Goal: Information Seeking & Learning: Learn about a topic

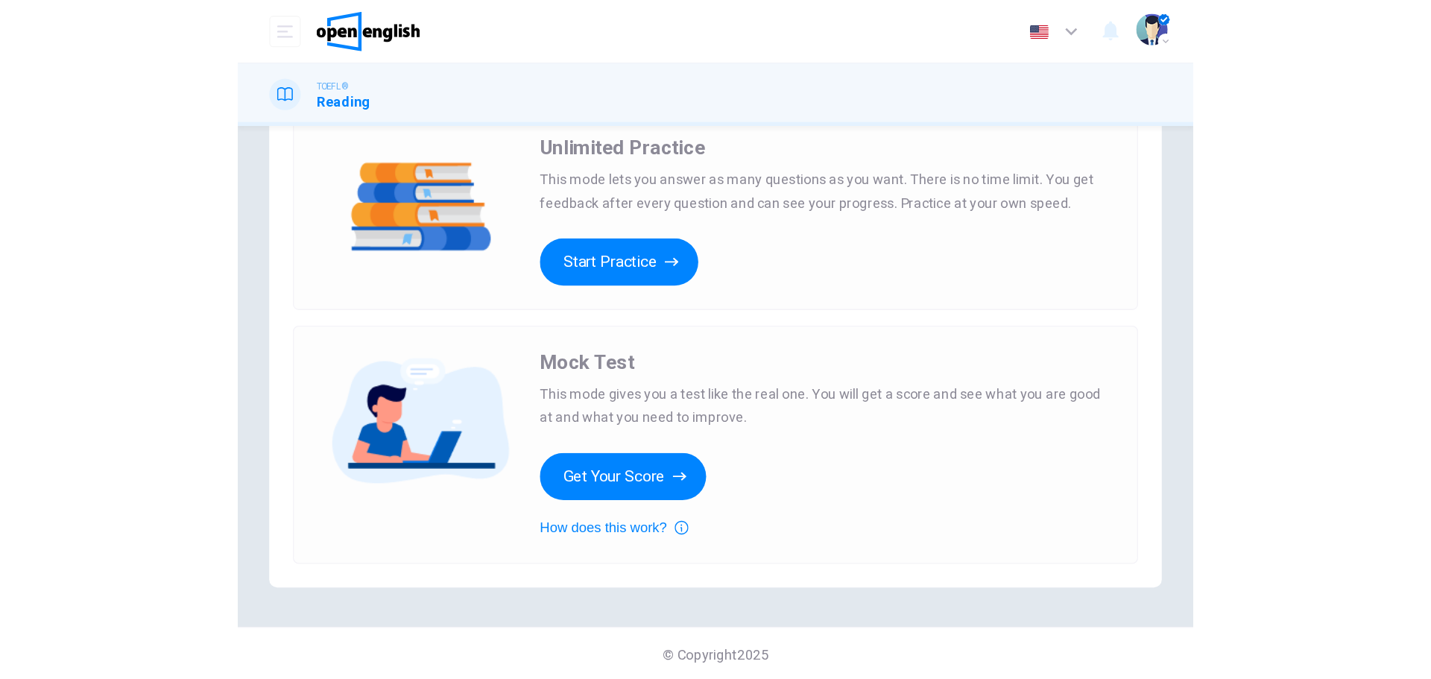
scroll to position [42, 0]
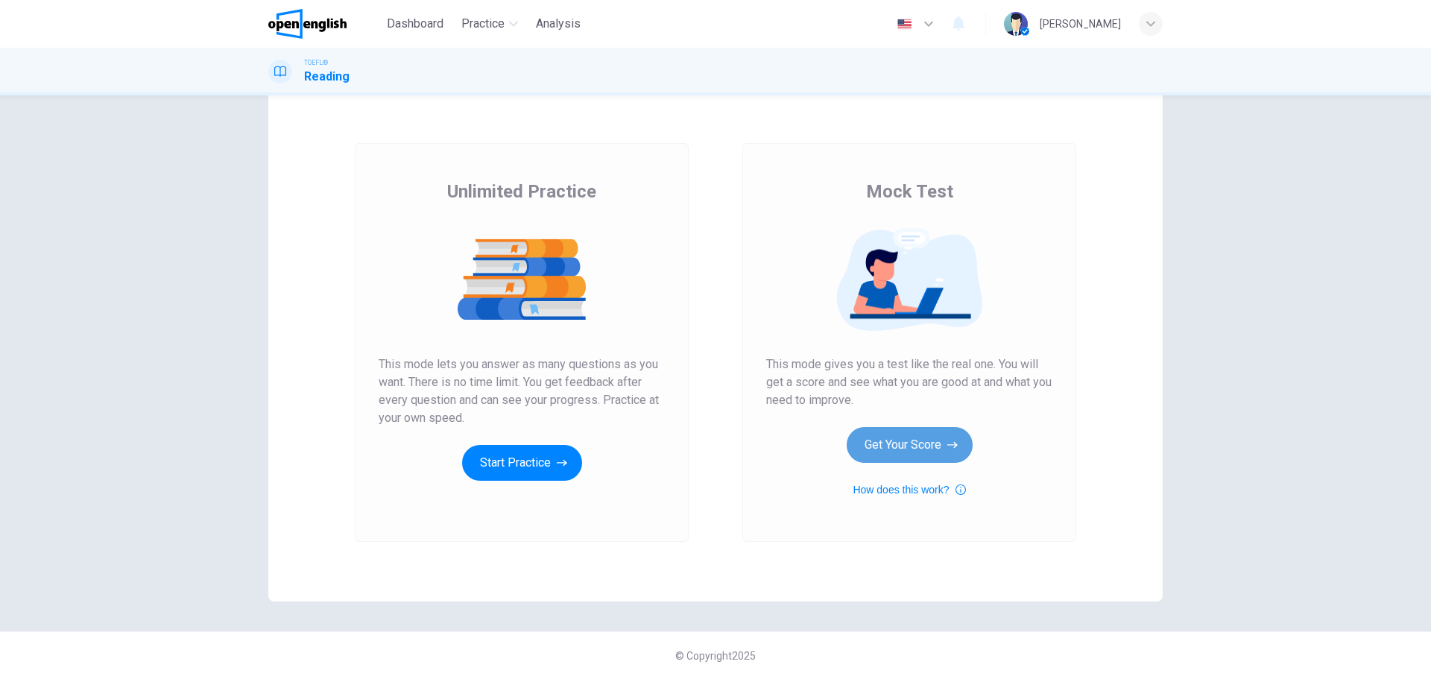
click at [899, 435] on button "Get Your Score" at bounding box center [909, 445] width 126 height 36
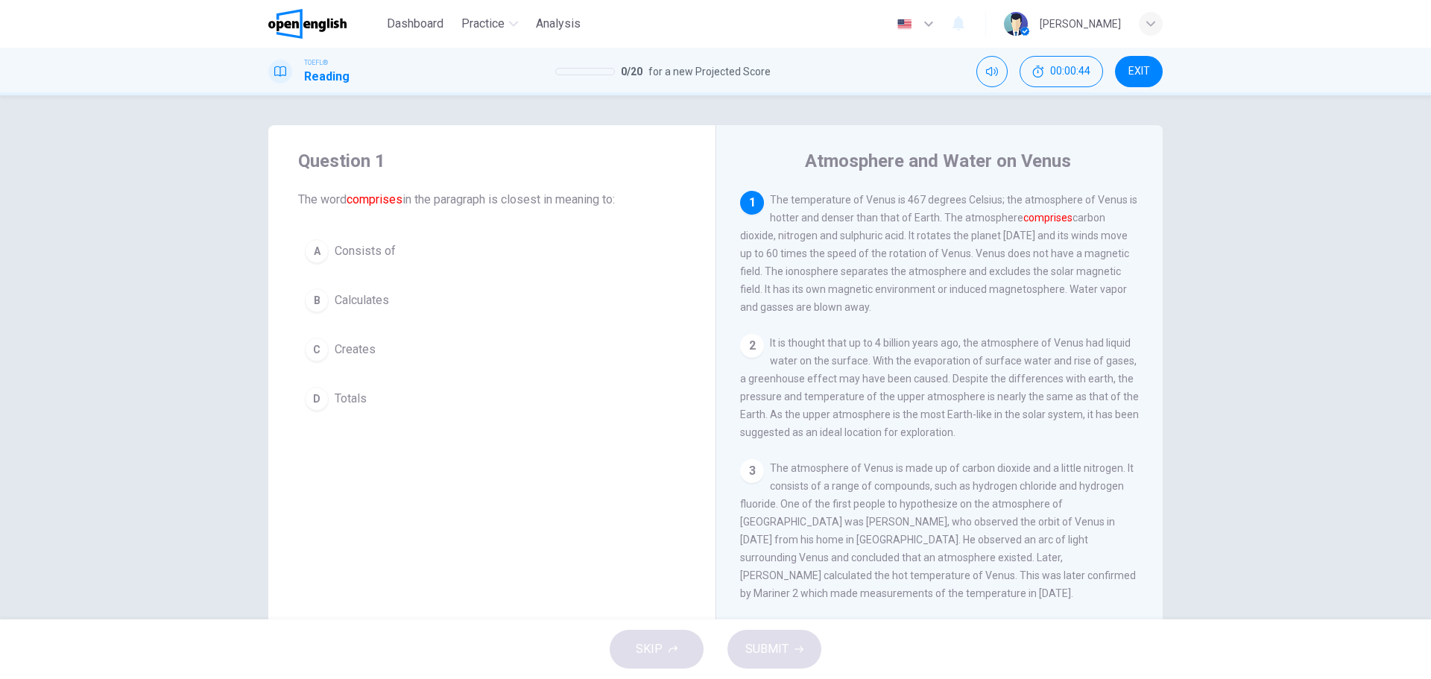
click at [313, 352] on div "C" at bounding box center [317, 350] width 24 height 24
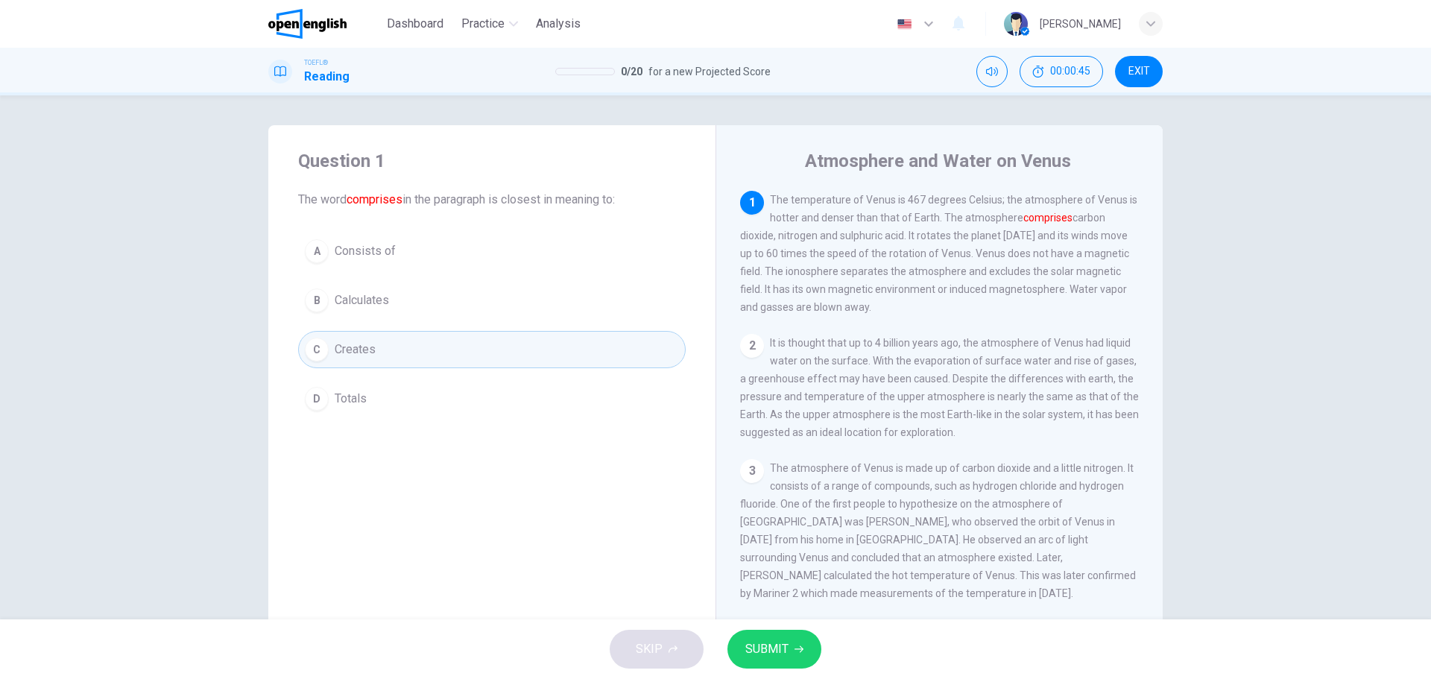
click at [778, 517] on span "SUBMIT" at bounding box center [766, 649] width 43 height 21
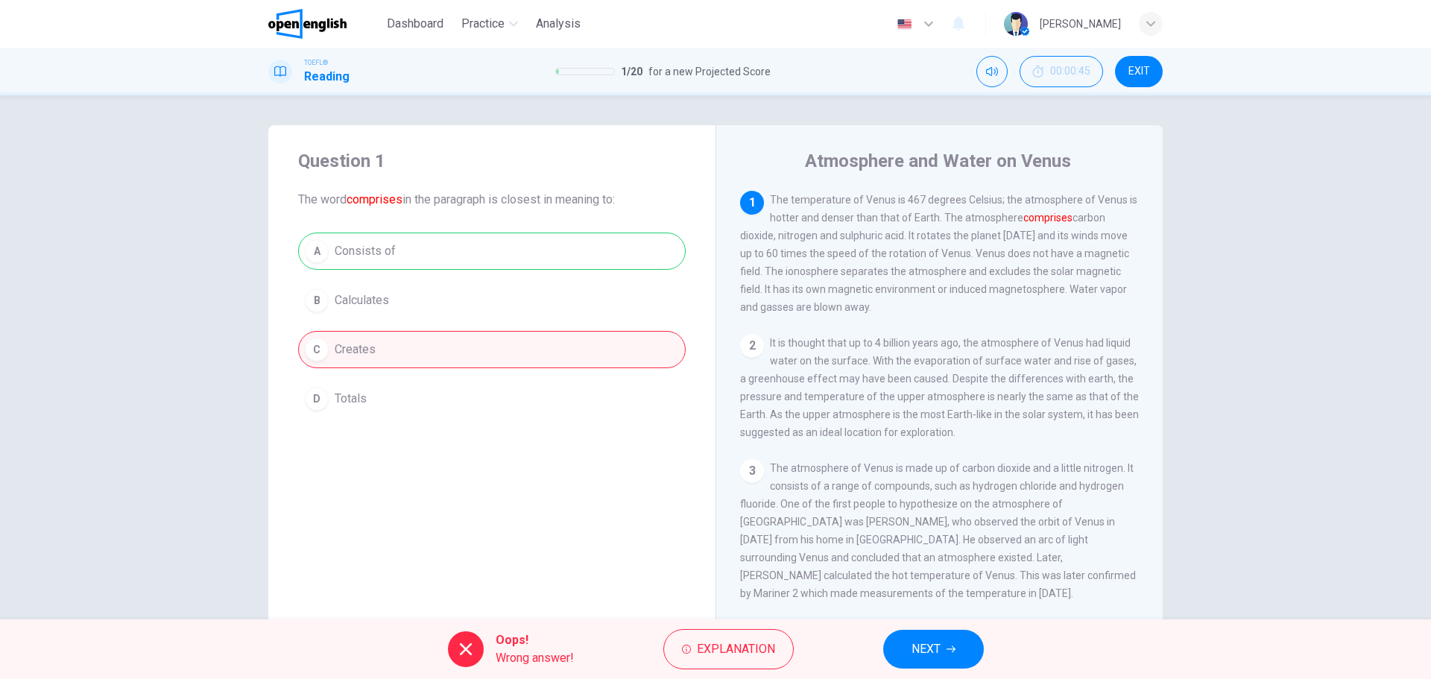
drag, startPoint x: 366, startPoint y: 254, endPoint x: 373, endPoint y: 256, distance: 7.8
click at [366, 253] on div "A Consists of B Calculates C Creates D Totals" at bounding box center [491, 324] width 387 height 185
click at [934, 517] on span "NEXT" at bounding box center [925, 649] width 29 height 21
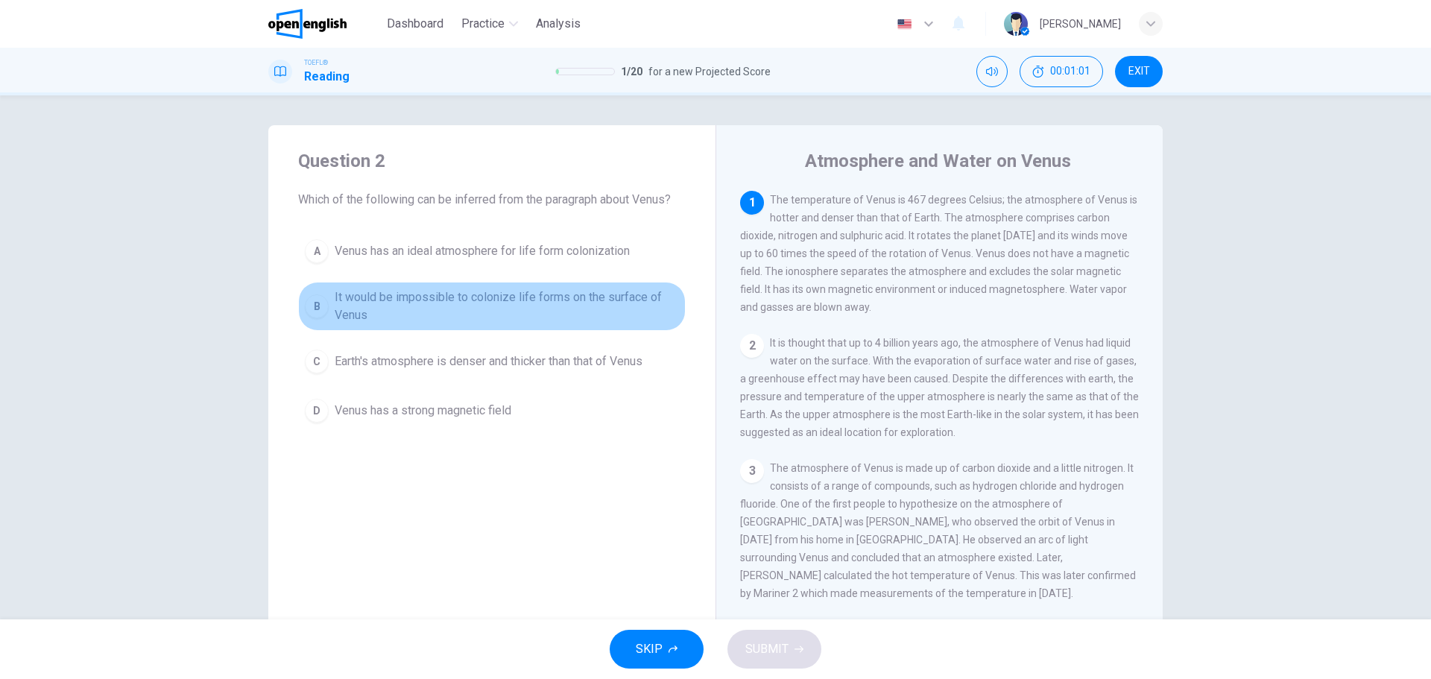
click at [452, 310] on span "It would be impossible to colonize life forms on the surface of Venus" at bounding box center [507, 306] width 344 height 36
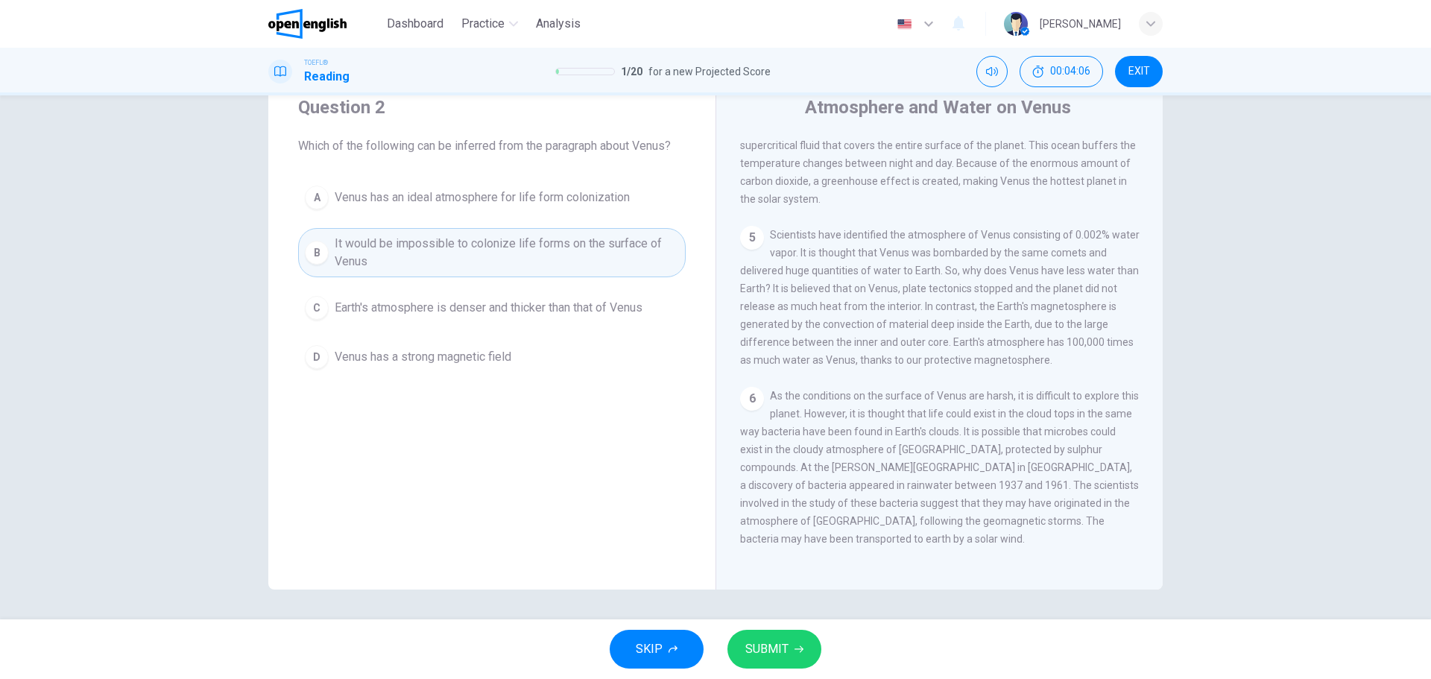
scroll to position [573, 0]
click at [771, 517] on span "SUBMIT" at bounding box center [766, 649] width 43 height 21
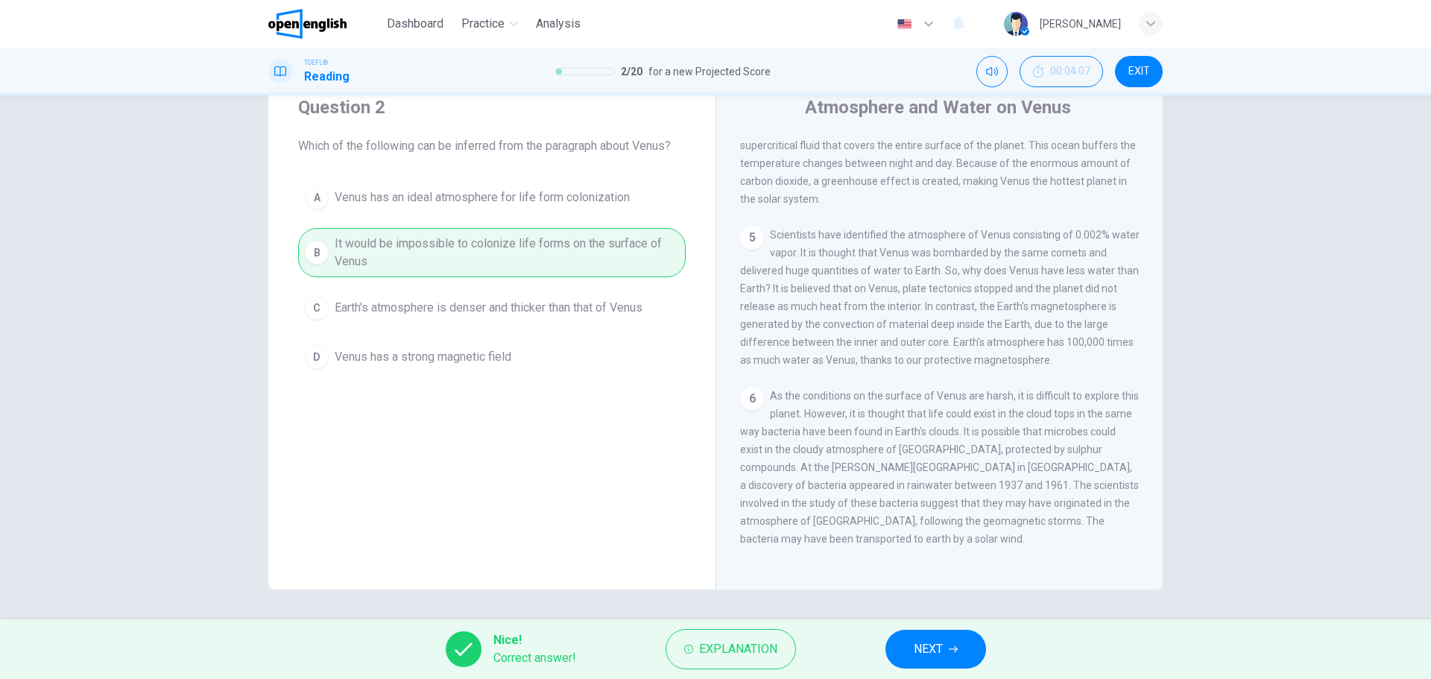
click at [943, 517] on button "NEXT" at bounding box center [935, 649] width 101 height 39
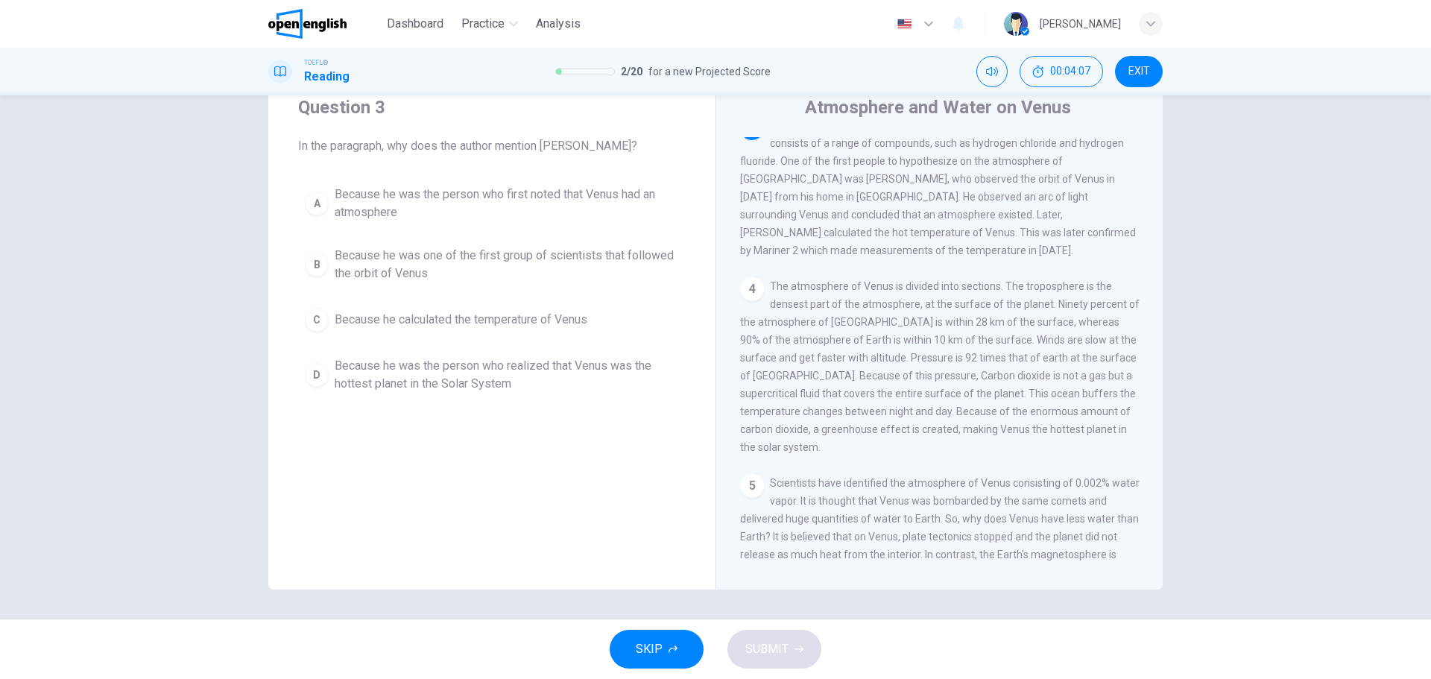
scroll to position [278, 0]
click at [406, 193] on span "Because he was the person who first noted that Venus had an atmosphere" at bounding box center [507, 204] width 344 height 36
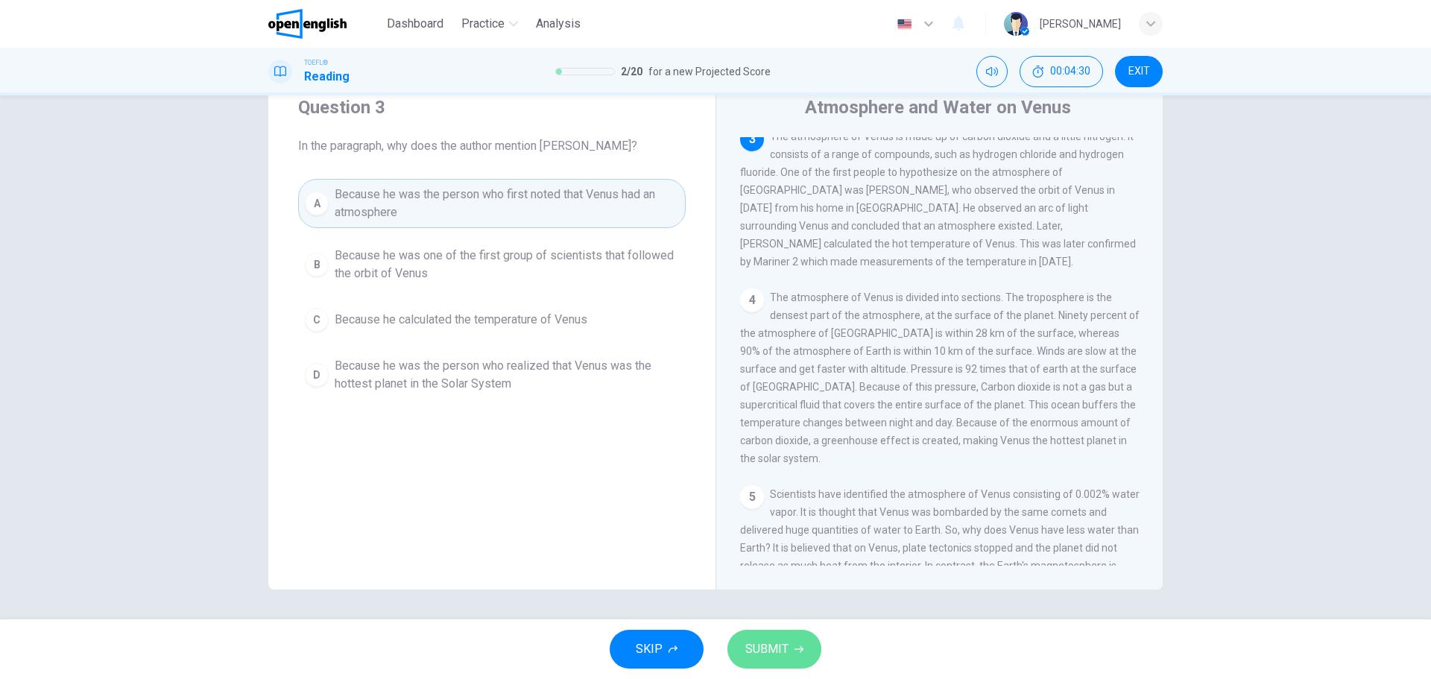
click at [774, 517] on span "SUBMIT" at bounding box center [766, 649] width 43 height 21
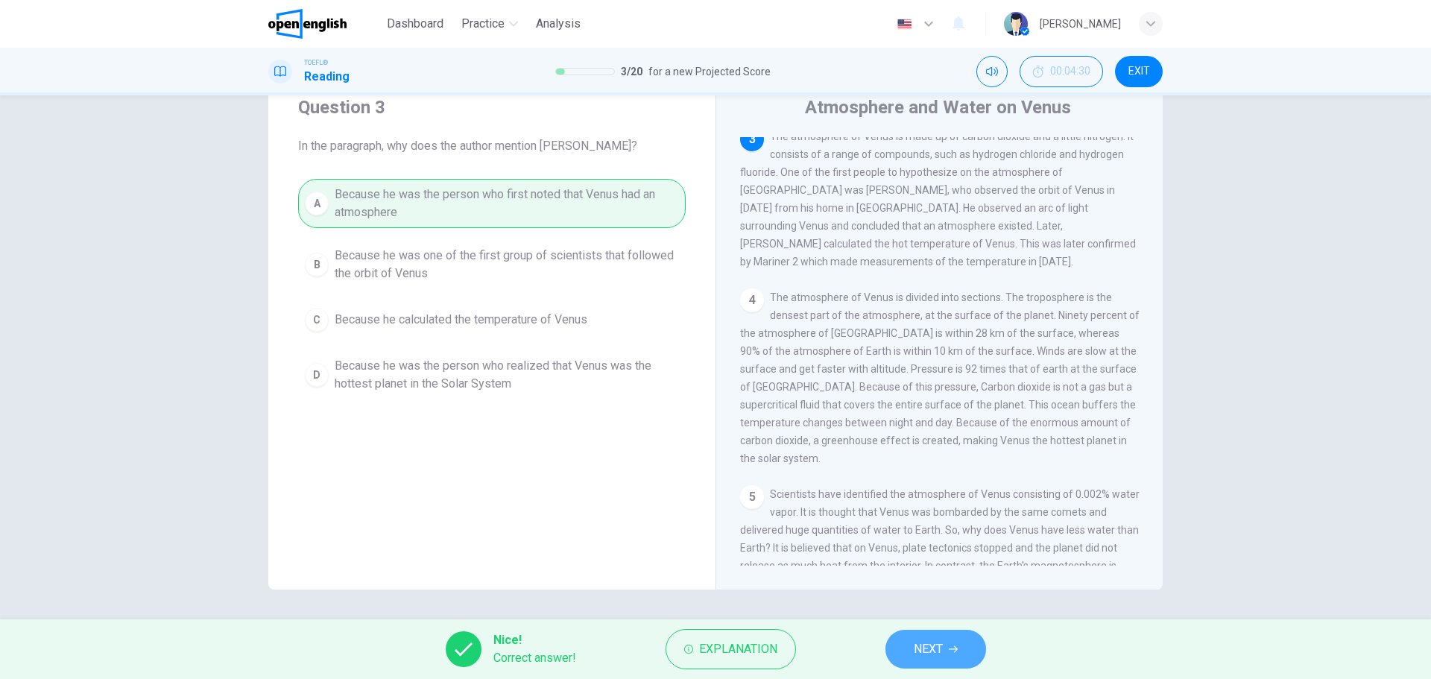
click at [969, 517] on button "NEXT" at bounding box center [935, 649] width 101 height 39
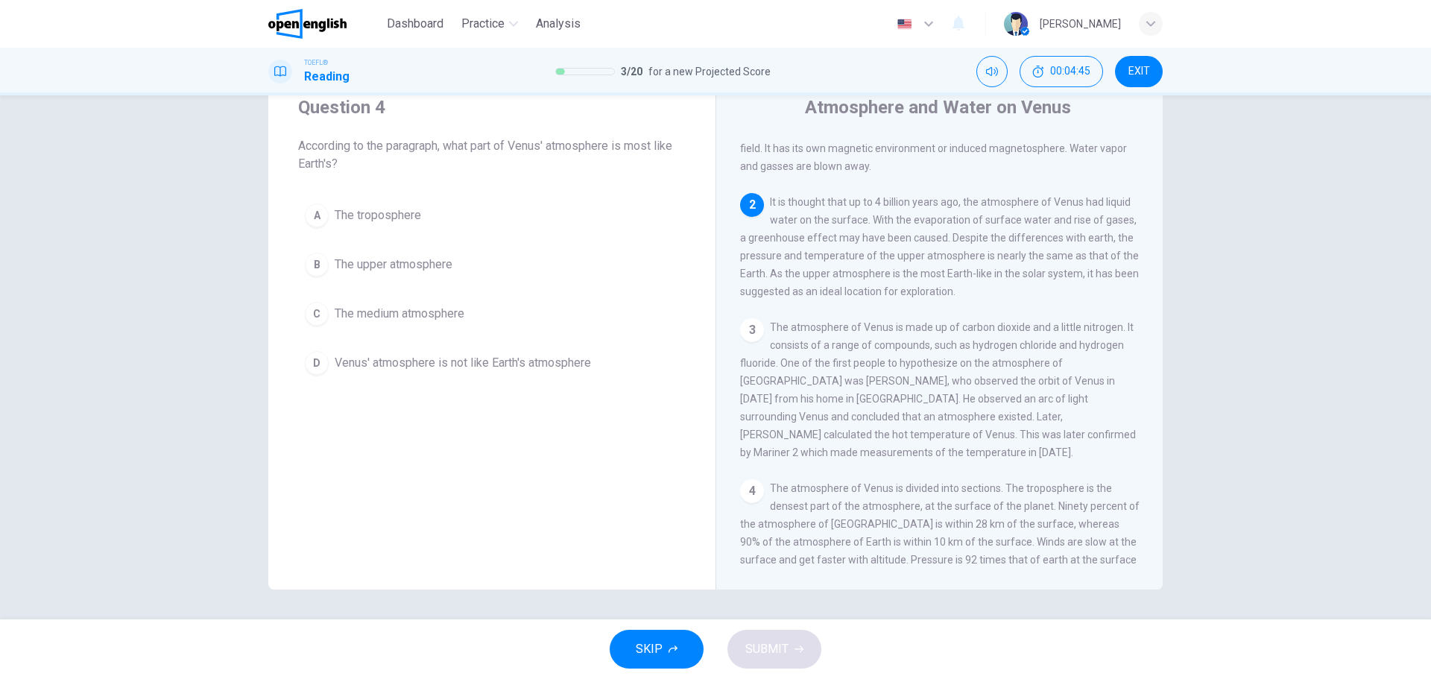
scroll to position [0, 0]
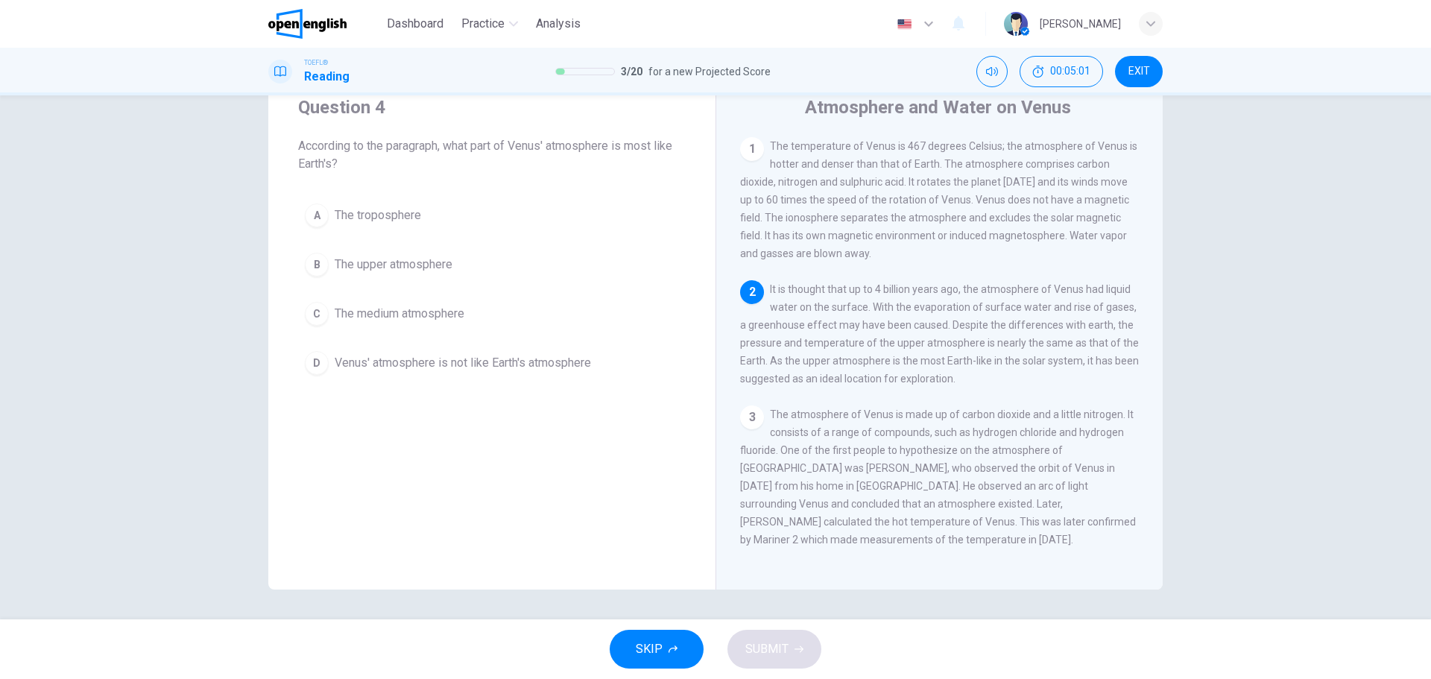
click at [396, 268] on span "The upper atmosphere" at bounding box center [394, 265] width 118 height 18
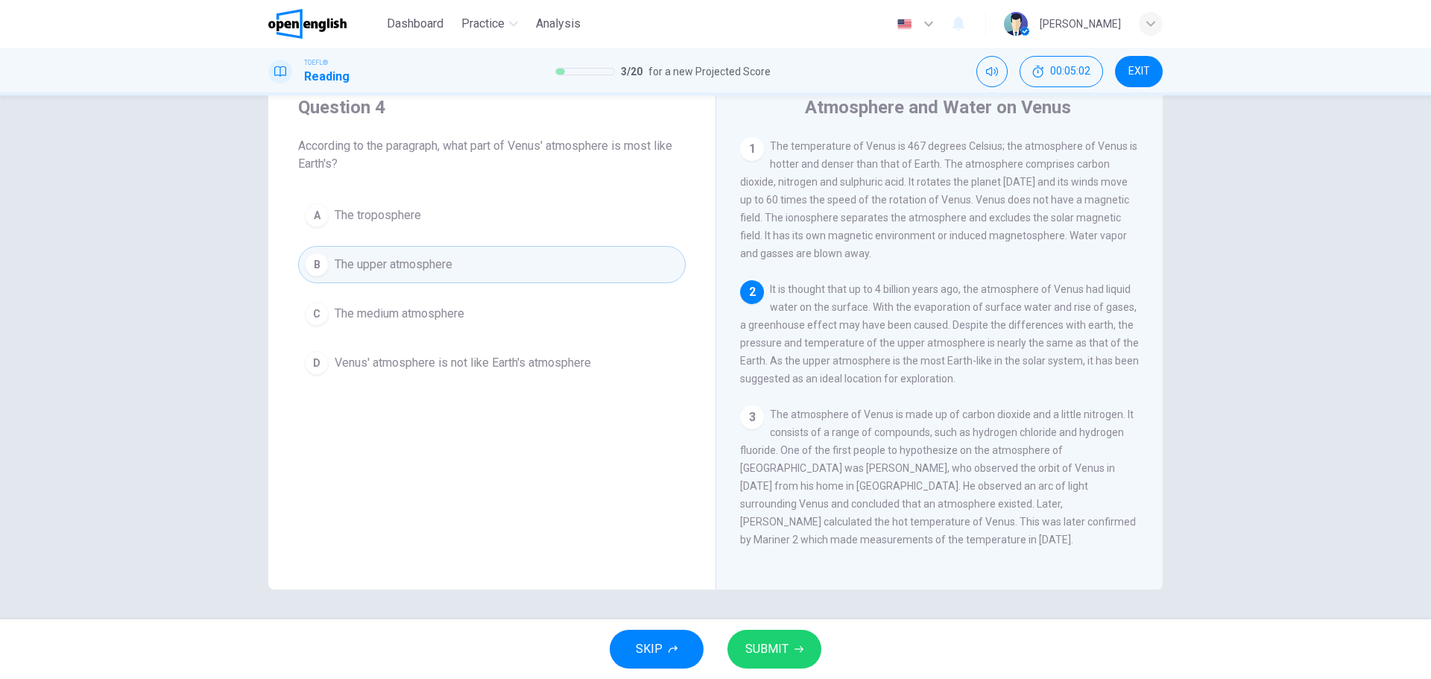
click at [765, 517] on span "SUBMIT" at bounding box center [766, 649] width 43 height 21
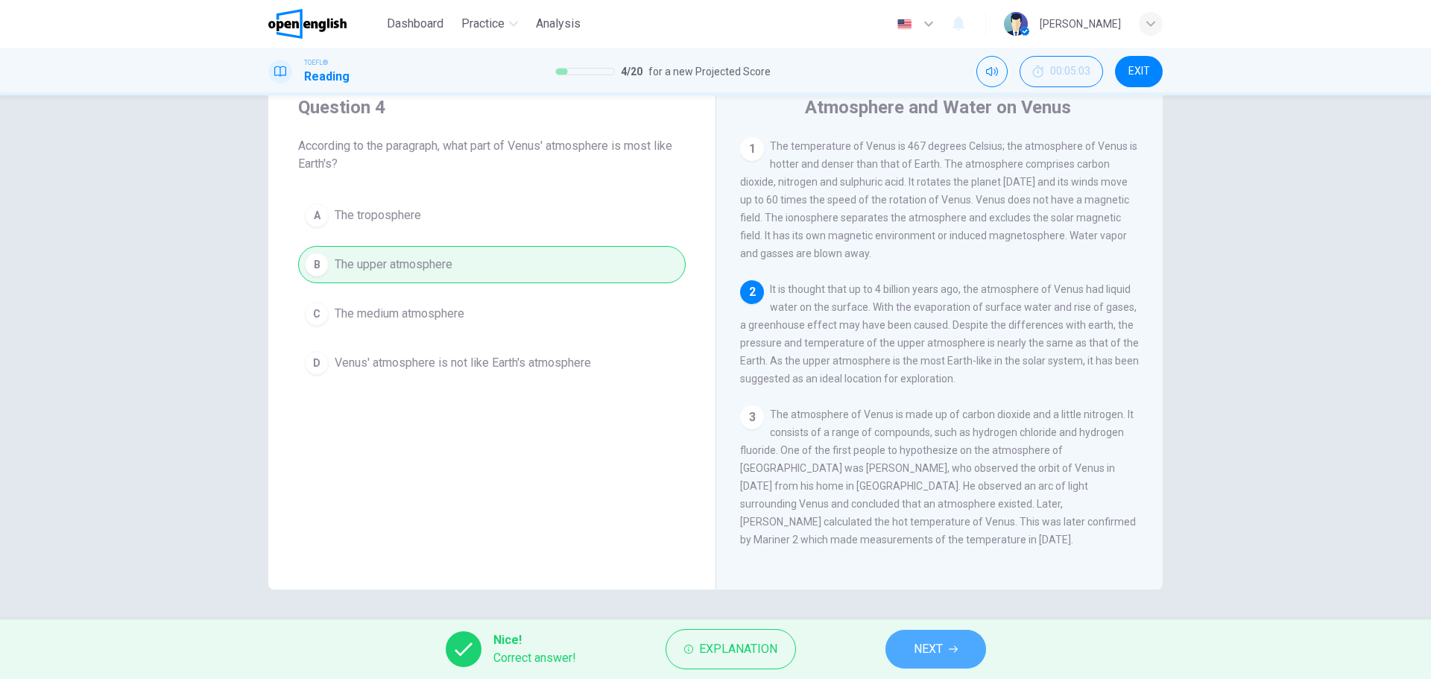
click at [928, 517] on button "NEXT" at bounding box center [935, 649] width 101 height 39
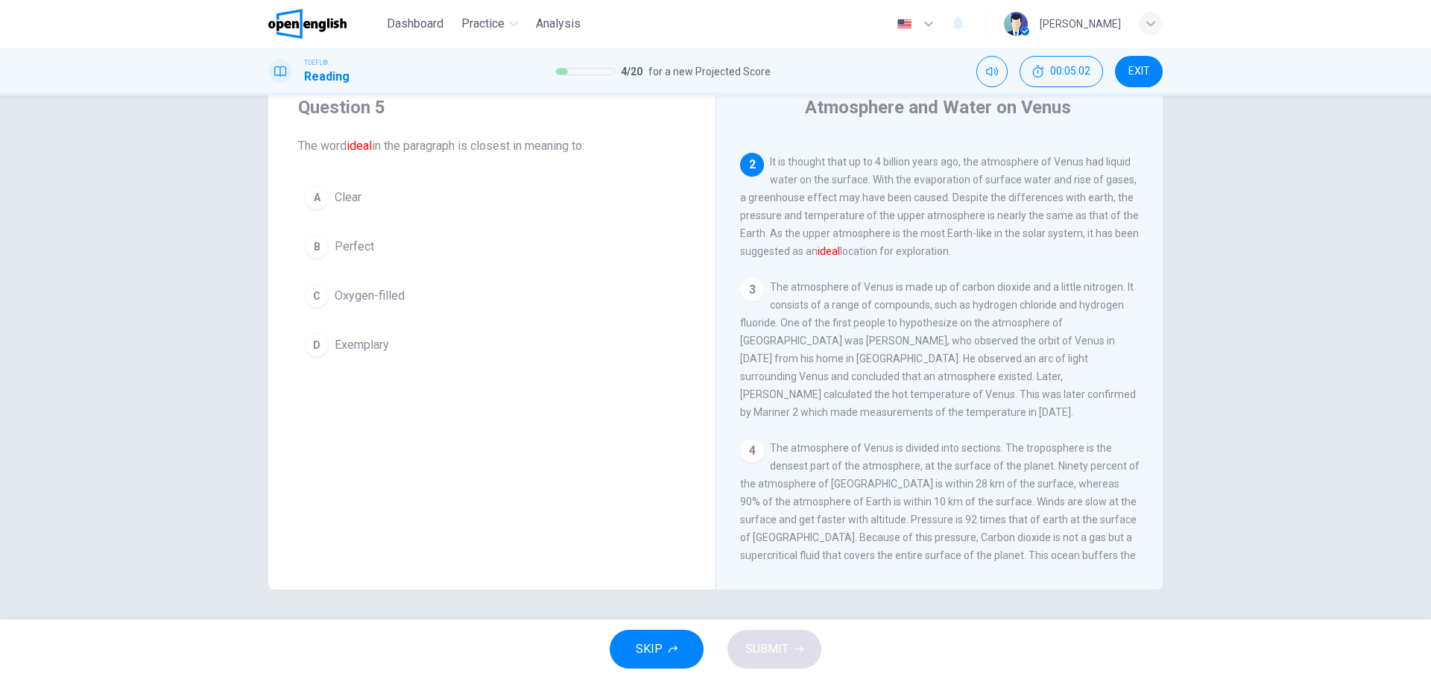
scroll to position [148, 0]
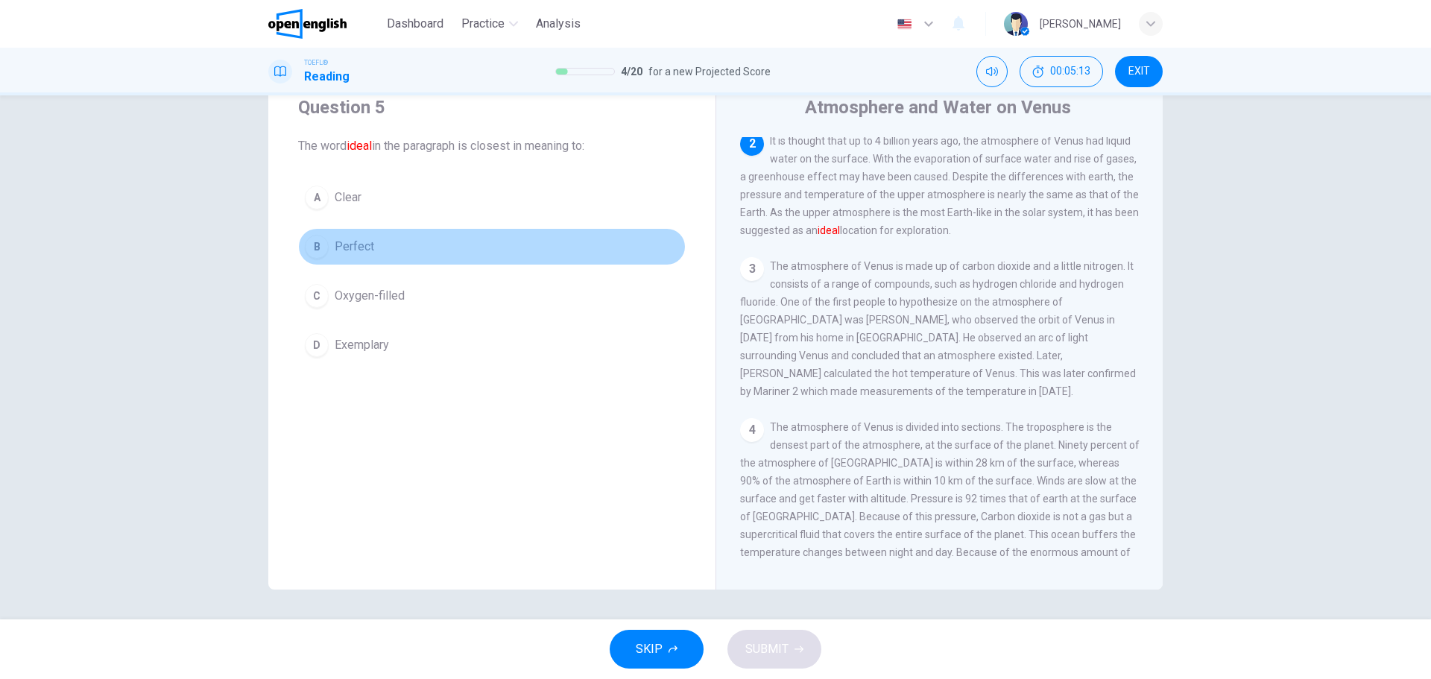
click at [341, 249] on span "Perfect" at bounding box center [354, 247] width 39 height 18
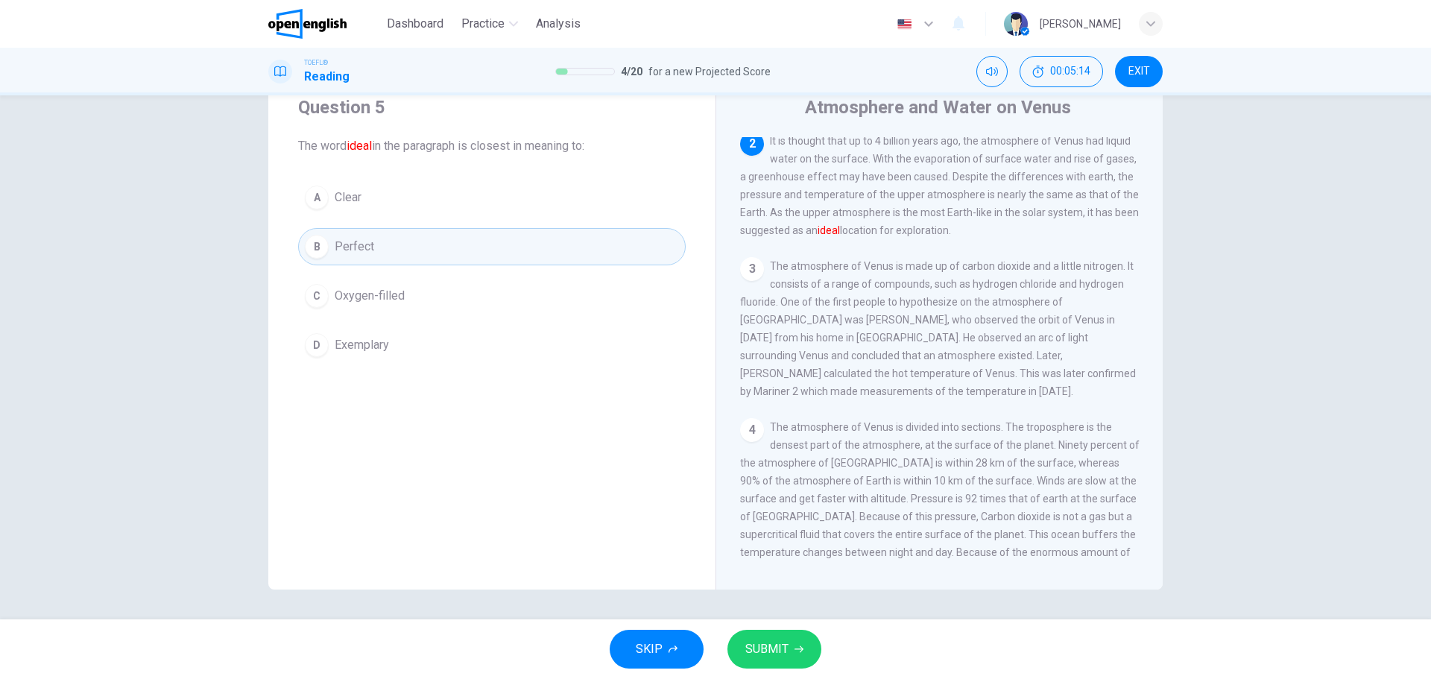
click at [776, 517] on span "SUBMIT" at bounding box center [766, 649] width 43 height 21
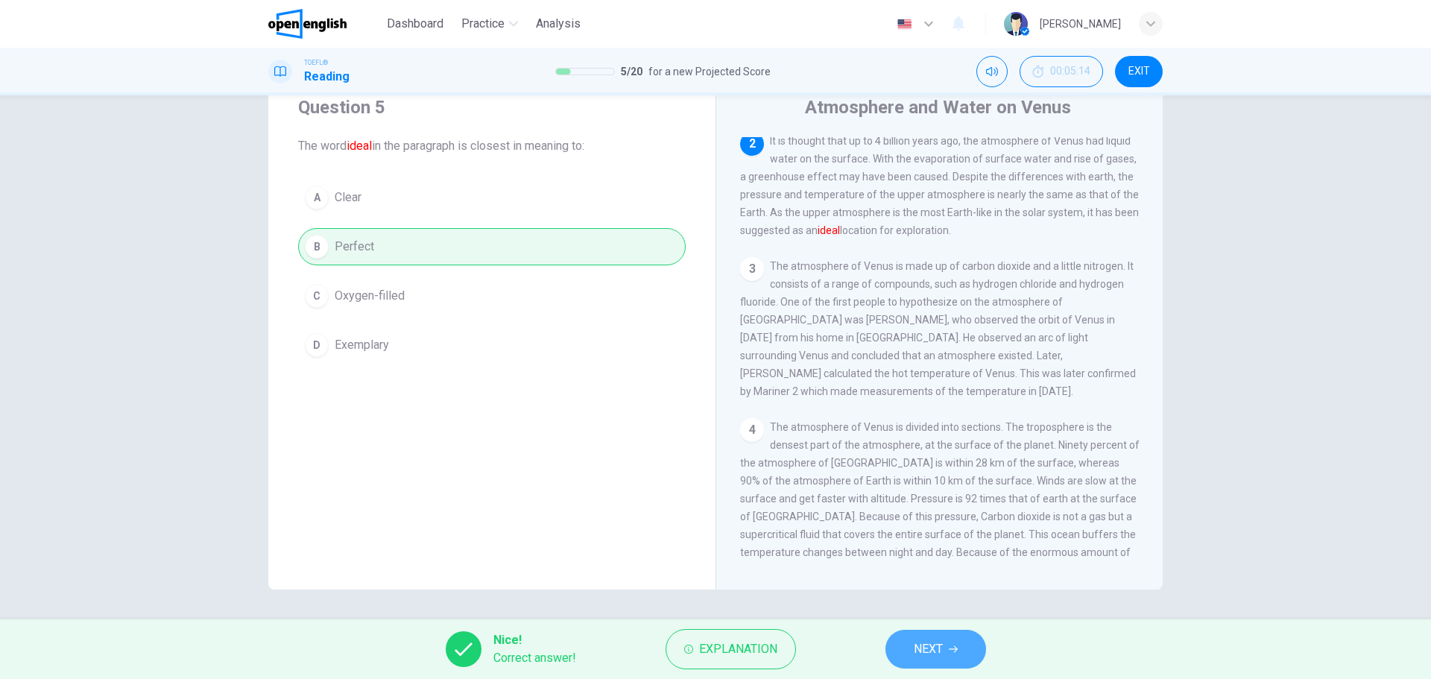
click at [949, 517] on icon "button" at bounding box center [953, 649] width 9 height 9
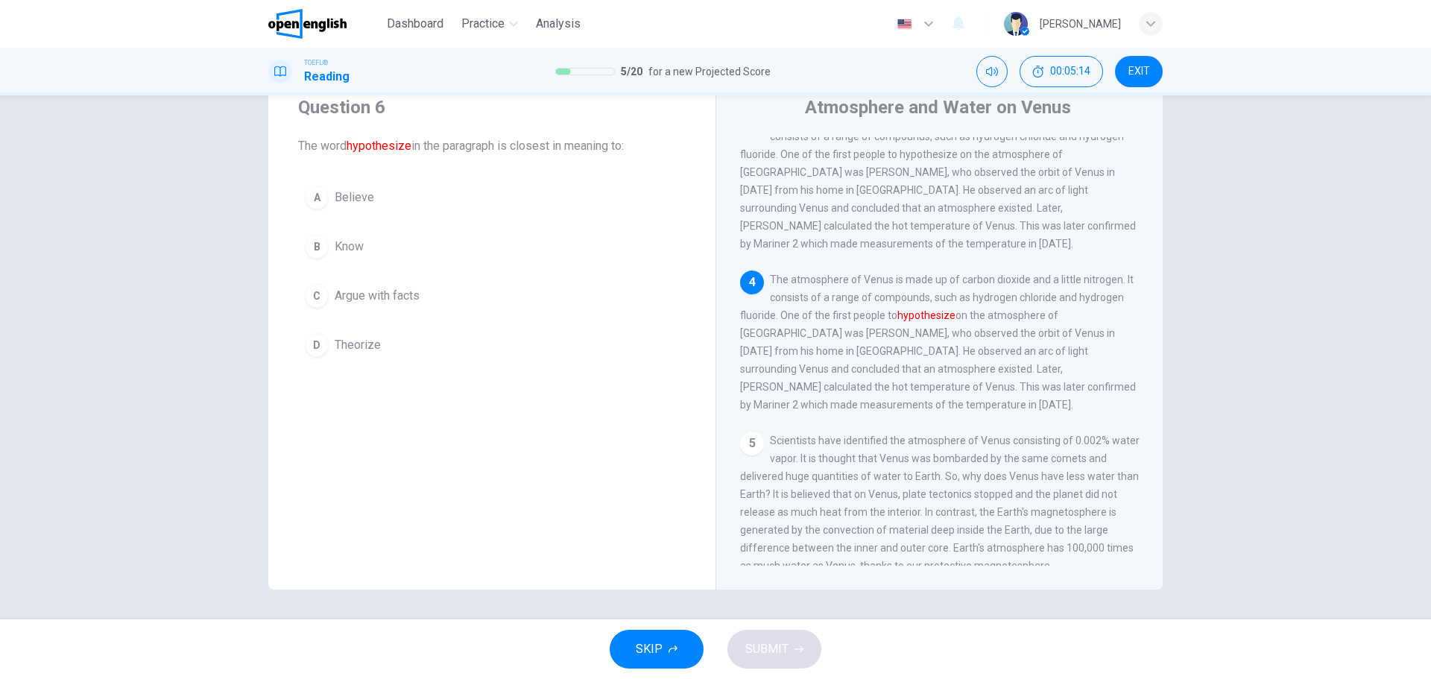
scroll to position [314, 0]
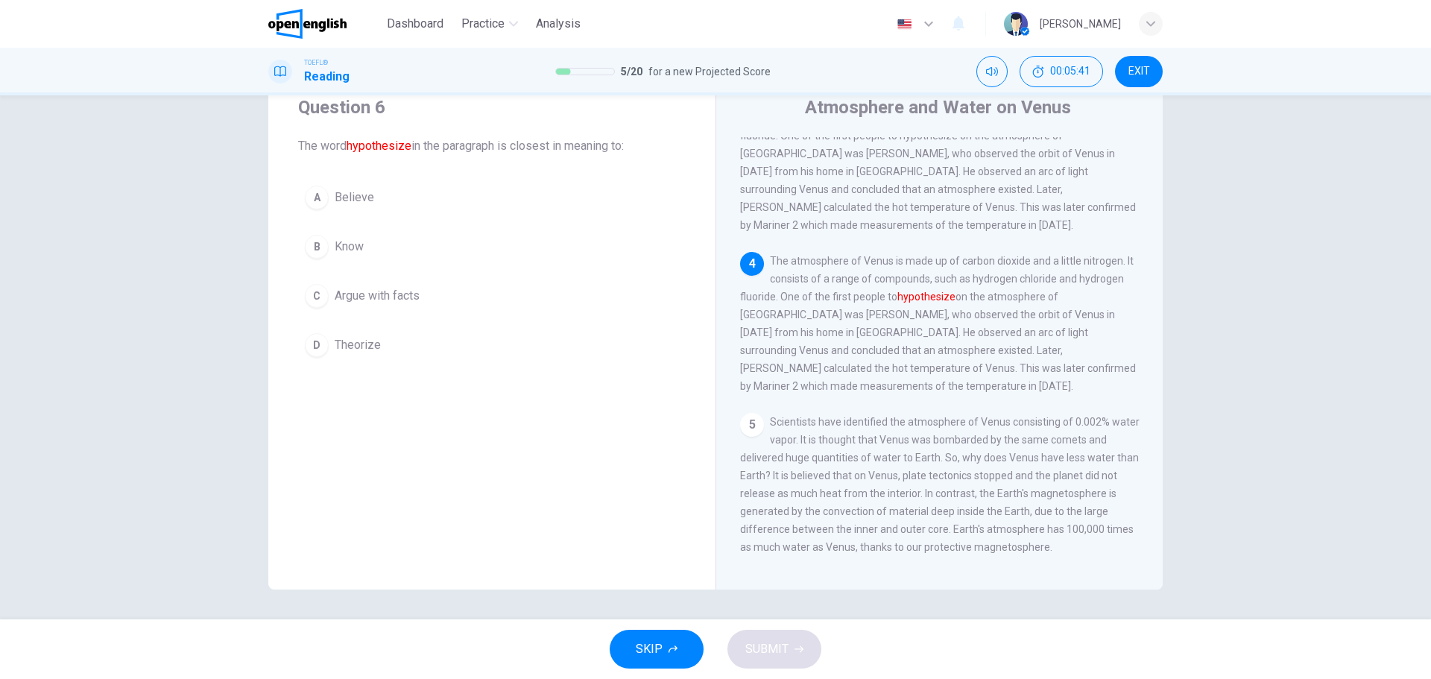
click at [1006, 314] on span "The atmosphere of Venus is made up of carbon dioxide and a little nitrogen. It …" at bounding box center [938, 323] width 396 height 137
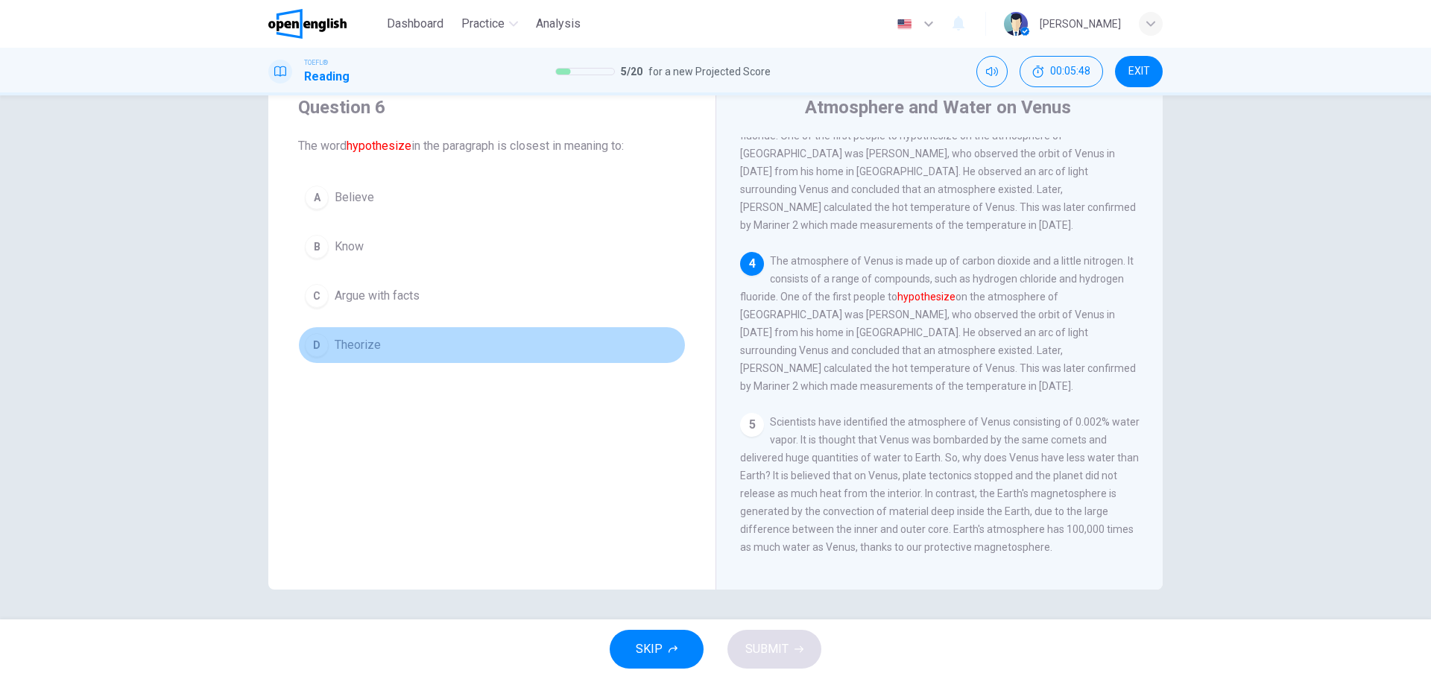
click at [335, 350] on span "Theorize" at bounding box center [358, 345] width 46 height 18
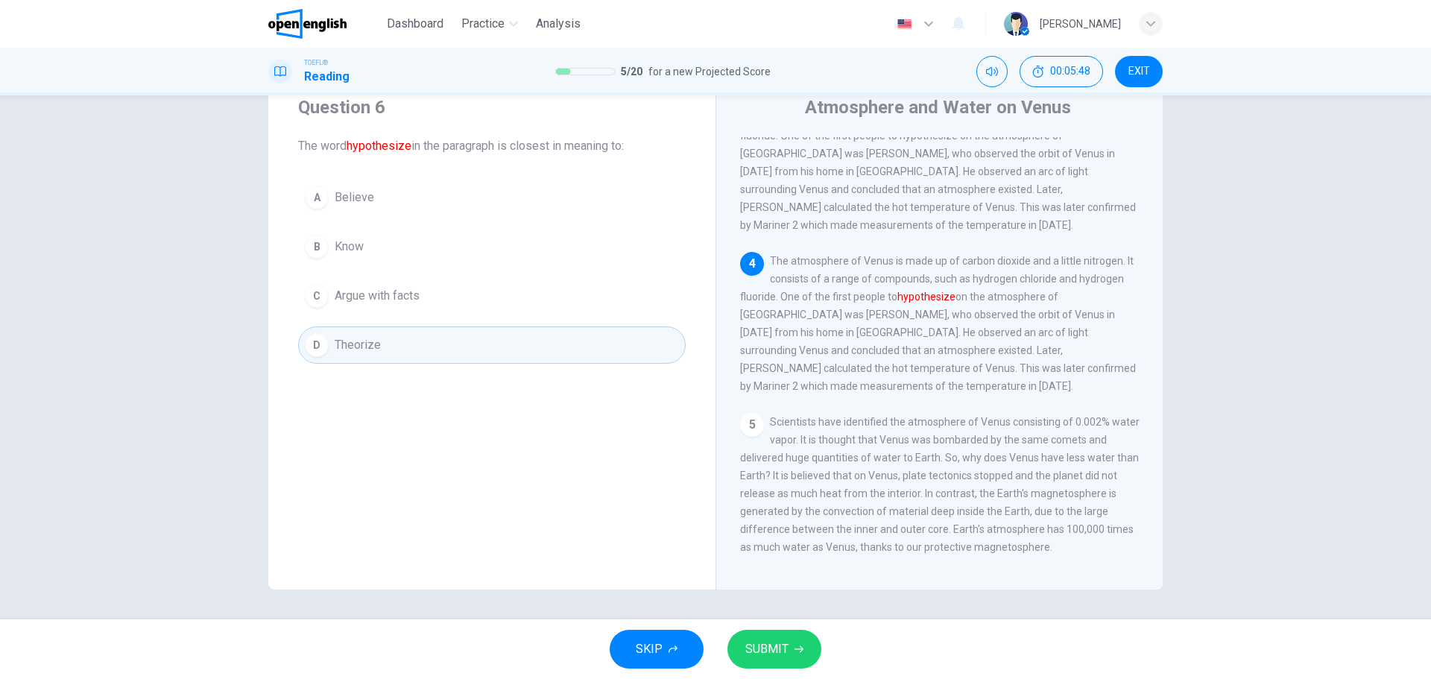
click at [776, 517] on span "SUBMIT" at bounding box center [766, 649] width 43 height 21
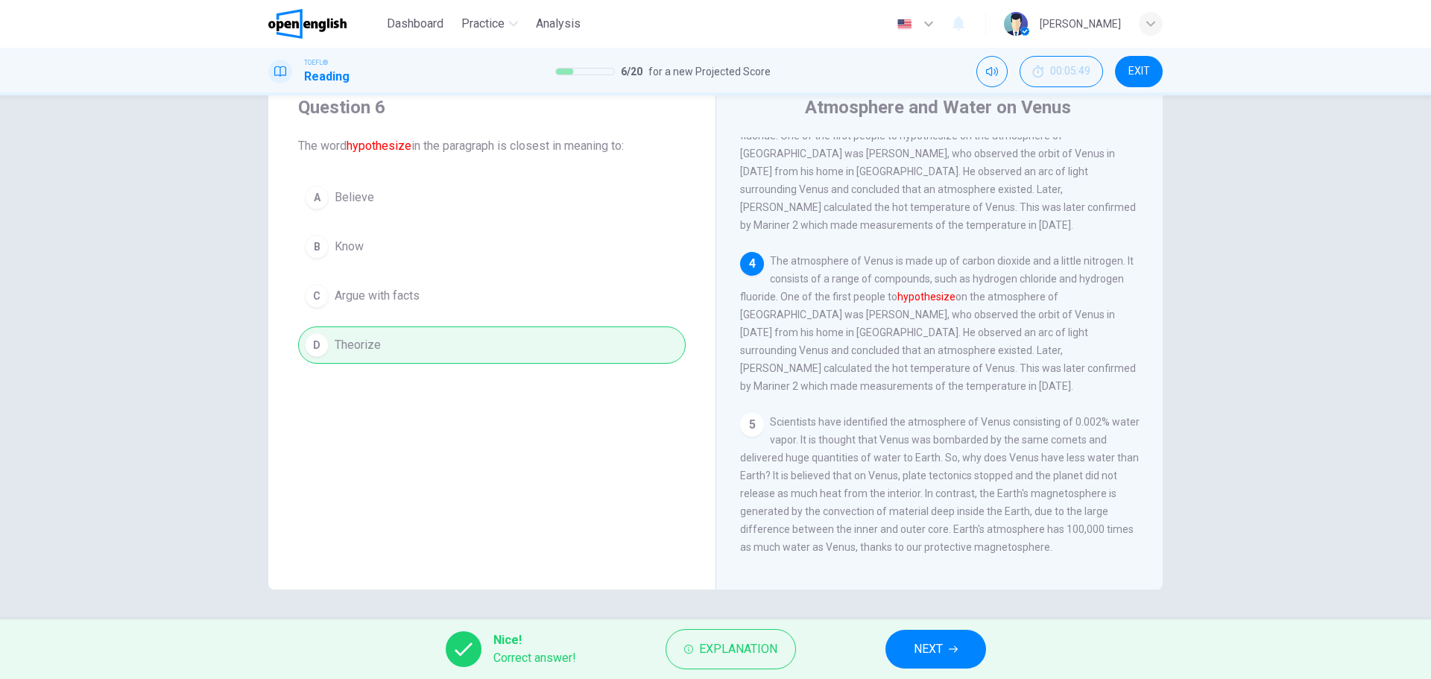
click at [942, 517] on span "NEXT" at bounding box center [928, 649] width 29 height 21
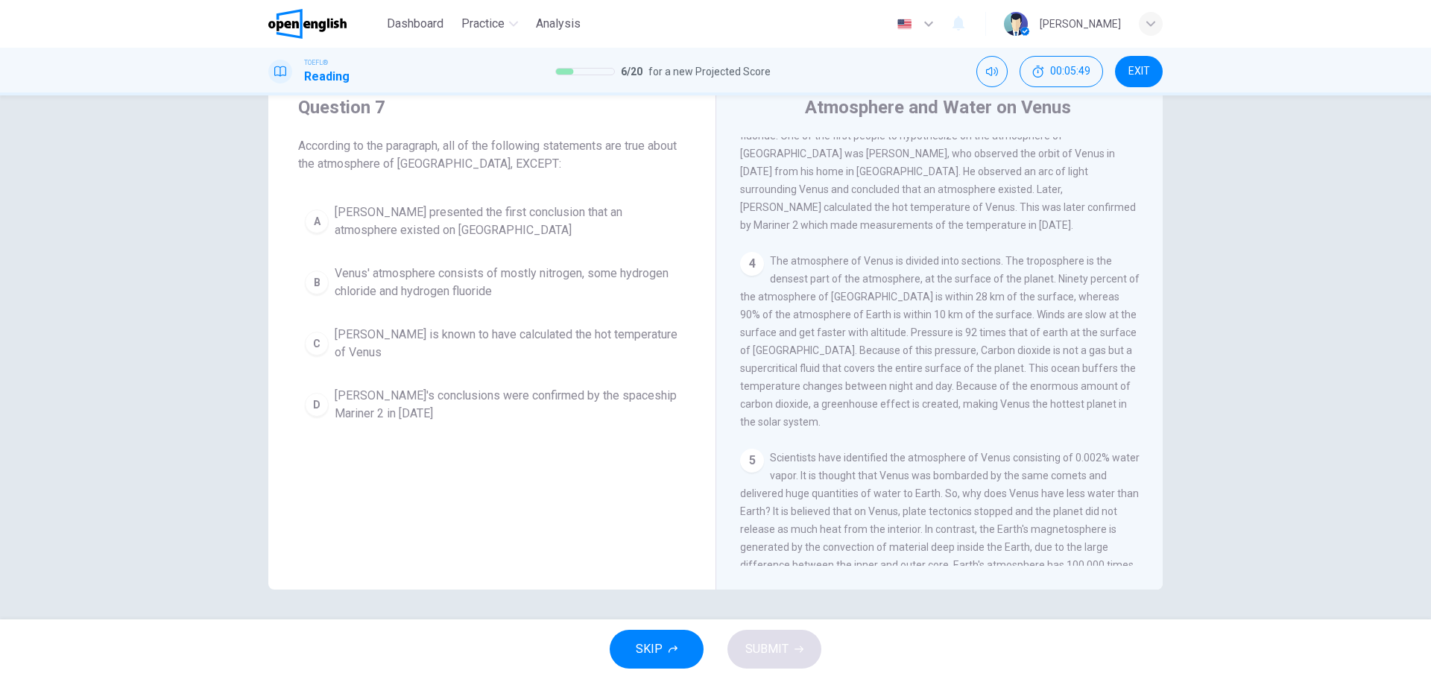
scroll to position [278, 0]
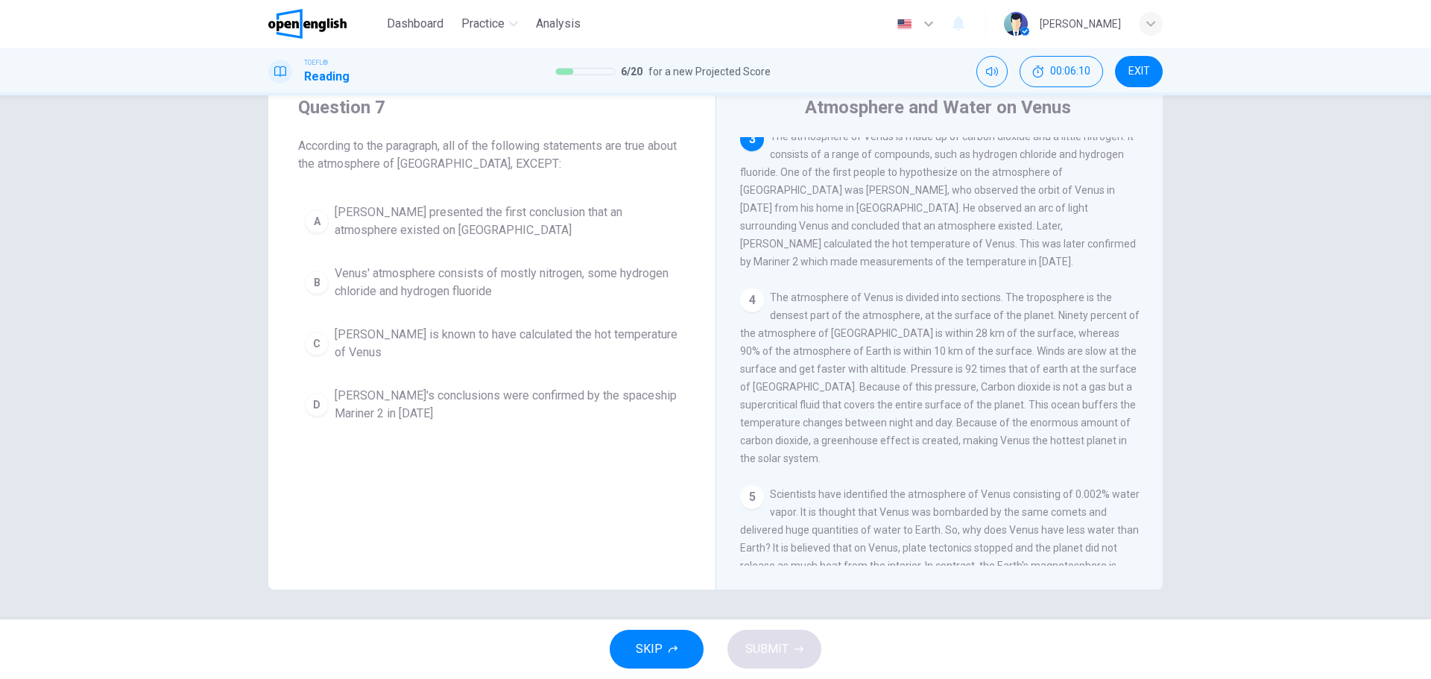
click at [358, 285] on span "Venus' atmosphere consists of mostly nitrogen, some hydrogen chloride and hydro…" at bounding box center [507, 283] width 344 height 36
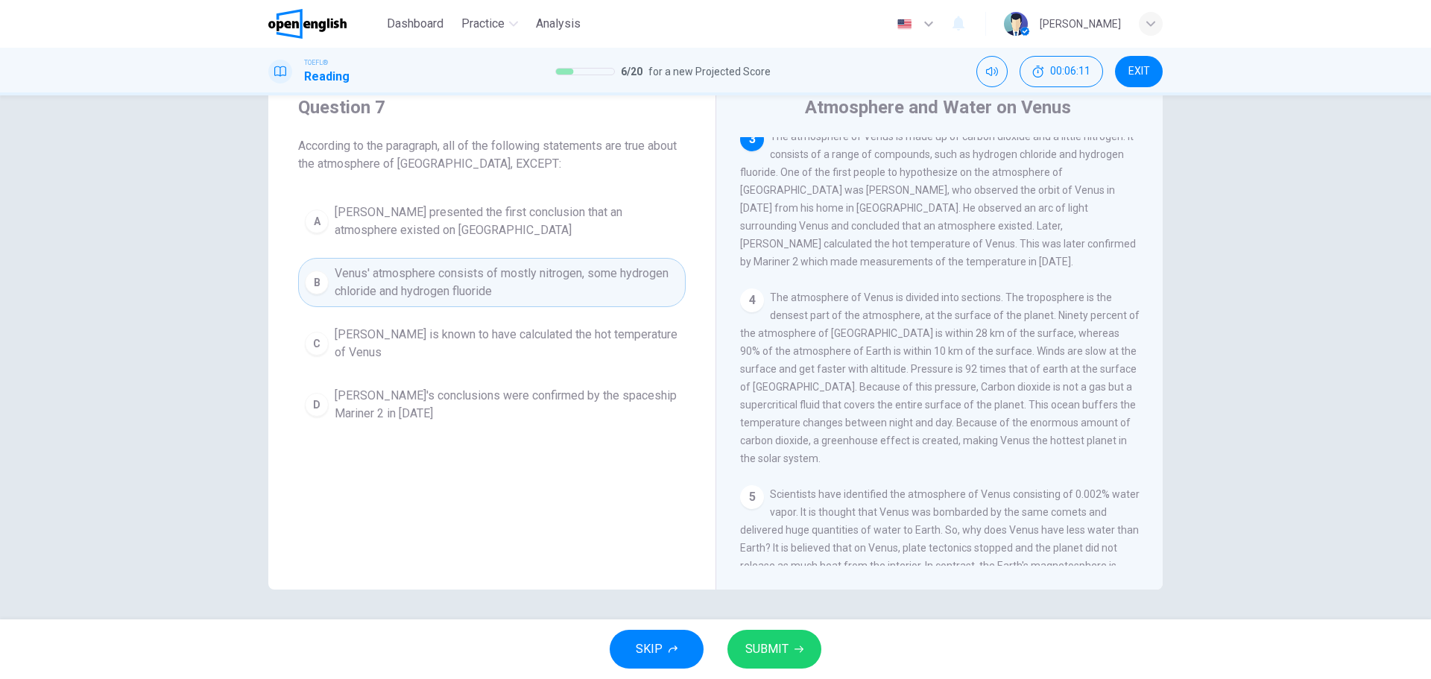
click at [756, 517] on span "SUBMIT" at bounding box center [766, 649] width 43 height 21
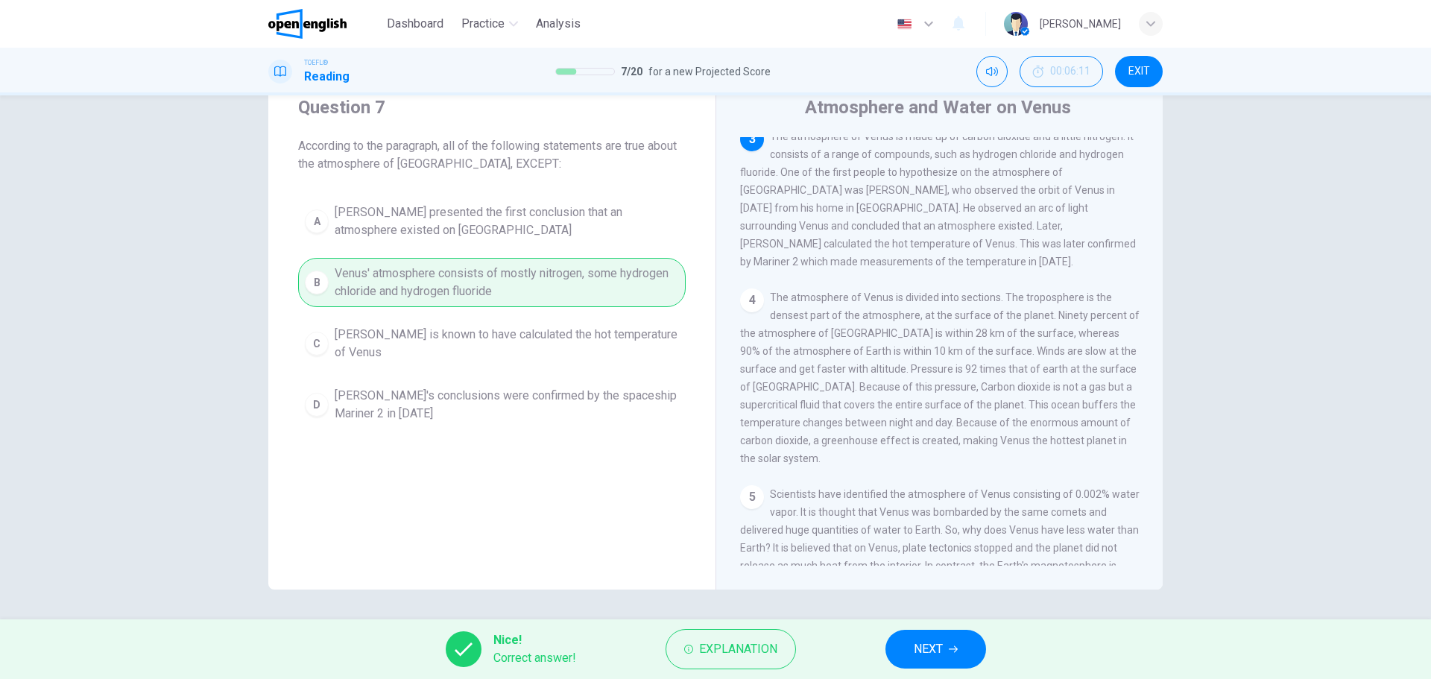
click at [952, 517] on icon "button" at bounding box center [953, 649] width 9 height 9
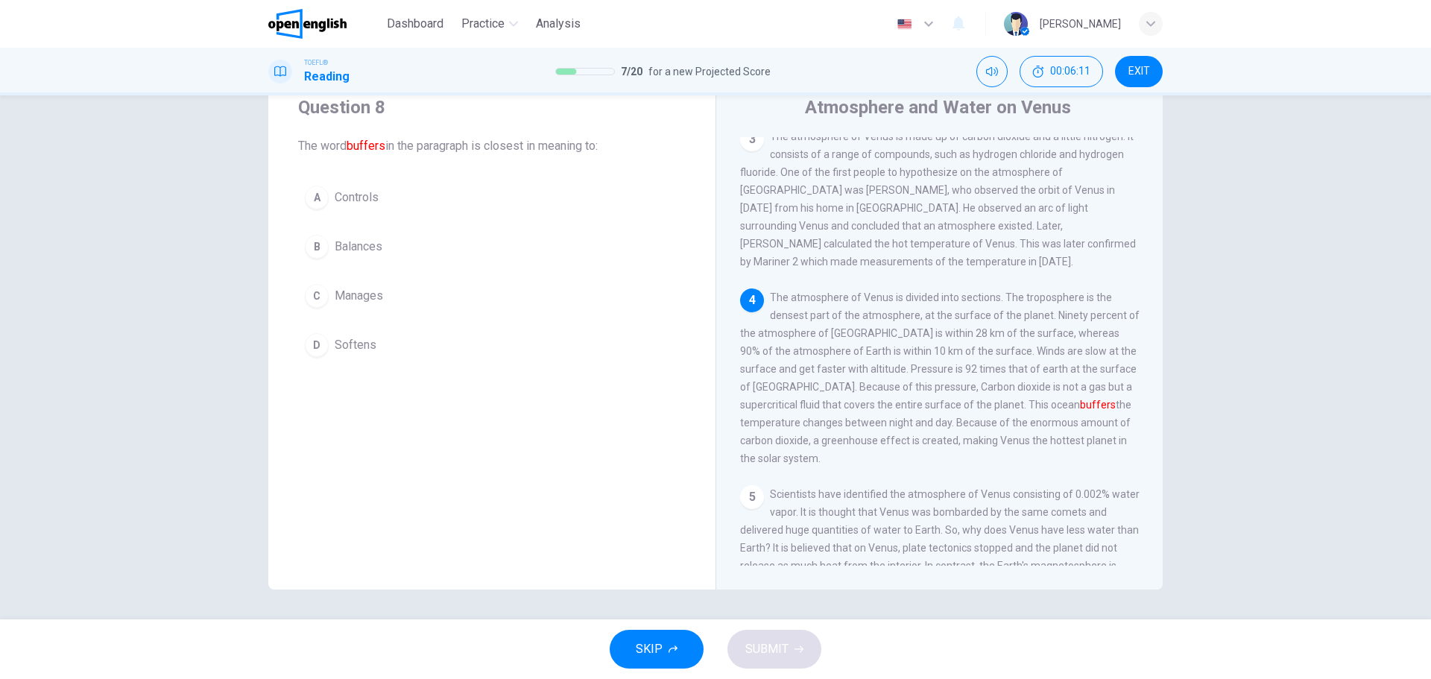
scroll to position [352, 0]
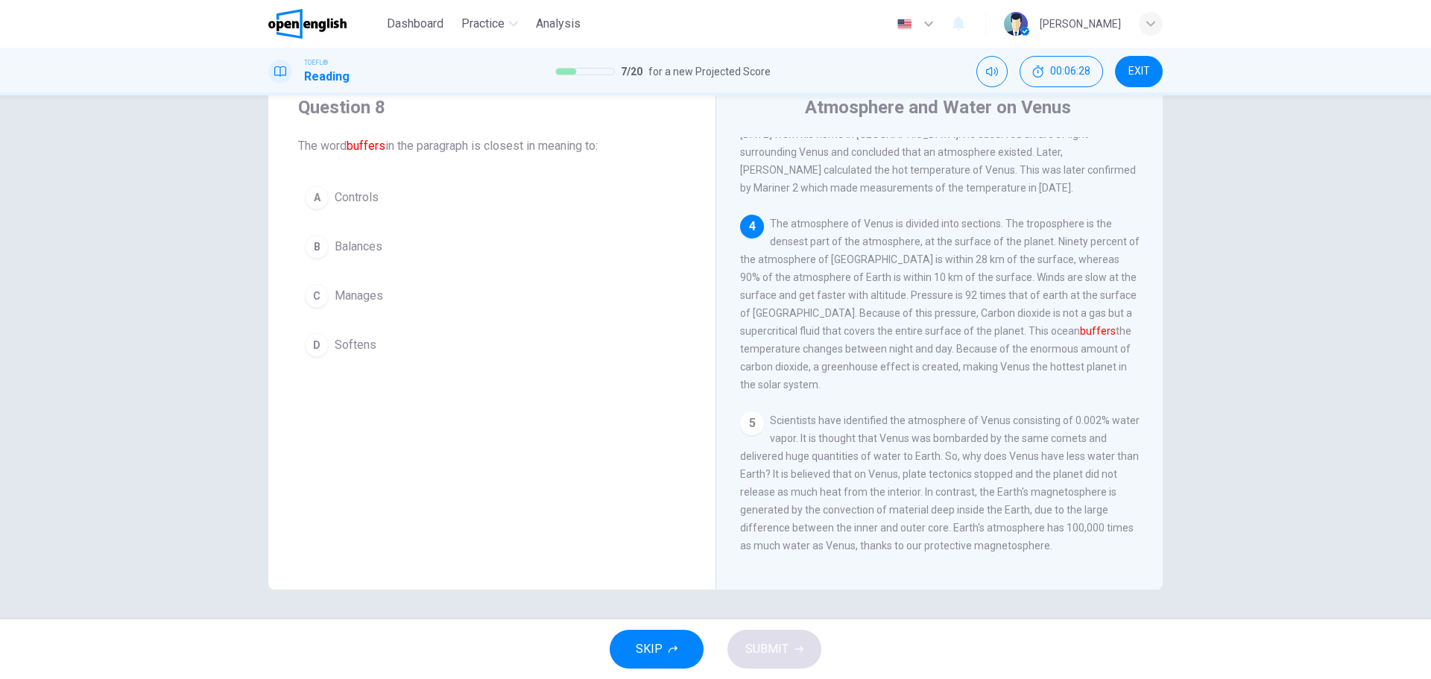
click at [372, 193] on span "Controls" at bounding box center [357, 198] width 44 height 18
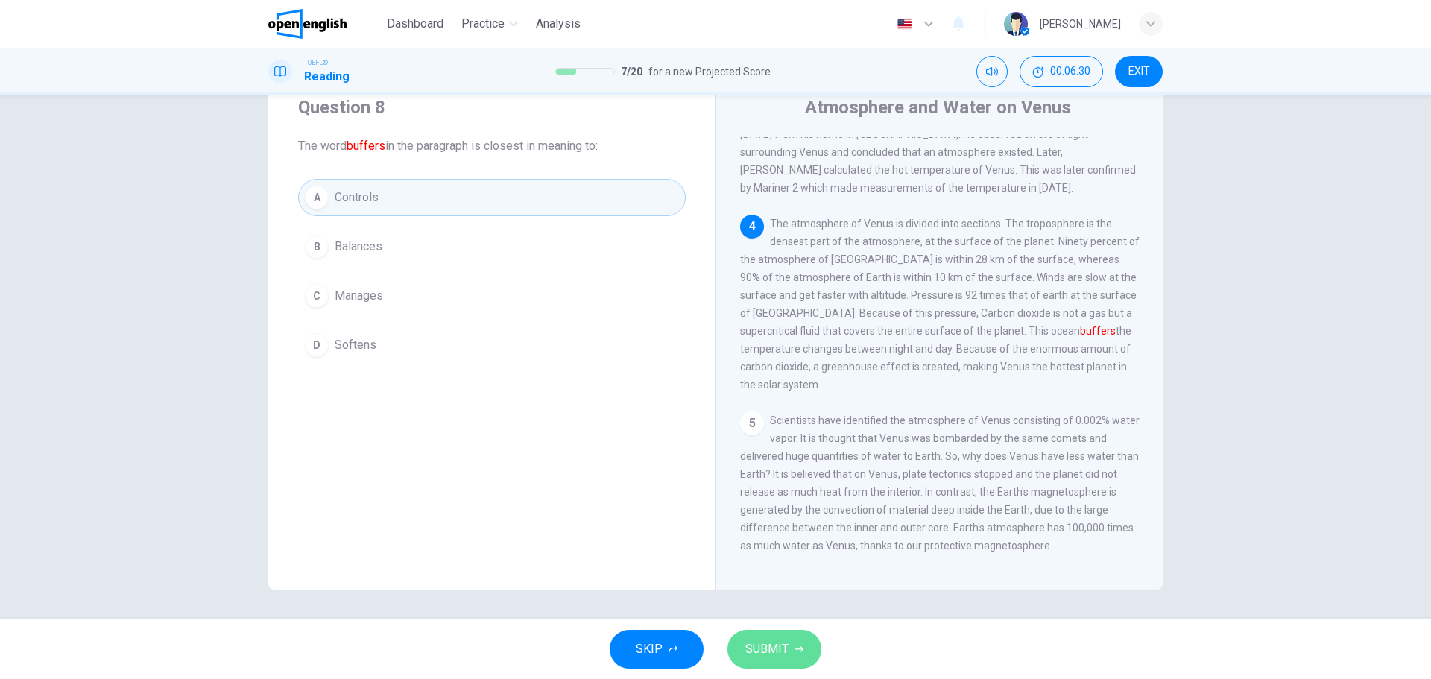
click at [794, 517] on icon "button" at bounding box center [798, 649] width 9 height 9
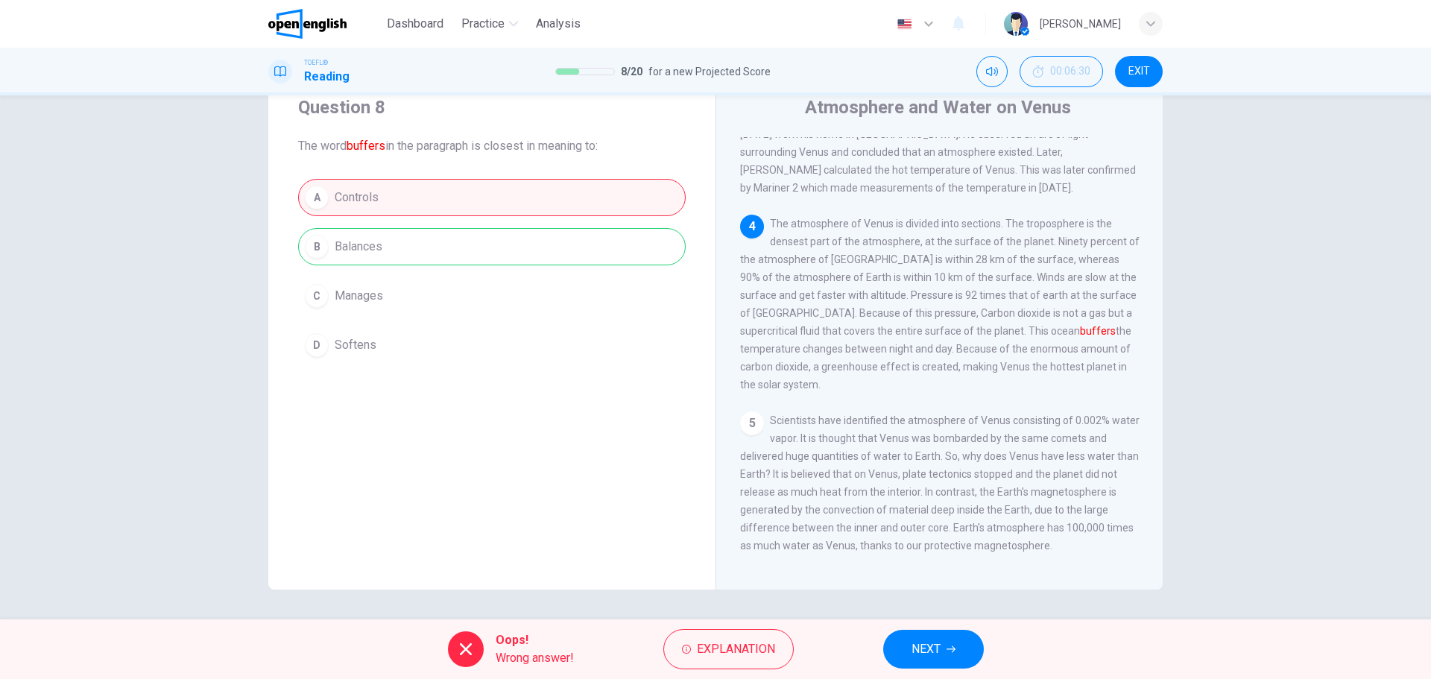
click at [389, 238] on div "A Controls B Balances C Manages D Softens" at bounding box center [491, 271] width 387 height 185
click at [962, 517] on button "NEXT" at bounding box center [933, 649] width 101 height 39
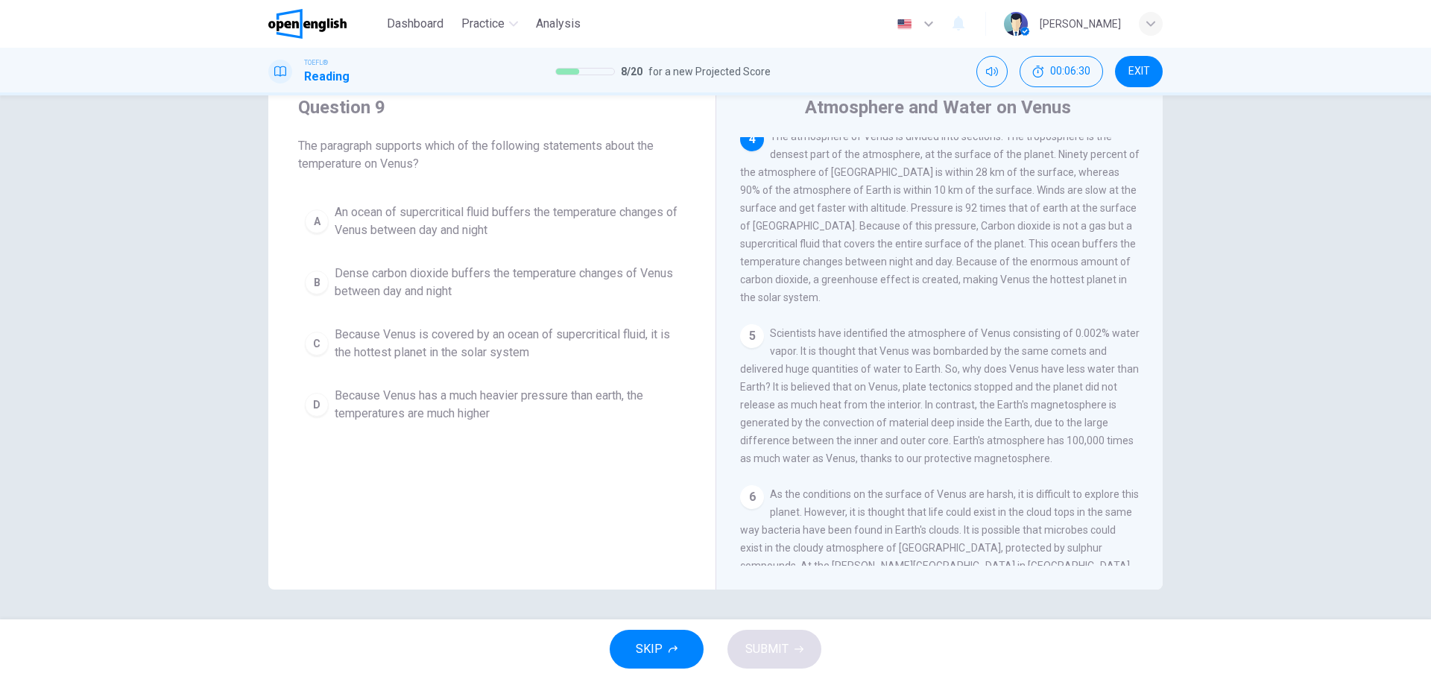
scroll to position [445, 0]
click at [583, 485] on div "Question 9 The paragraph supports which of the following statements about the t…" at bounding box center [491, 331] width 447 height 518
drag, startPoint x: 457, startPoint y: 283, endPoint x: 510, endPoint y: 482, distance: 205.9
click at [510, 482] on div "Question 9 The paragraph supports which of the following statements about the t…" at bounding box center [491, 331] width 447 height 518
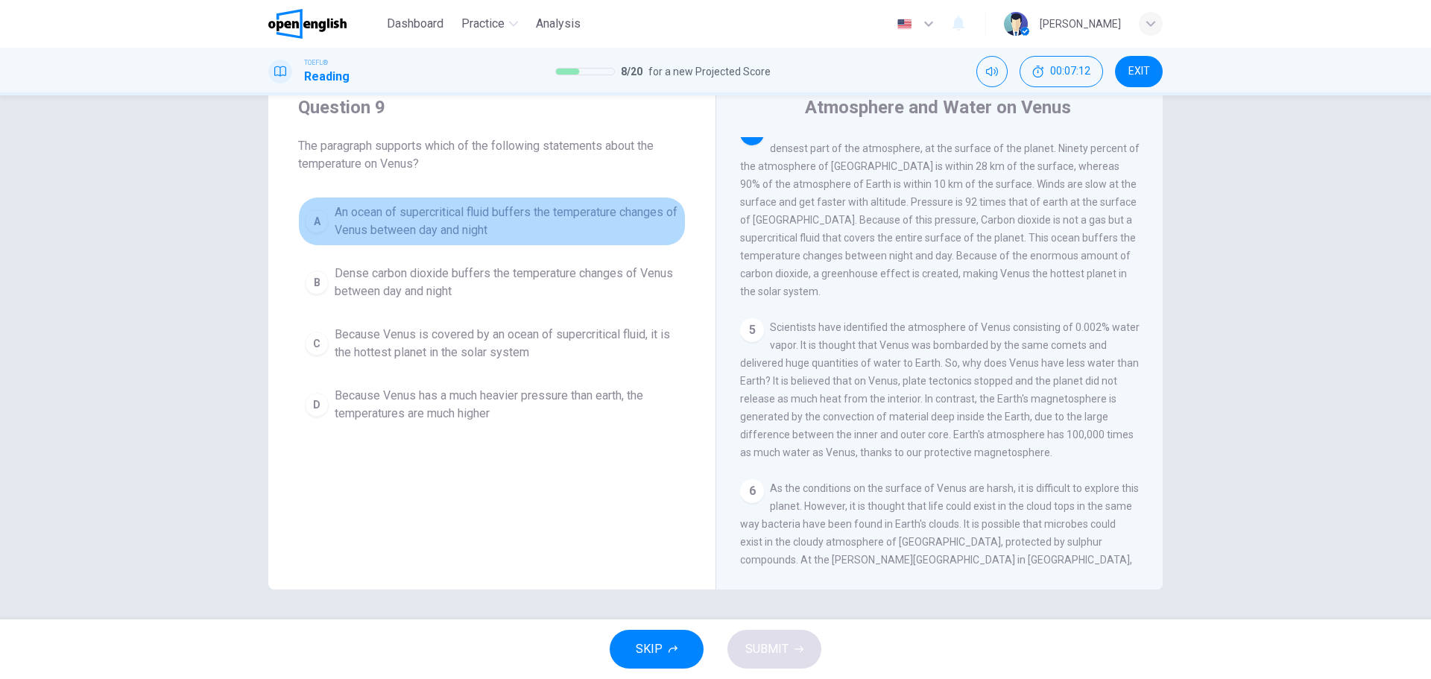
click at [384, 221] on span "An ocean of supercritical fluid buffers the temperature changes of Venus betwee…" at bounding box center [507, 221] width 344 height 36
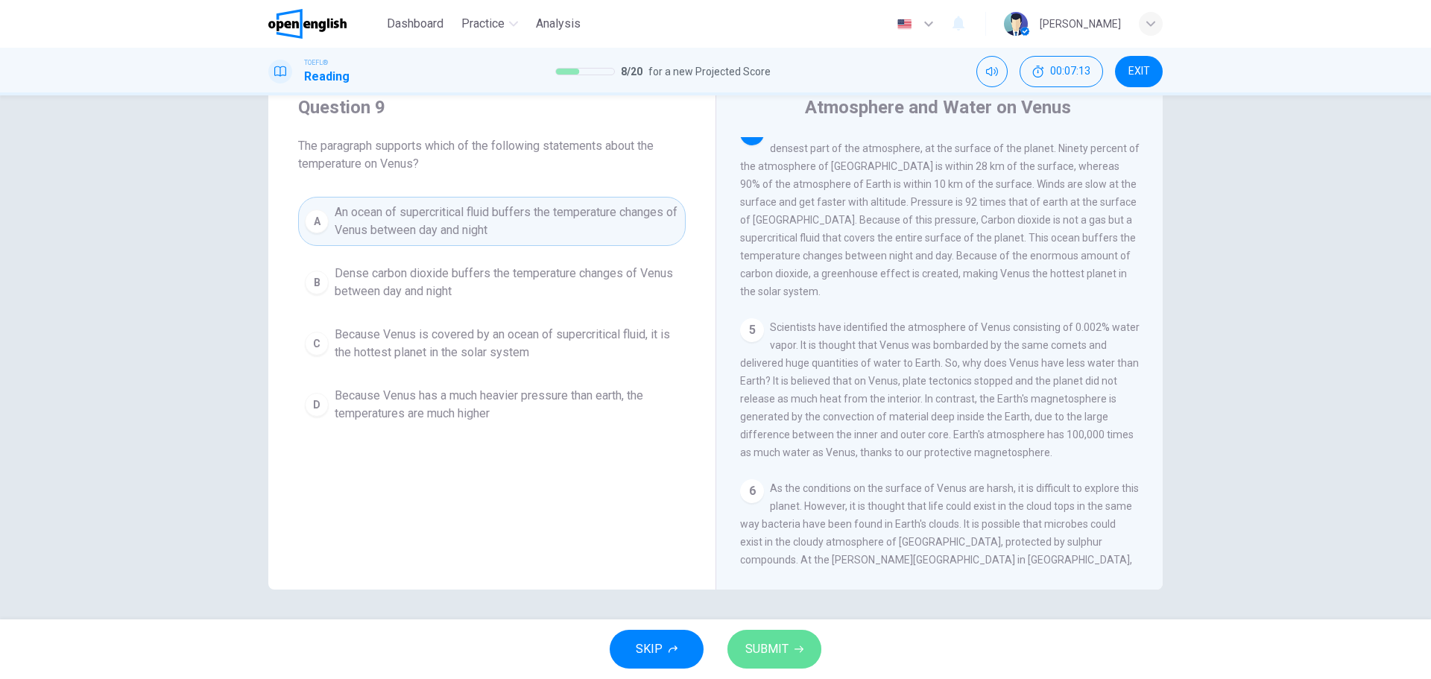
click at [769, 517] on span "SUBMIT" at bounding box center [766, 649] width 43 height 21
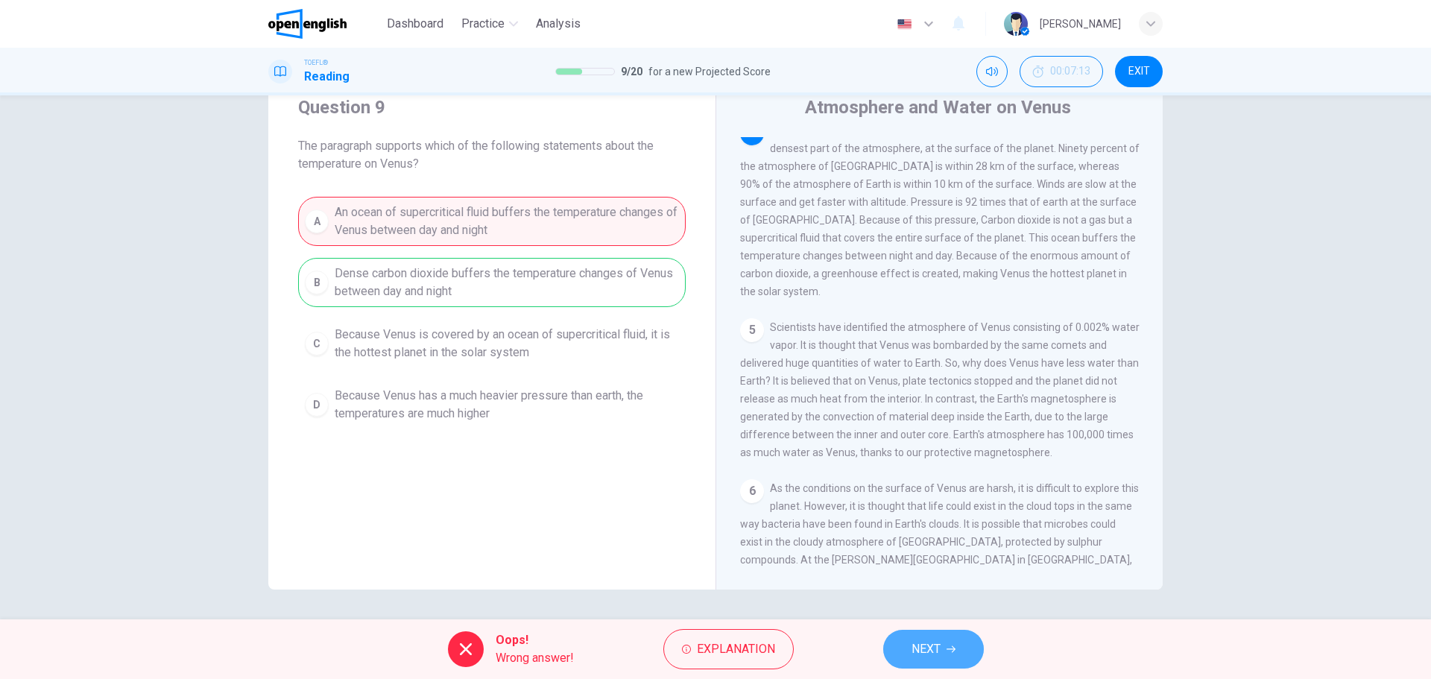
click at [945, 517] on button "NEXT" at bounding box center [933, 649] width 101 height 39
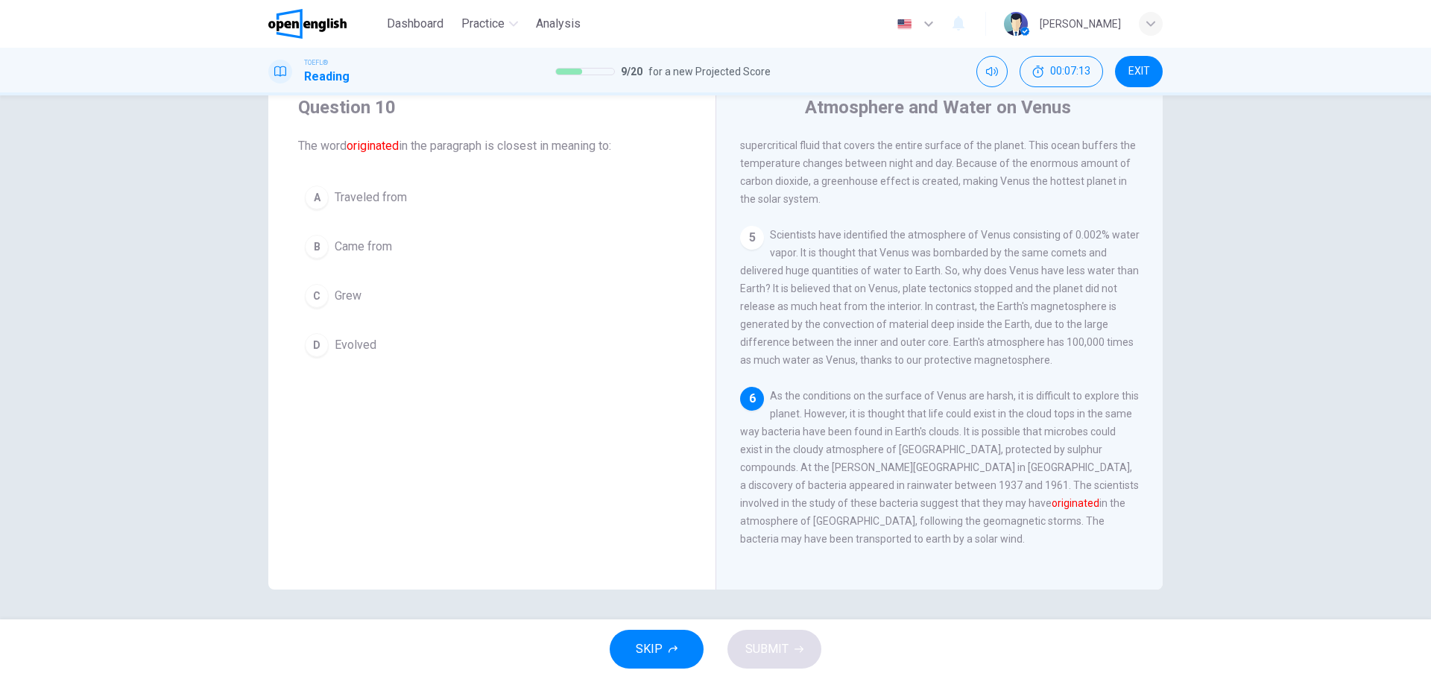
scroll to position [573, 0]
click at [471, 440] on div "Question 10 The word originated in the paragraph is closest in meaning to: A Tr…" at bounding box center [491, 331] width 447 height 518
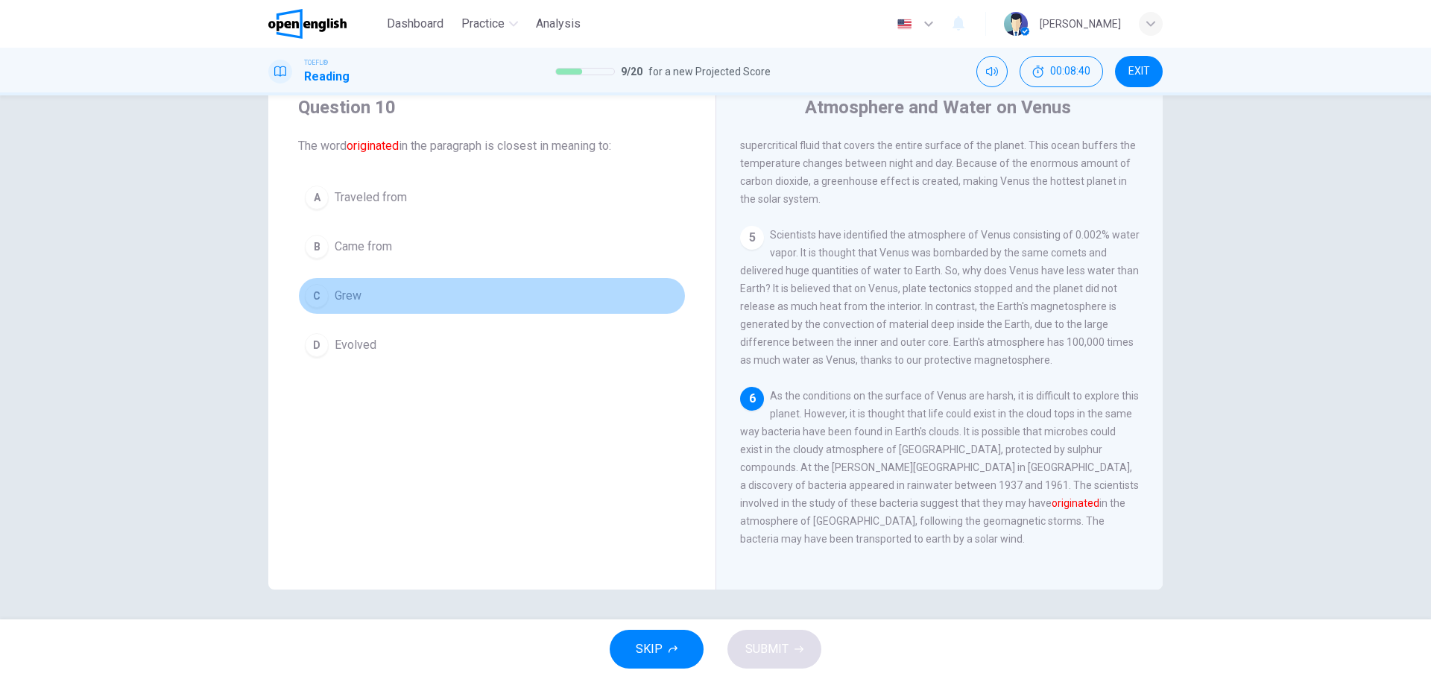
click at [355, 297] on span "Grew" at bounding box center [348, 296] width 27 height 18
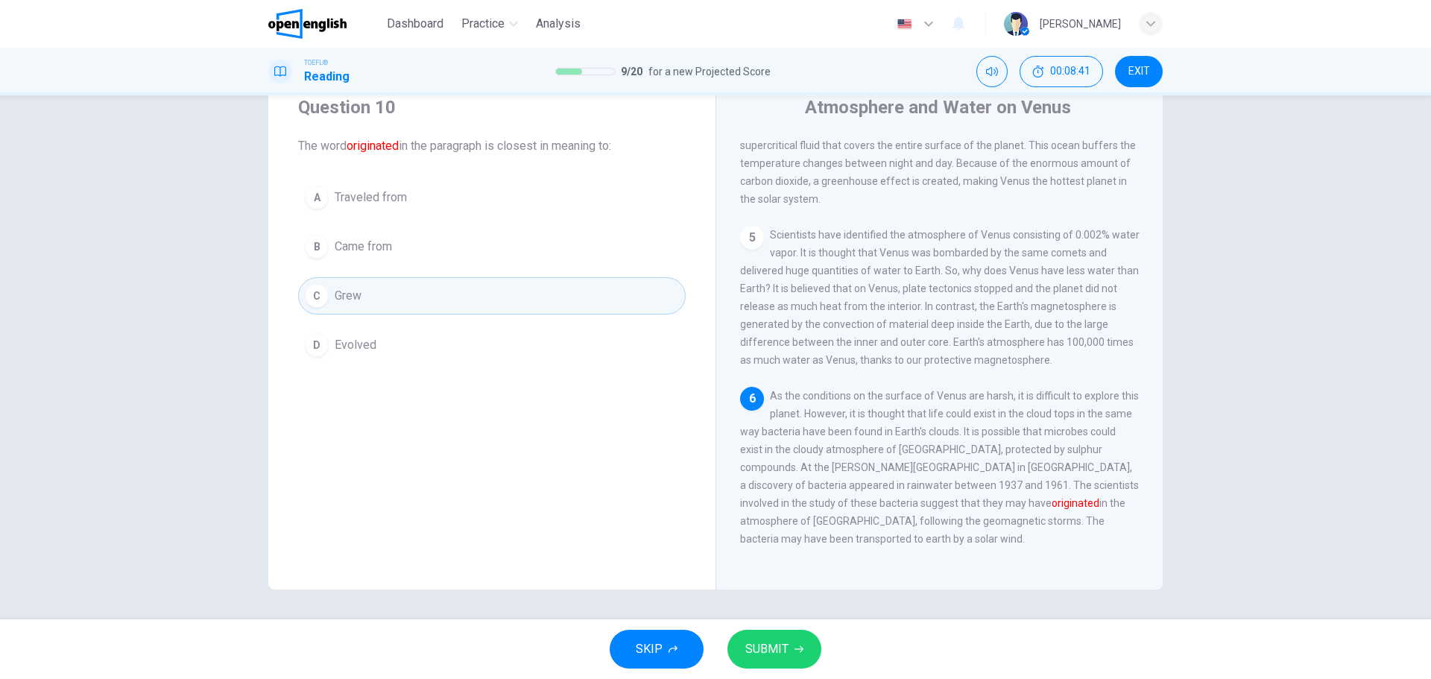
click at [779, 517] on span "SUBMIT" at bounding box center [766, 649] width 43 height 21
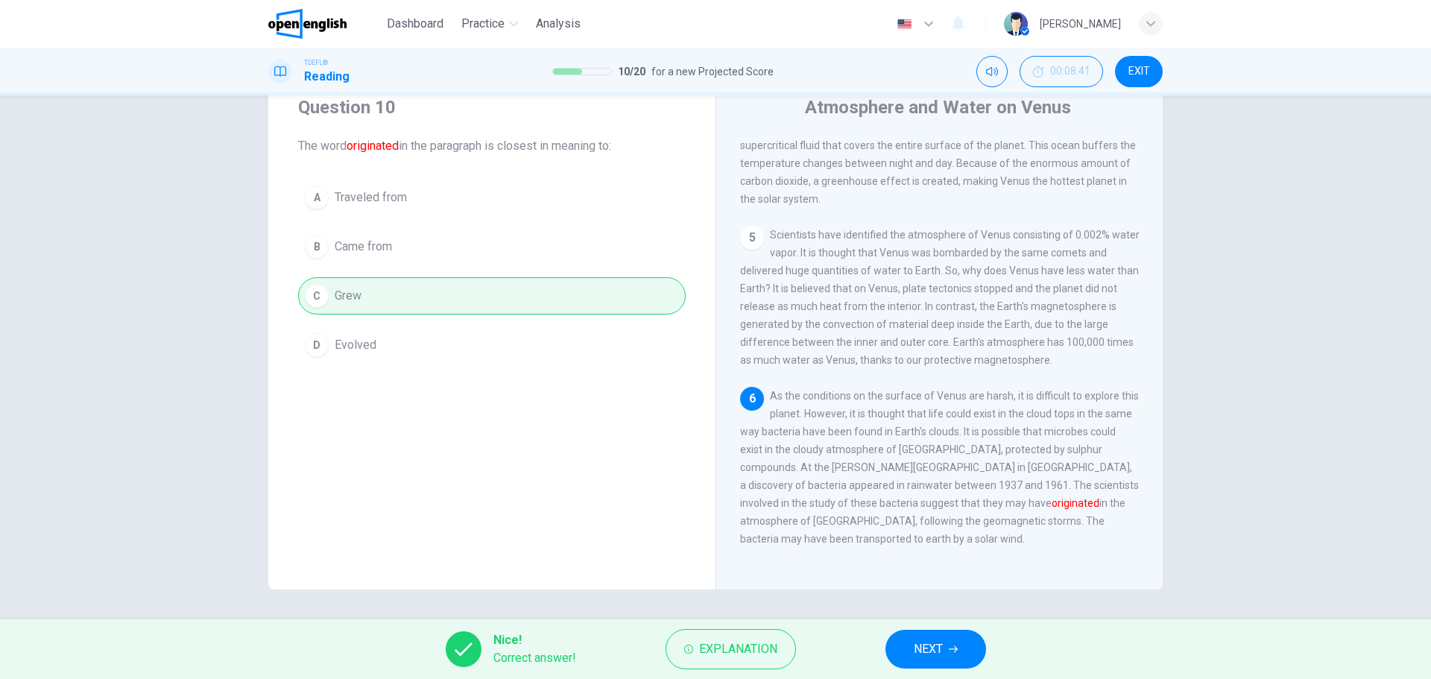
click at [957, 517] on button "NEXT" at bounding box center [935, 649] width 101 height 39
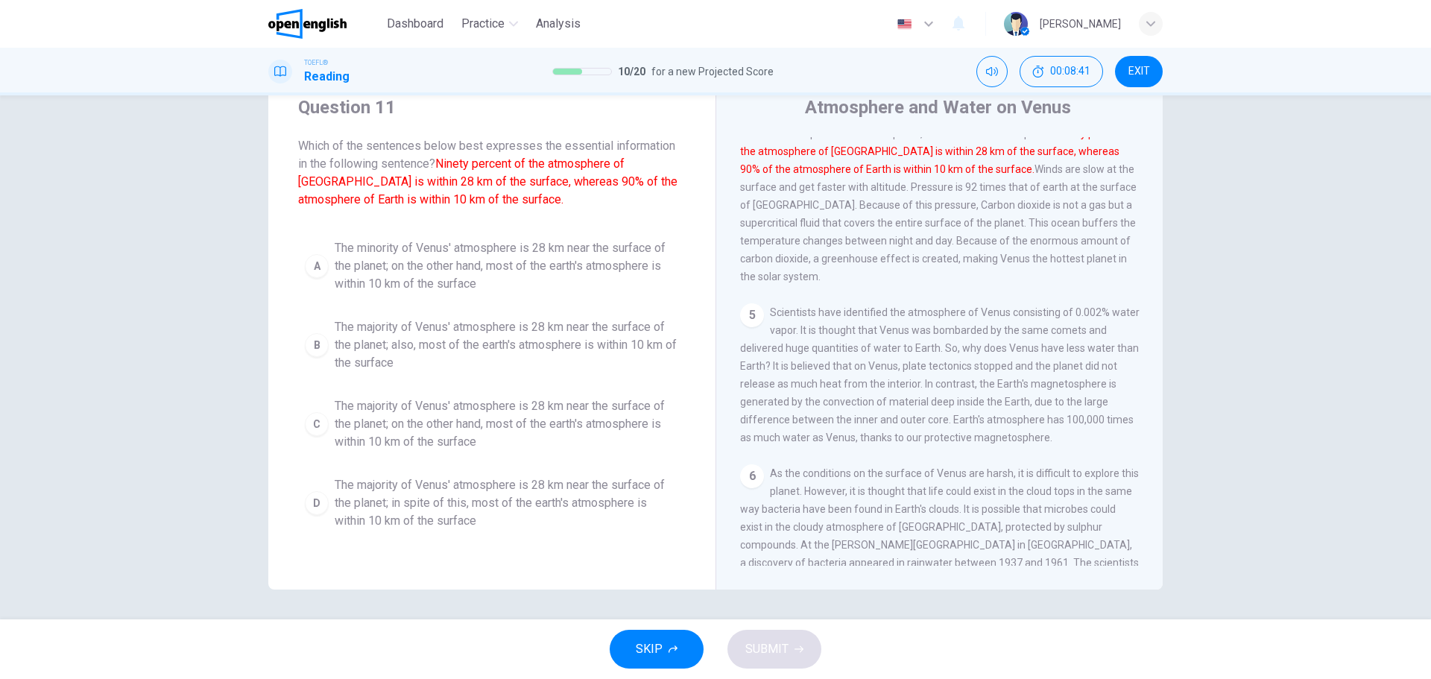
scroll to position [445, 0]
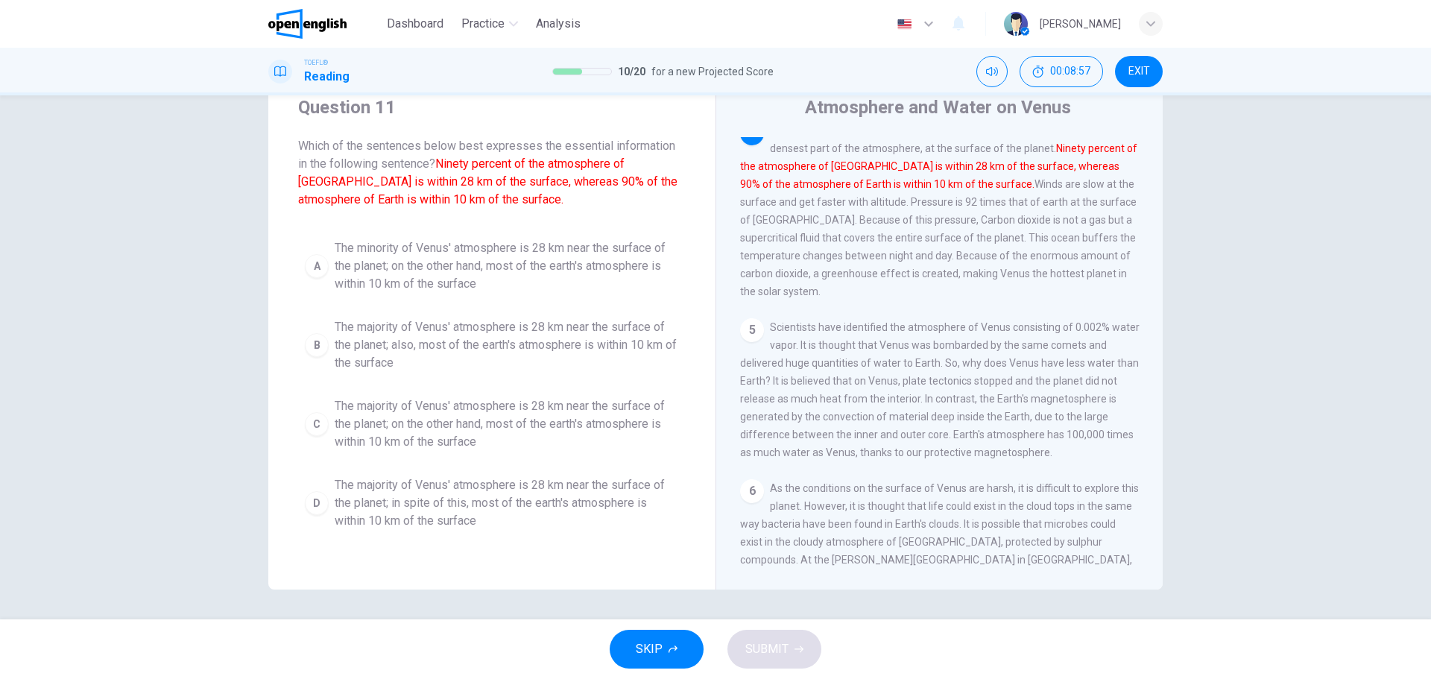
click at [446, 201] on span "Which of the sentences below best expresses the essential information in the fo…" at bounding box center [491, 173] width 387 height 72
click at [435, 355] on span "The majority of Venus' atmosphere is 28 km near the surface of the planet; also…" at bounding box center [507, 345] width 344 height 54
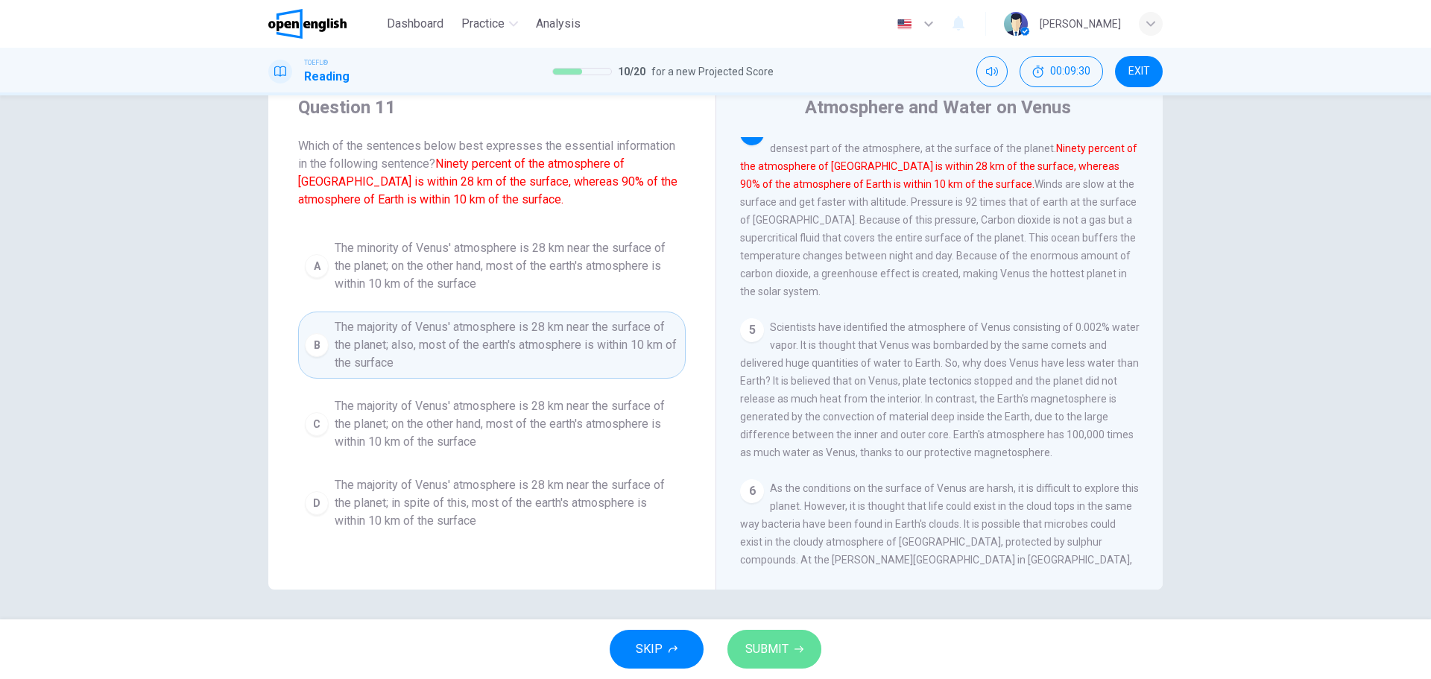
click at [768, 517] on span "SUBMIT" at bounding box center [766, 649] width 43 height 21
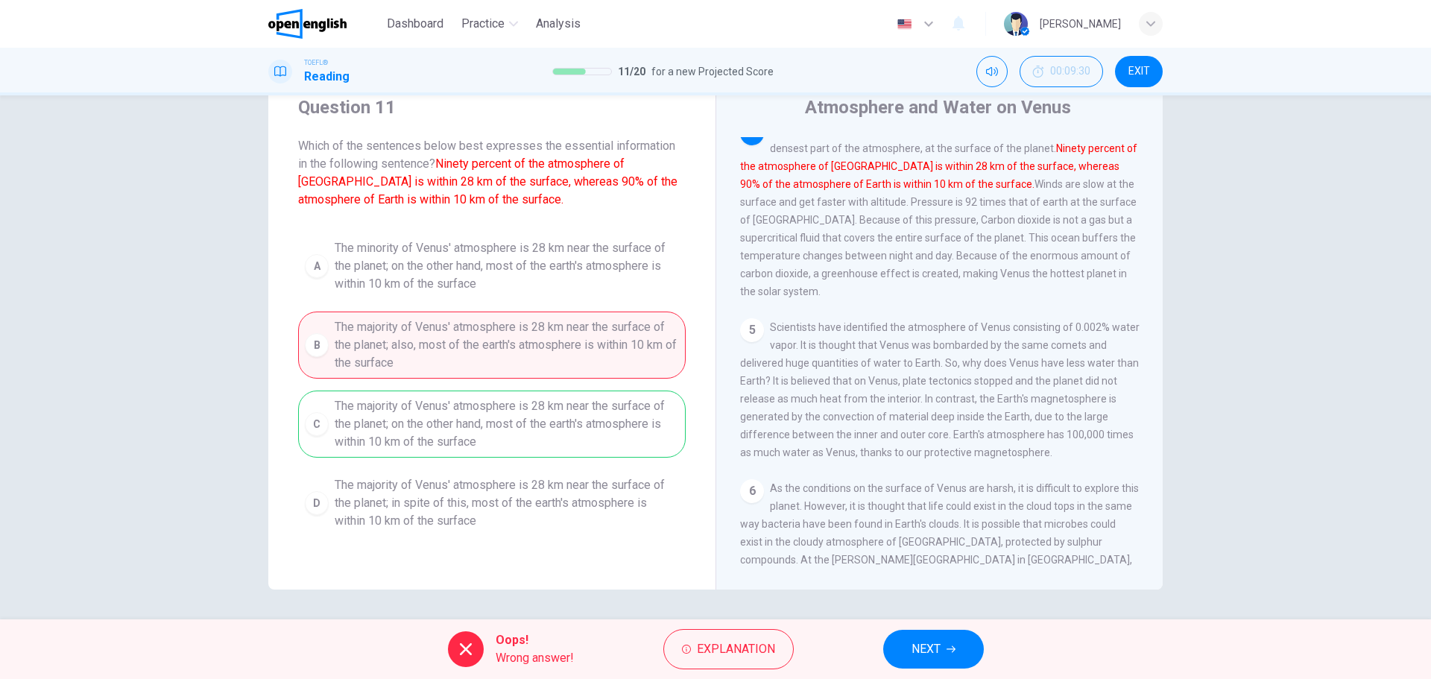
click at [478, 430] on div "A The minority of Venus' atmosphere is 28 km near the surface of the planet; on…" at bounding box center [491, 384] width 387 height 304
click at [916, 517] on button "NEXT" at bounding box center [933, 649] width 101 height 39
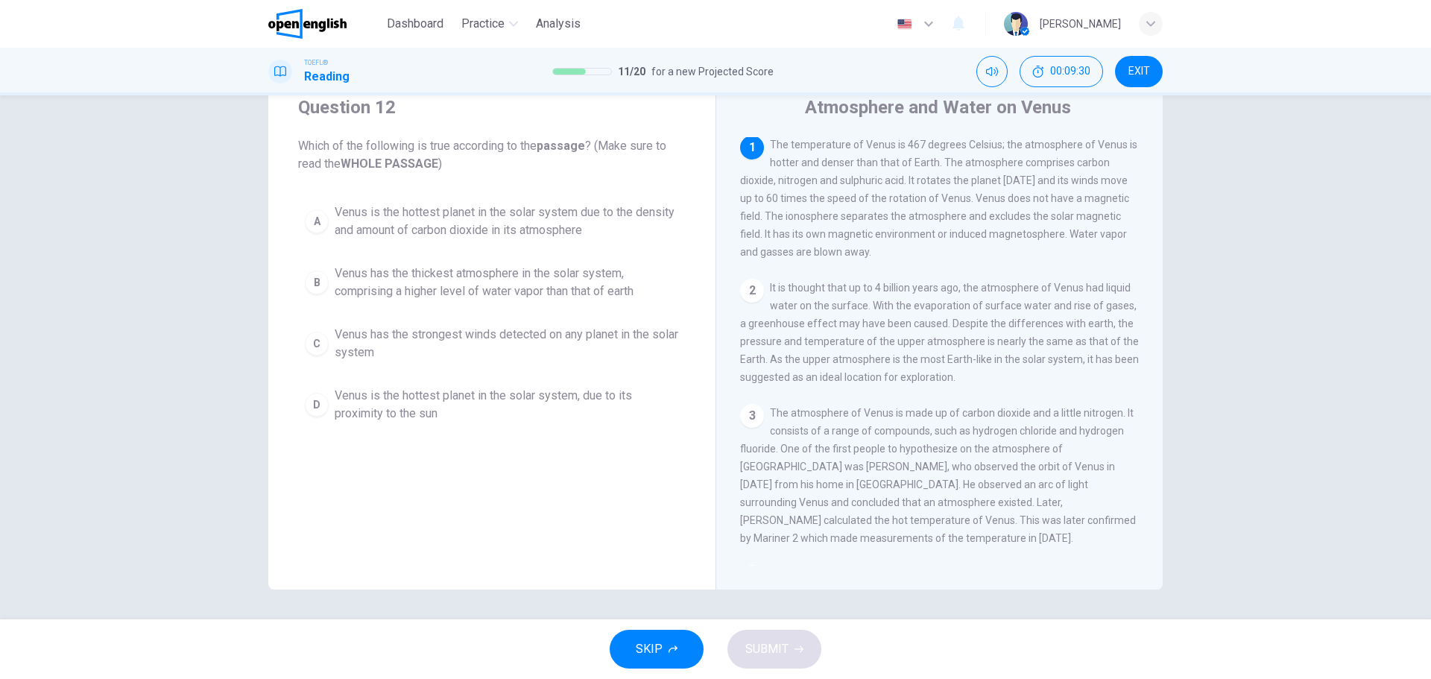
scroll to position [0, 0]
click at [600, 469] on div "Question 12 Which of the following is true according to the passage ? (Make sur…" at bounding box center [491, 331] width 447 height 518
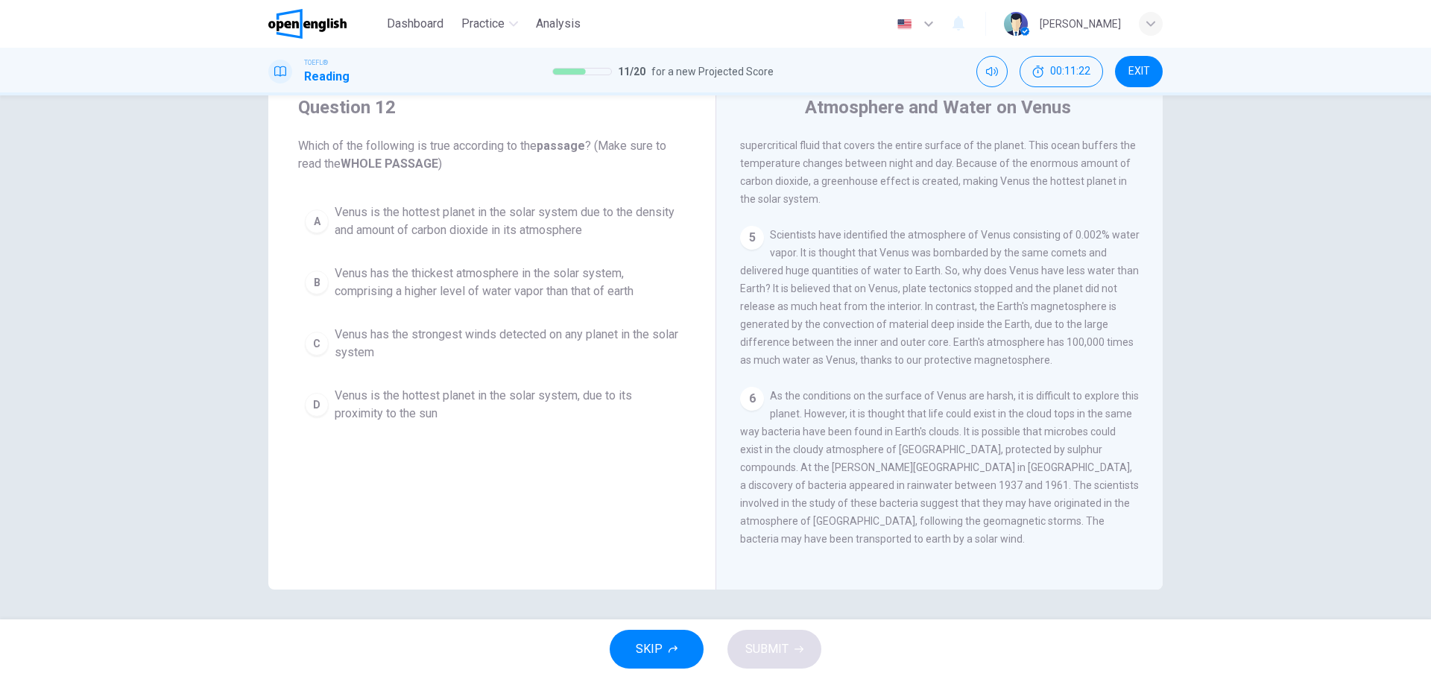
scroll to position [573, 0]
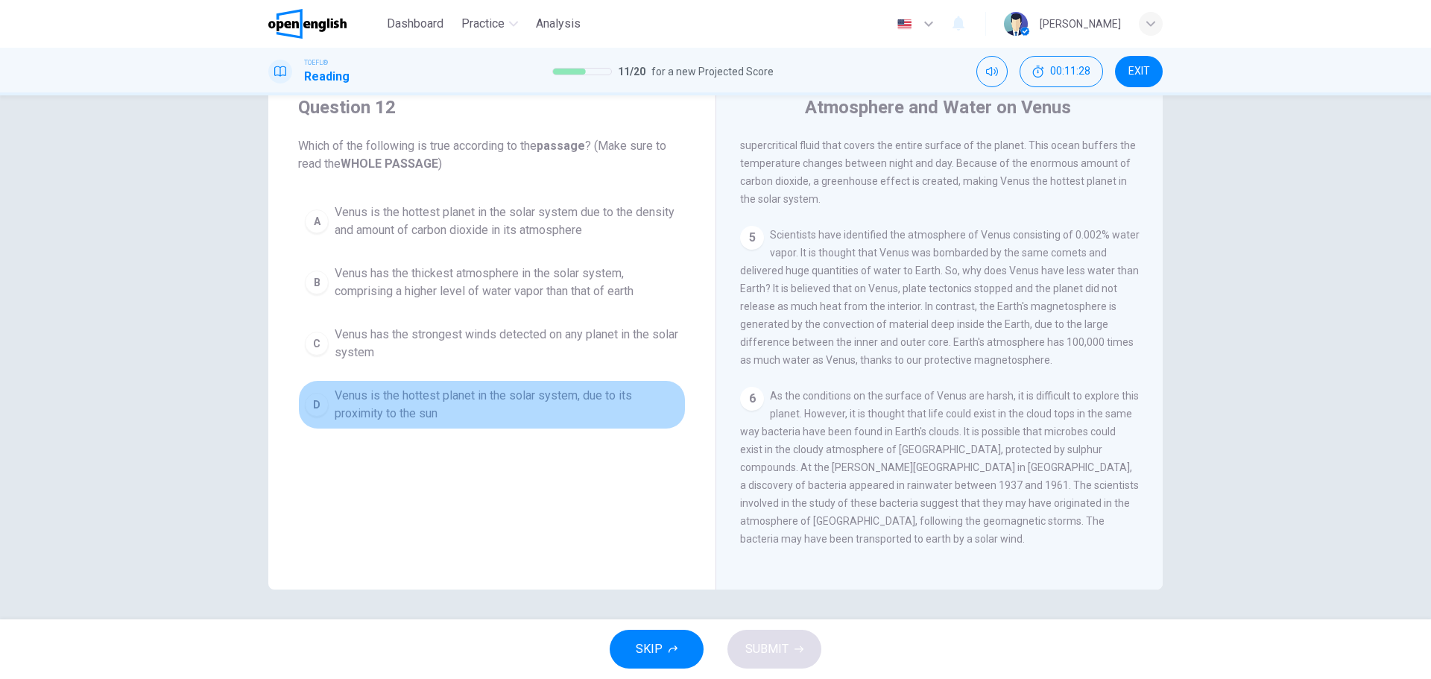
click at [399, 417] on span "Venus is the hottest planet in the solar system, due to its proximity to the sun" at bounding box center [507, 405] width 344 height 36
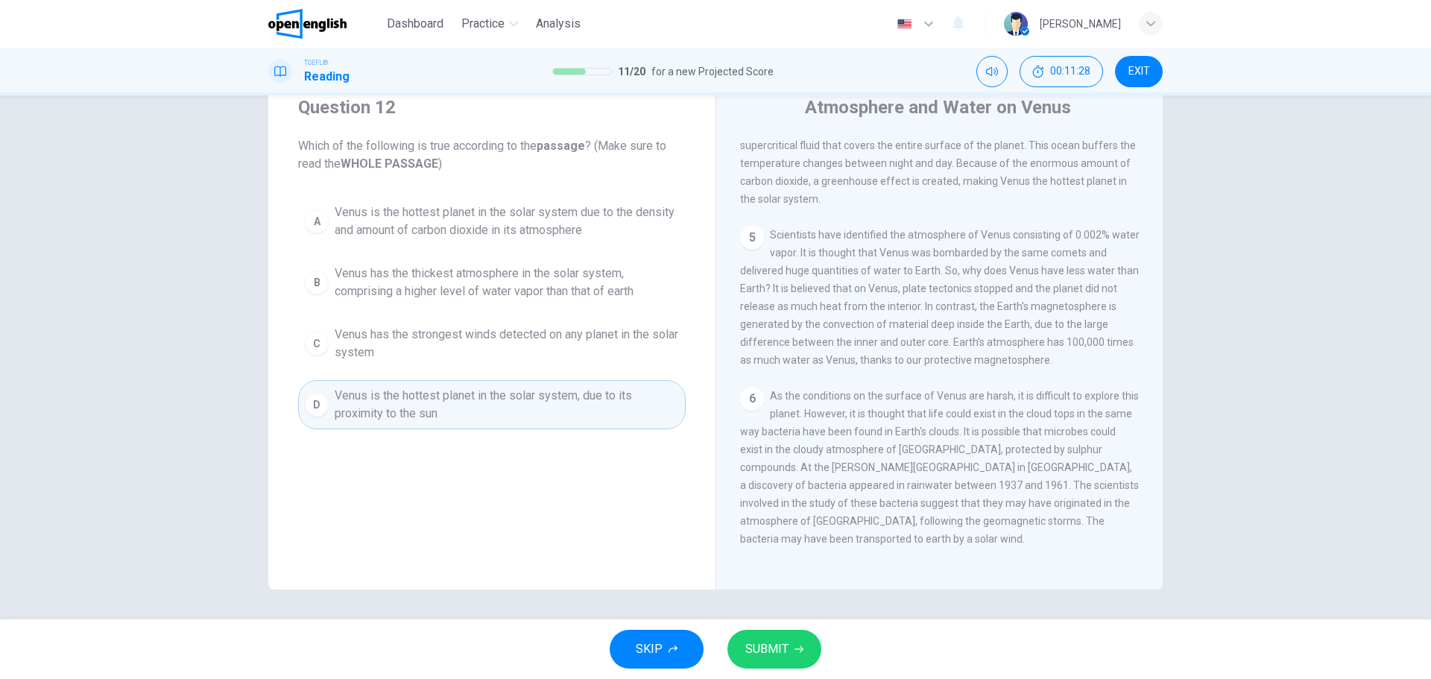
click at [775, 517] on span "SUBMIT" at bounding box center [766, 649] width 43 height 21
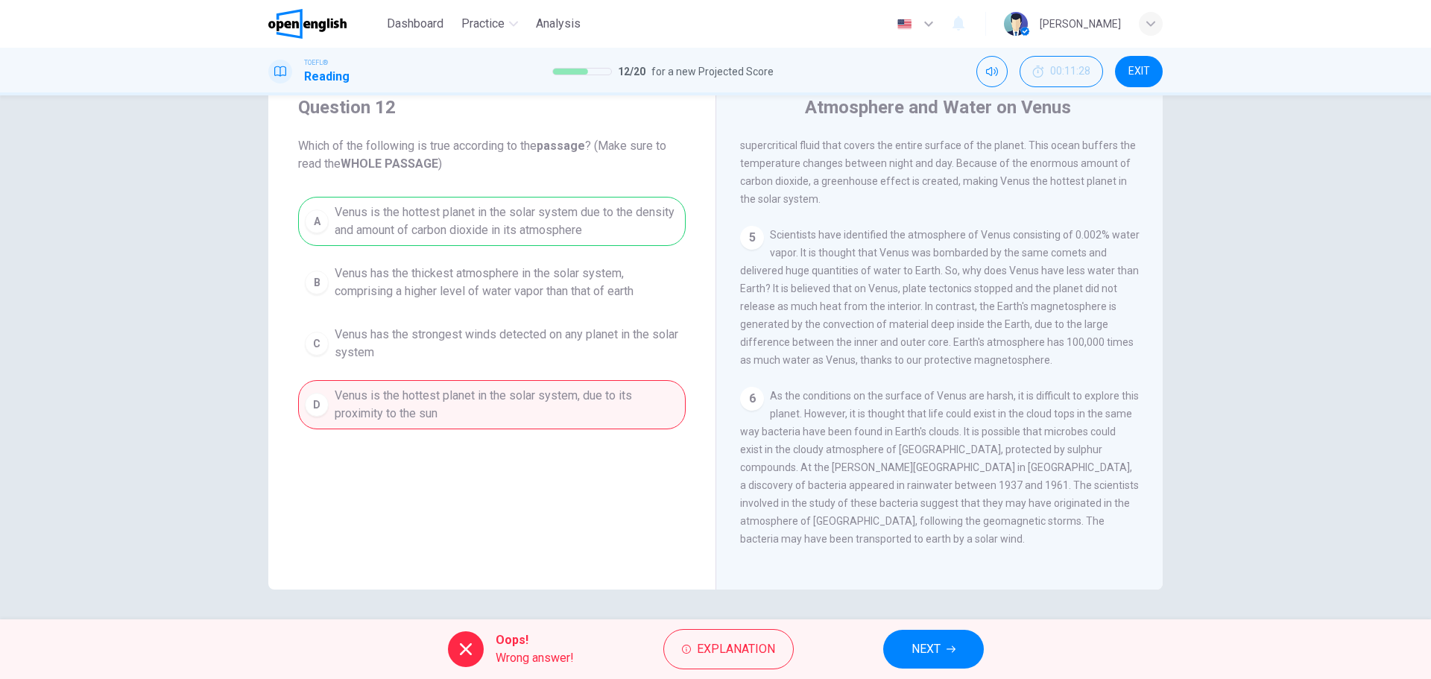
click at [925, 517] on span "NEXT" at bounding box center [925, 649] width 29 height 21
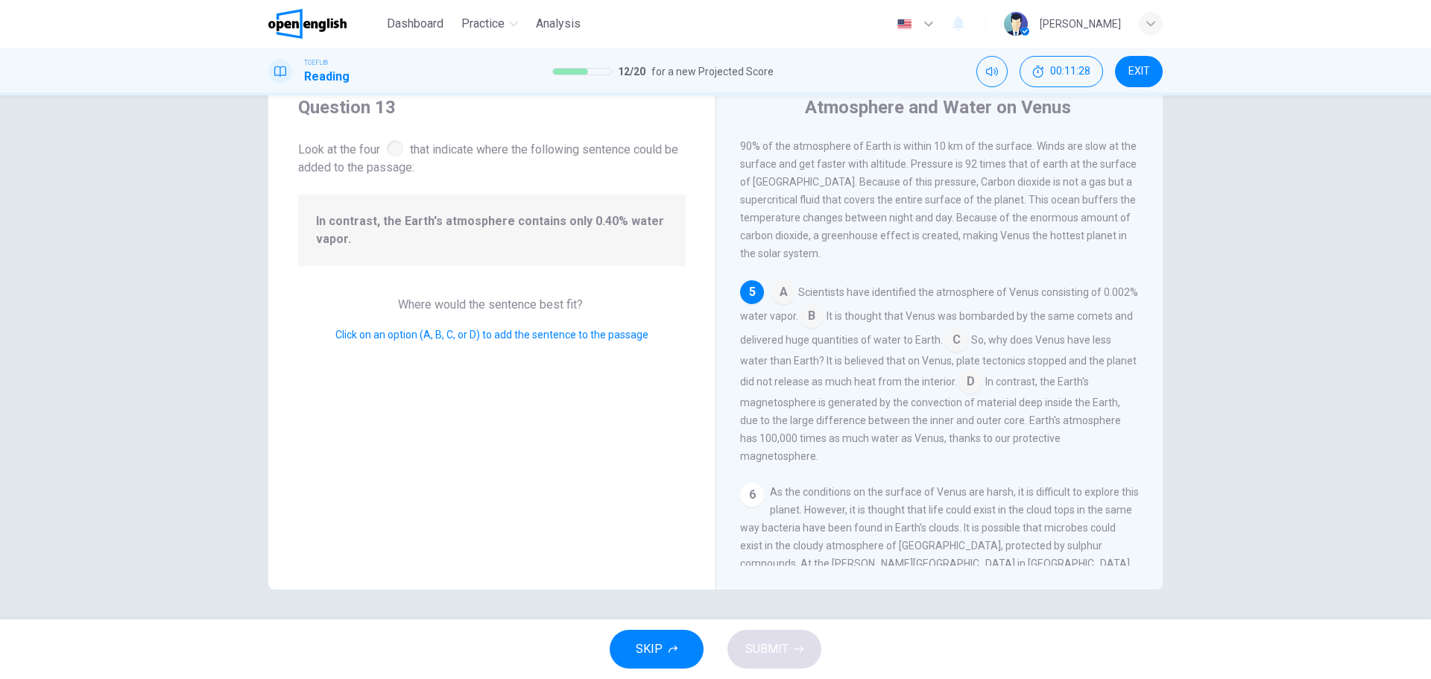
scroll to position [554, 0]
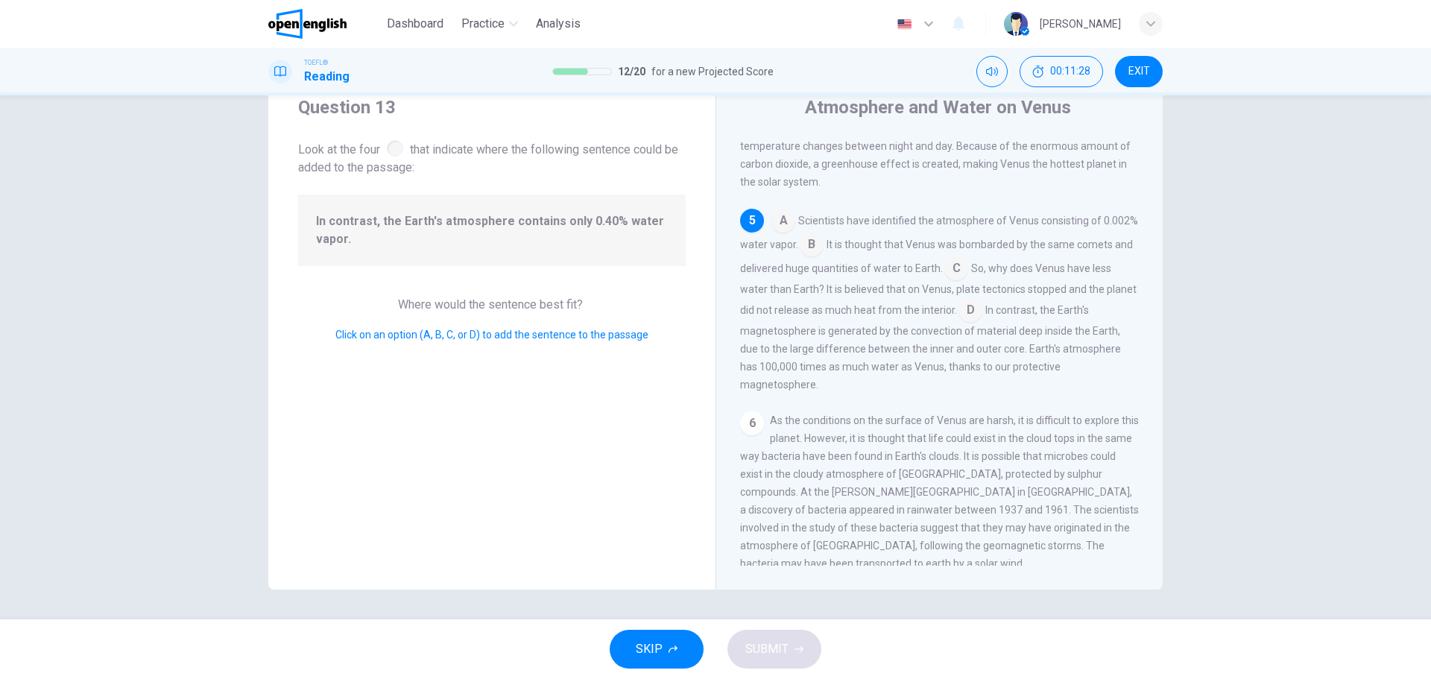
click at [495, 428] on div "Question 13 Look at the four that indicate where the following sentence could b…" at bounding box center [491, 331] width 447 height 518
click at [393, 151] on div at bounding box center [395, 148] width 16 height 16
click at [823, 258] on input at bounding box center [812, 246] width 24 height 24
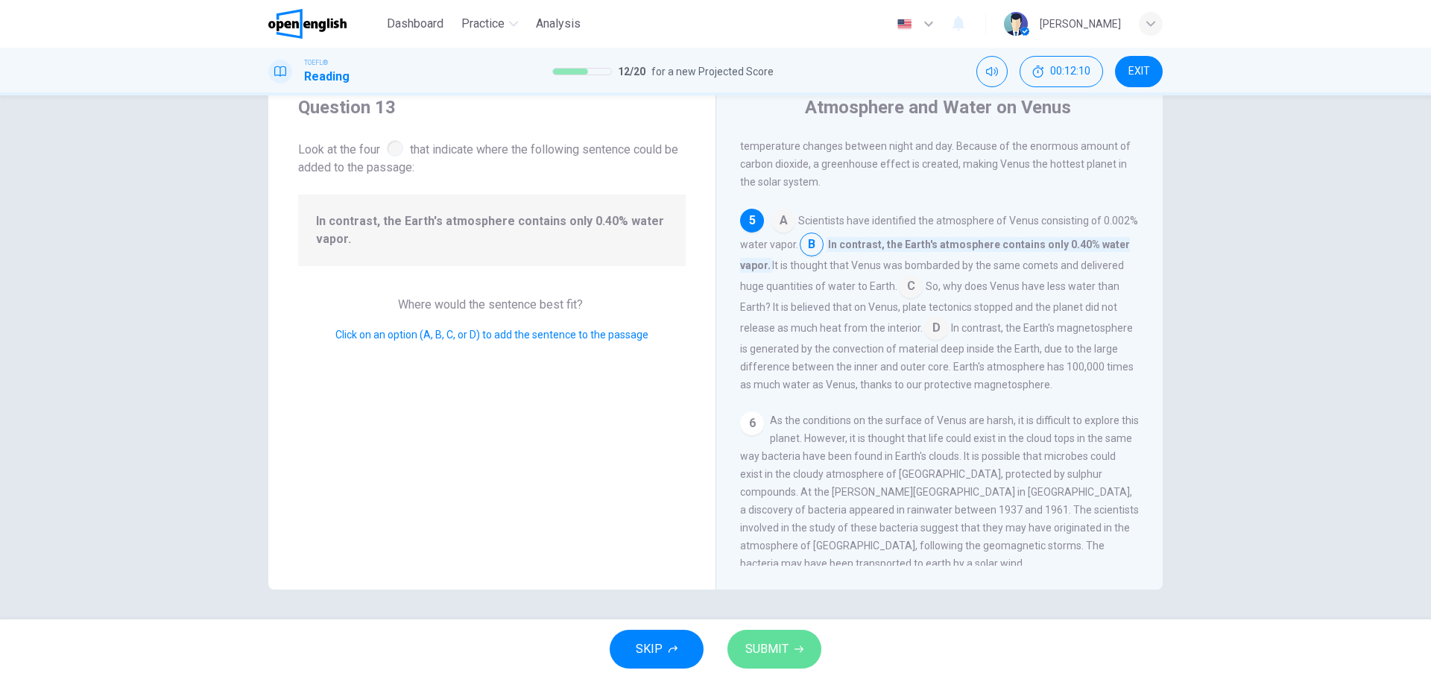
click at [786, 517] on span "SUBMIT" at bounding box center [766, 649] width 43 height 21
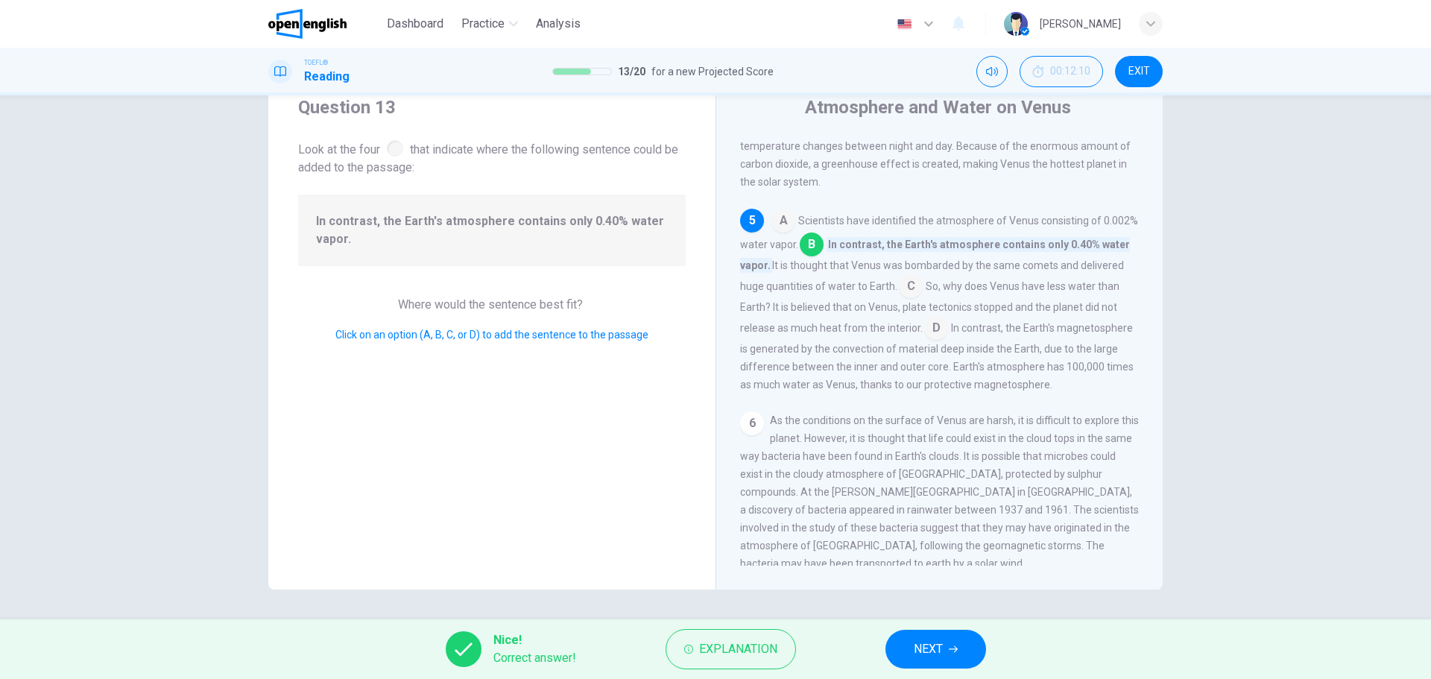
click at [926, 517] on span "NEXT" at bounding box center [928, 649] width 29 height 21
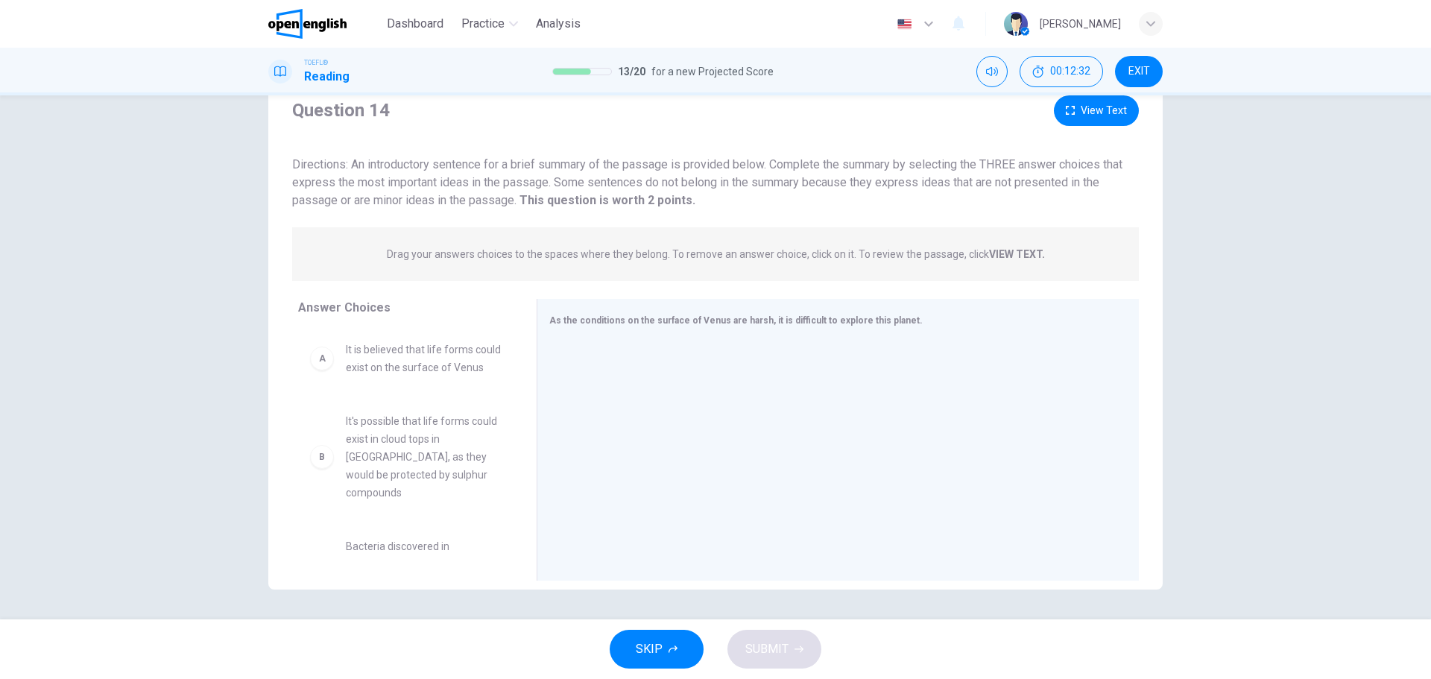
click at [706, 194] on div "Directions: An introductory sentence for a brief summary of the passage is prov…" at bounding box center [715, 183] width 846 height 54
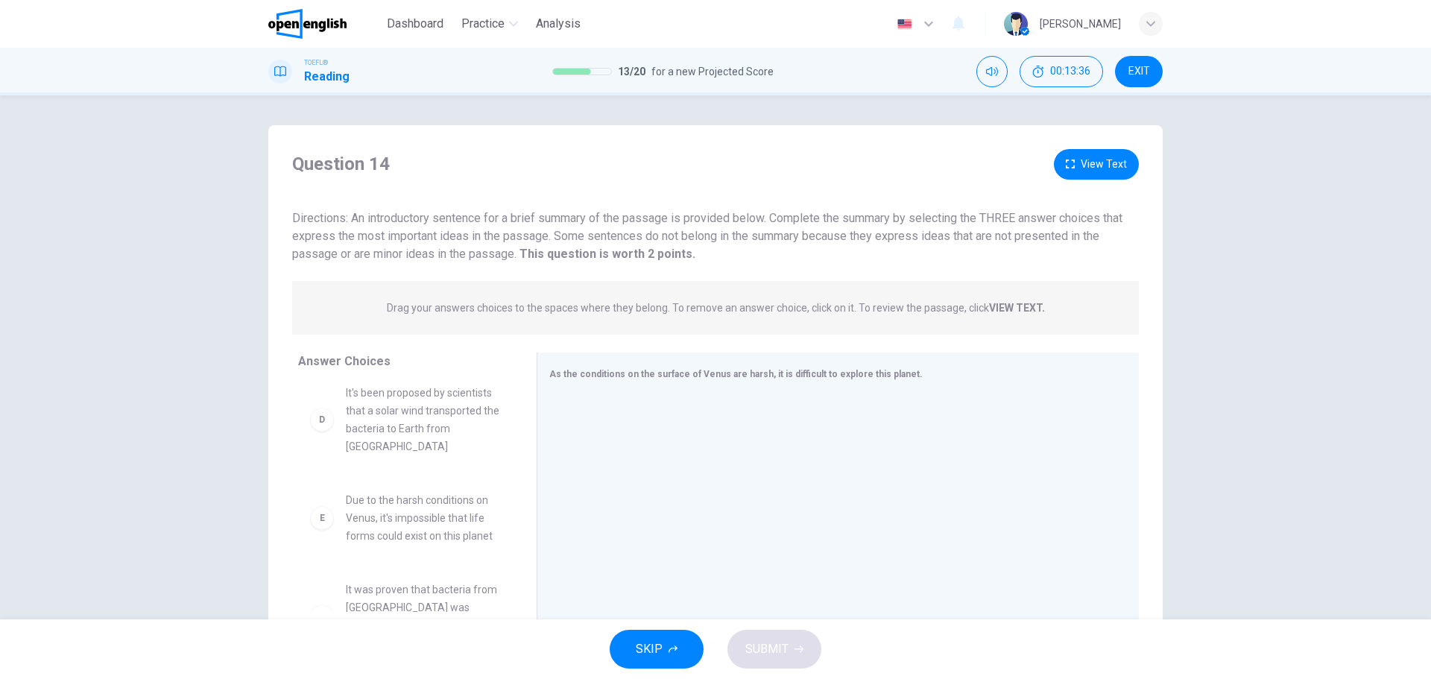
scroll to position [367, 0]
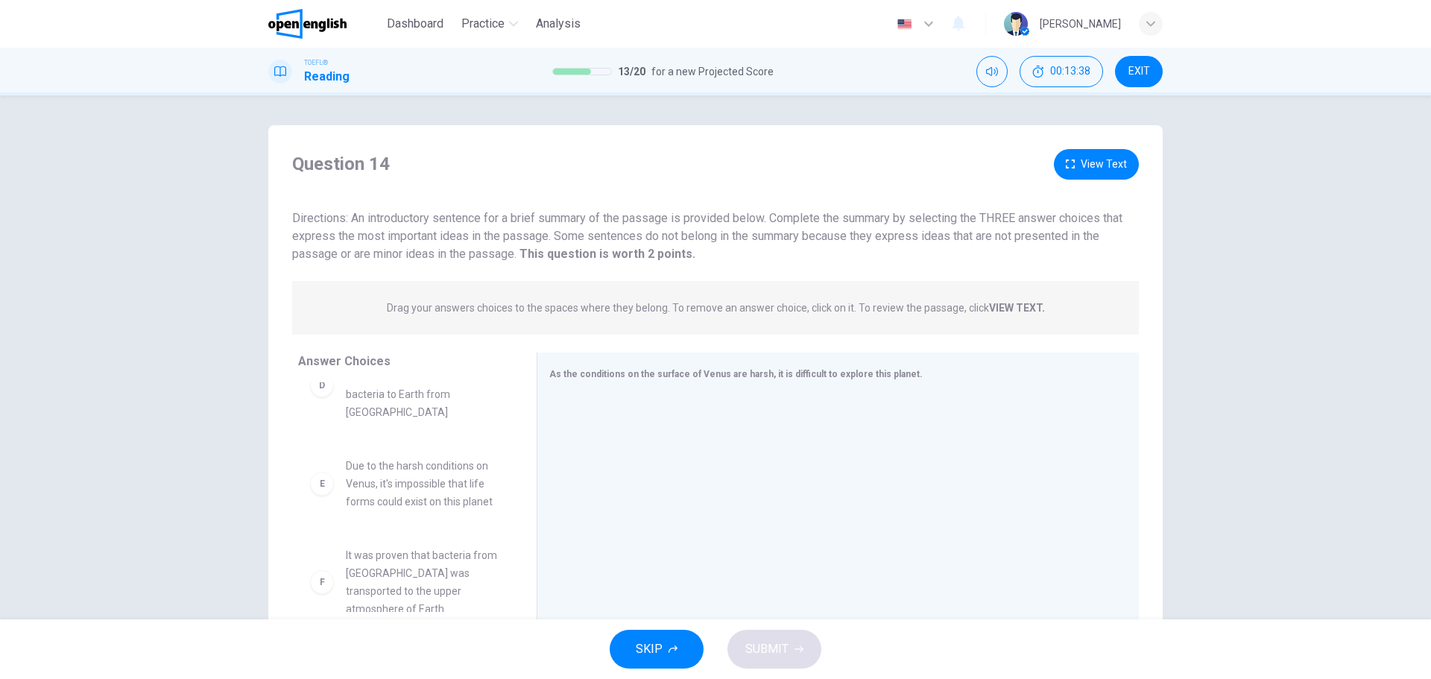
drag, startPoint x: 690, startPoint y: 261, endPoint x: 477, endPoint y: 244, distance: 213.7
click at [477, 244] on div "Directions: An introductory sentence for a brief summary of the passage is prov…" at bounding box center [715, 236] width 846 height 54
drag, startPoint x: 290, startPoint y: 221, endPoint x: 627, endPoint y: 261, distance: 339.2
click at [627, 261] on div "Directions: An introductory sentence for a brief summary of the passage is prov…" at bounding box center [715, 236] width 846 height 54
drag, startPoint x: 648, startPoint y: 249, endPoint x: 630, endPoint y: 249, distance: 17.9
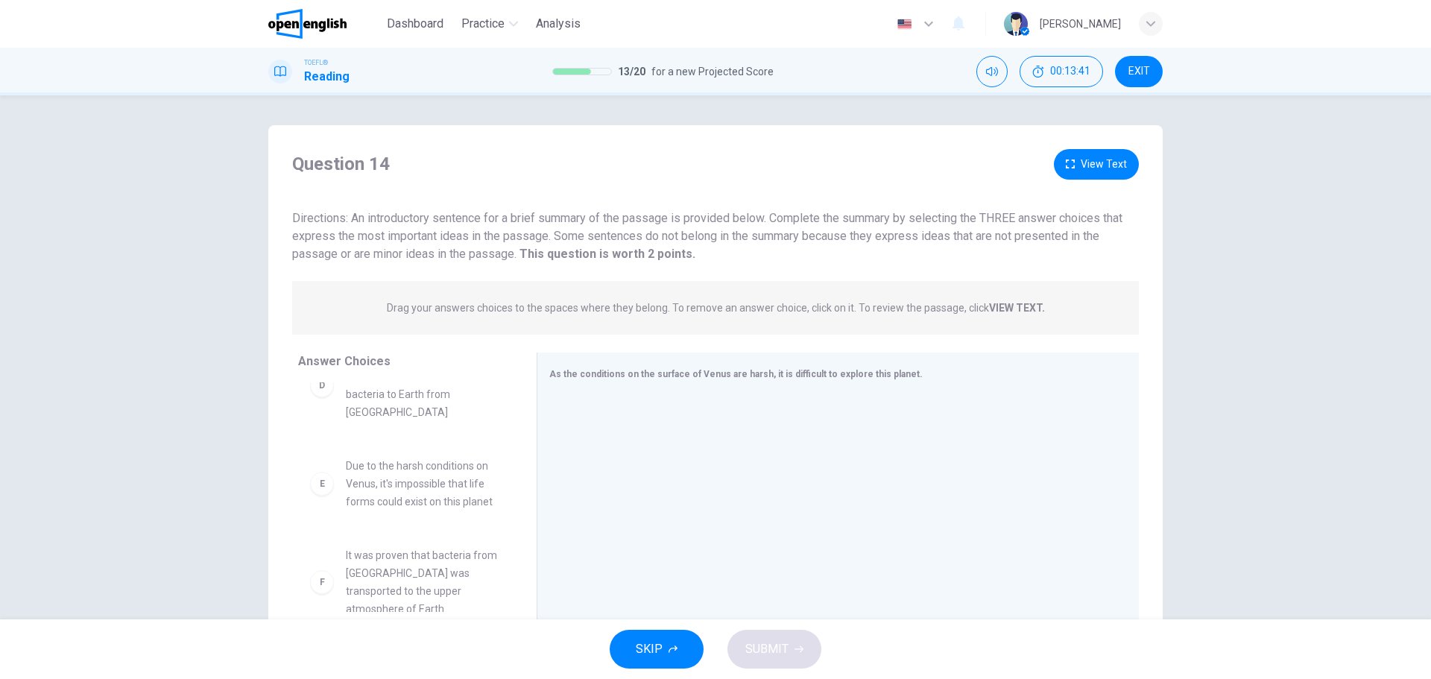
click at [630, 249] on div "Directions: An introductory sentence for a brief summary of the passage is prov…" at bounding box center [715, 236] width 846 height 54
drag, startPoint x: 666, startPoint y: 256, endPoint x: 470, endPoint y: 248, distance: 196.1
click at [470, 248] on span "Directions: An introductory sentence for a brief summary of the passage is prov…" at bounding box center [707, 236] width 830 height 50
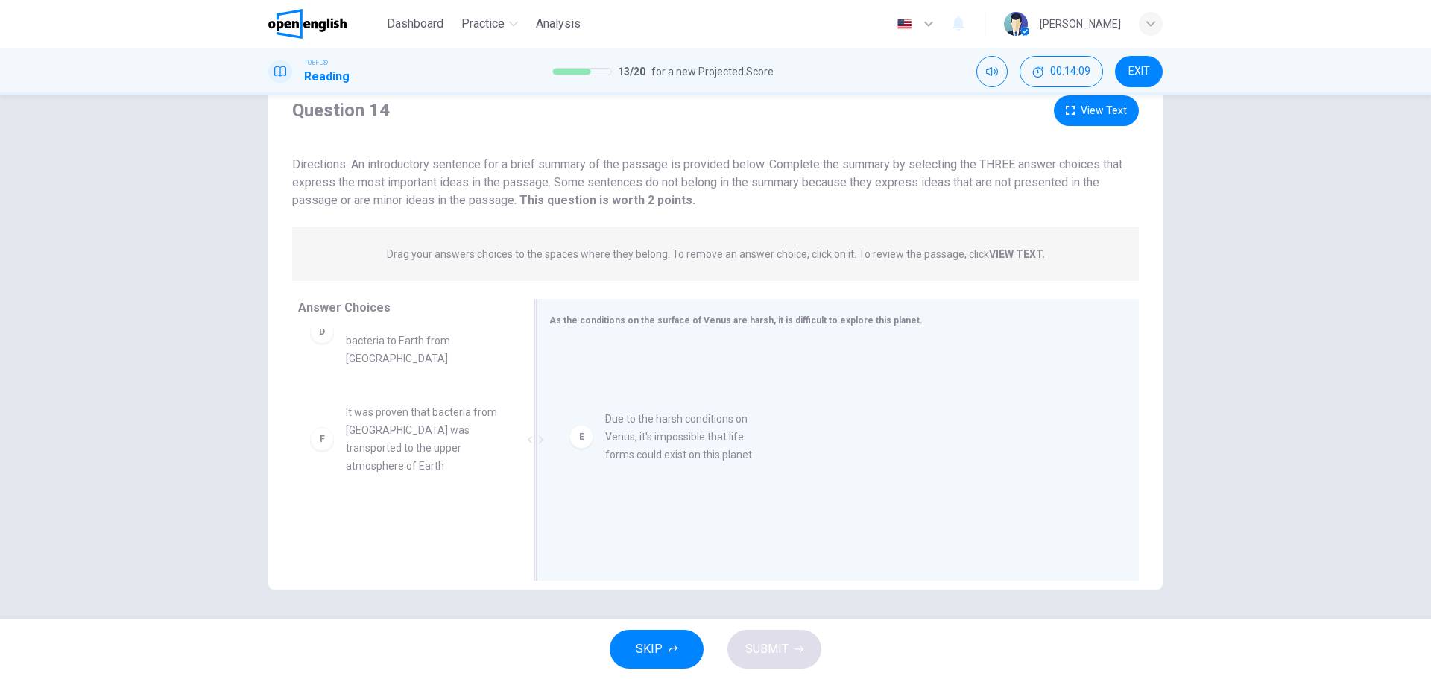
drag, startPoint x: 428, startPoint y: 423, endPoint x: 730, endPoint y: 430, distance: 302.6
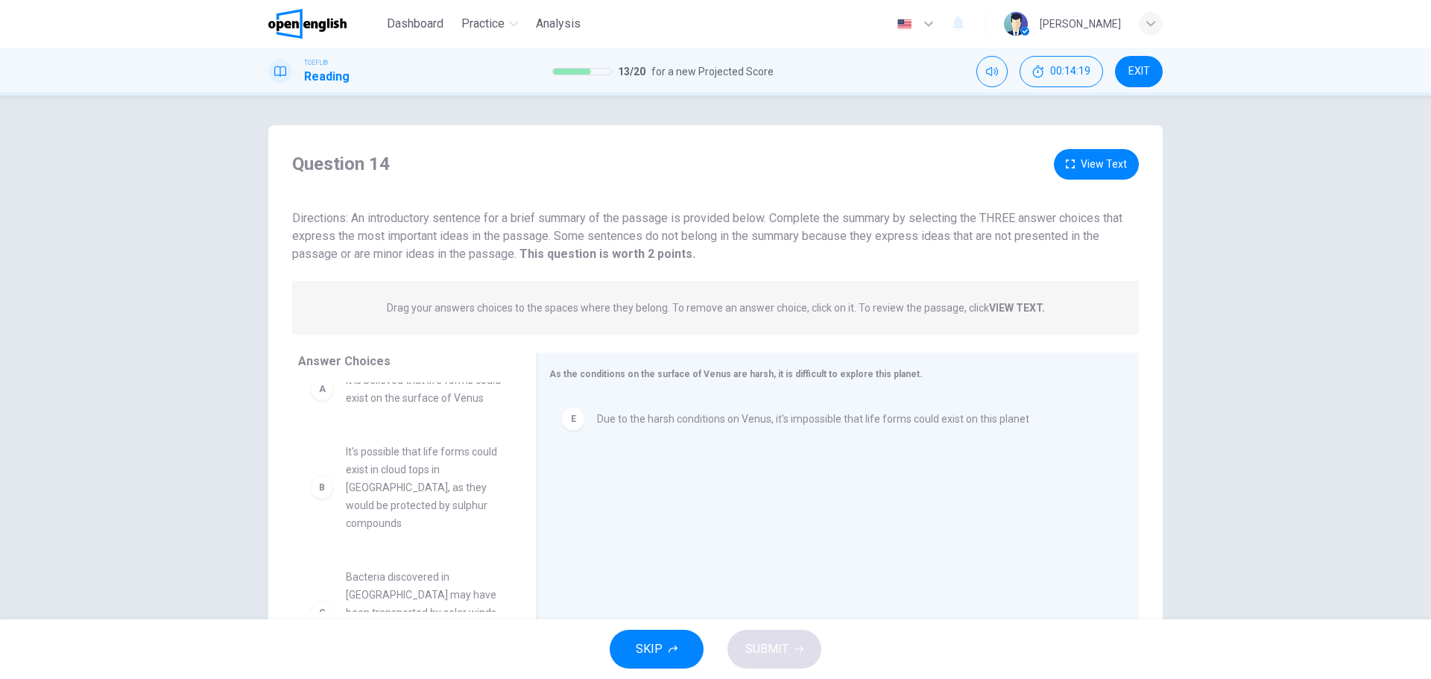
scroll to position [0, 0]
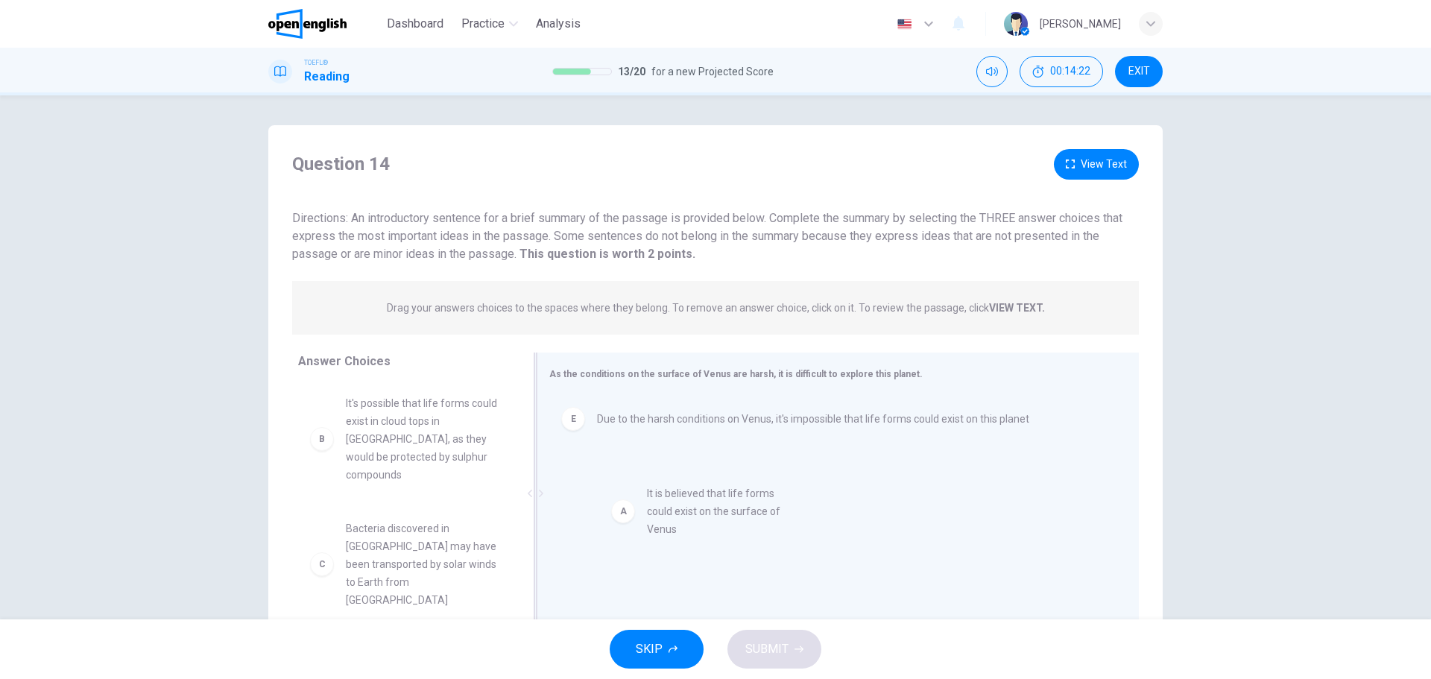
drag, startPoint x: 393, startPoint y: 420, endPoint x: 706, endPoint y: 511, distance: 325.4
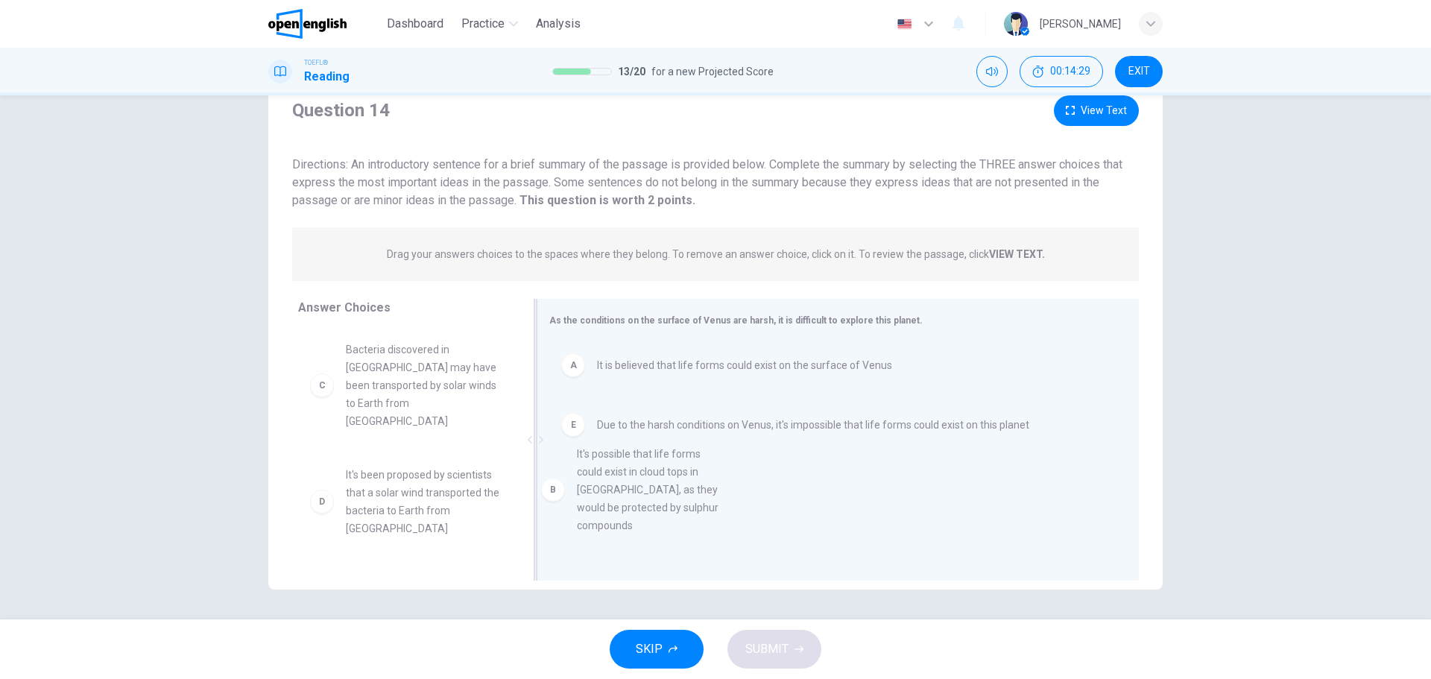
scroll to position [17, 0]
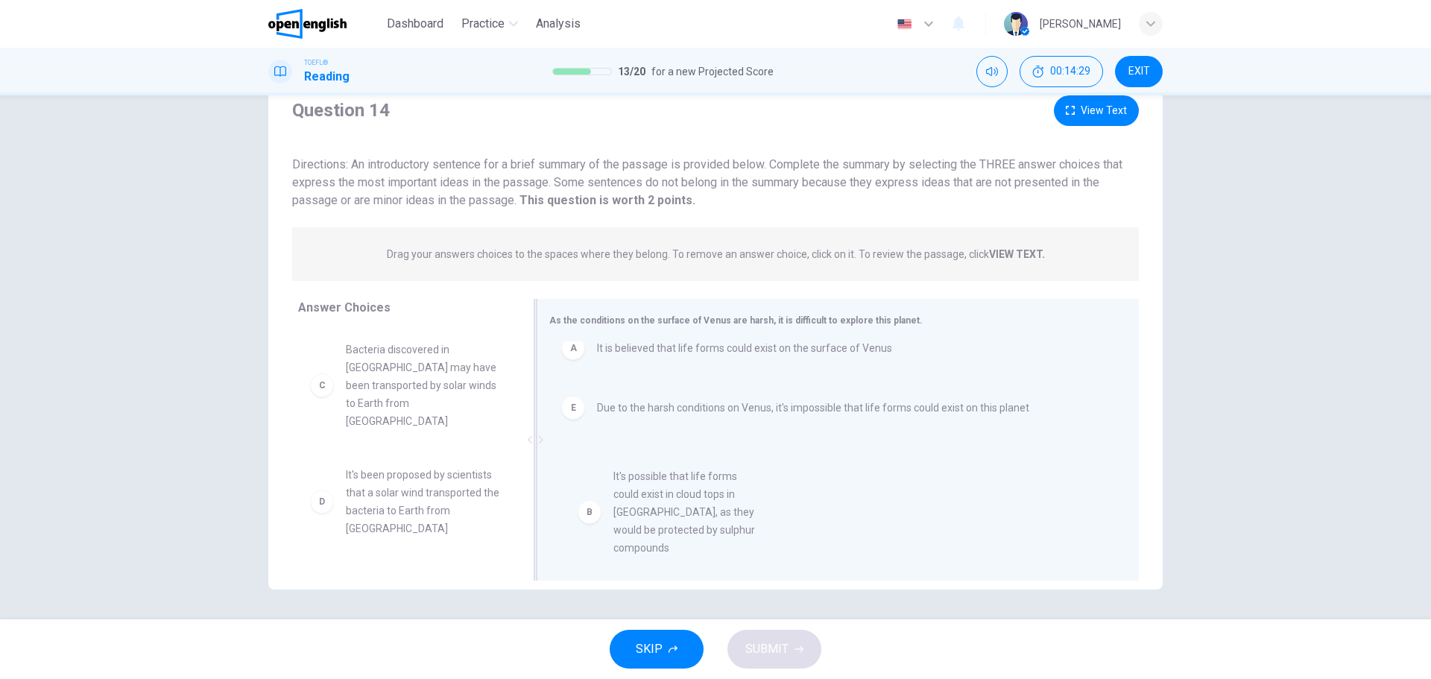
drag, startPoint x: 390, startPoint y: 384, endPoint x: 676, endPoint y: 511, distance: 313.2
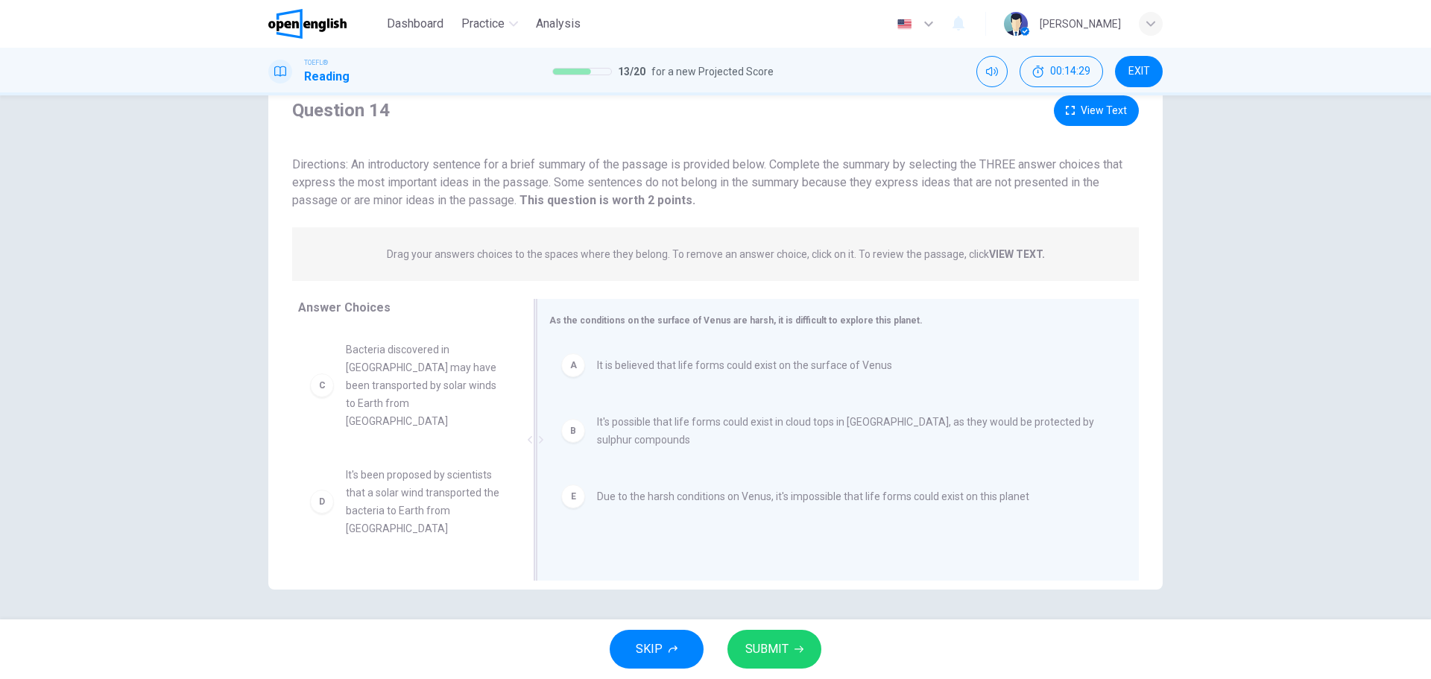
scroll to position [0, 0]
click at [778, 517] on span "SUBMIT" at bounding box center [766, 649] width 43 height 21
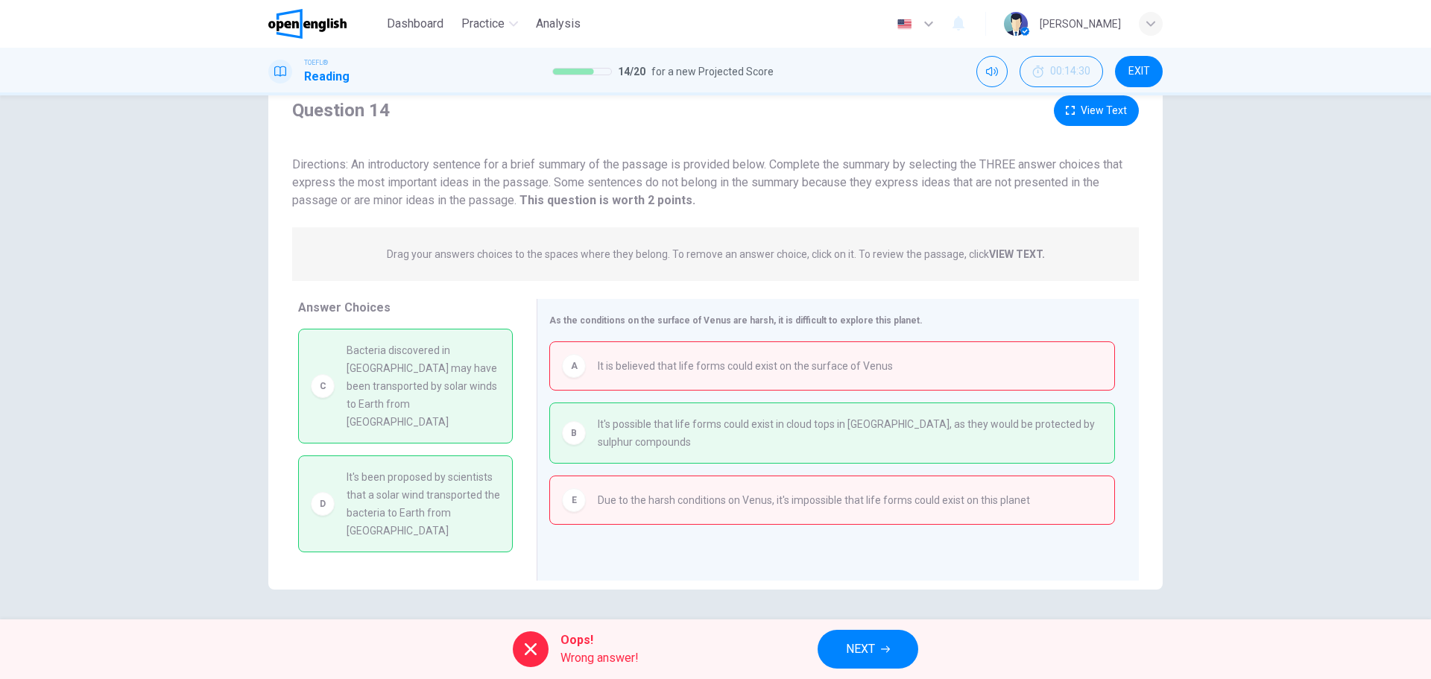
click at [866, 517] on span "NEXT" at bounding box center [860, 649] width 29 height 21
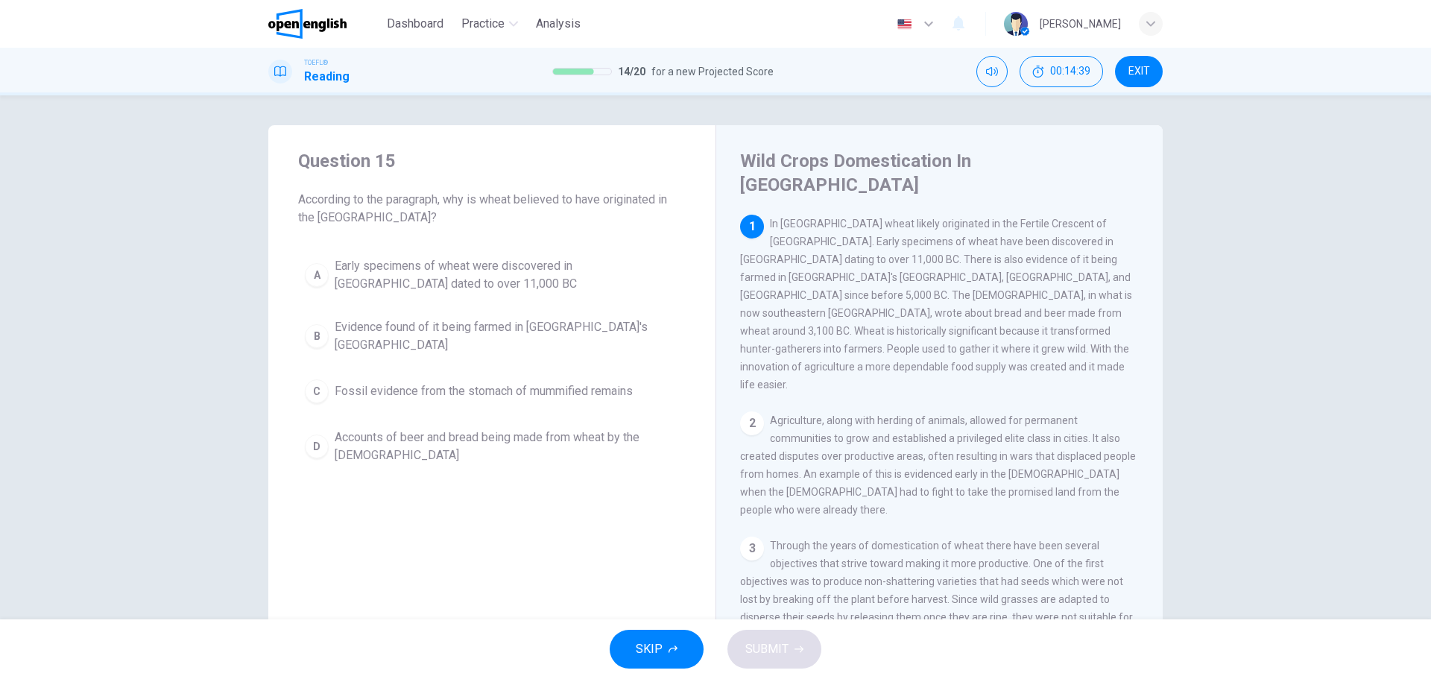
click at [404, 218] on span "According to the paragraph, why is wheat believed to have originated in the [GE…" at bounding box center [491, 209] width 387 height 36
click at [476, 232] on div "Question 15 According to the paragraph, why is wheat believed to have originate…" at bounding box center [491, 310] width 447 height 370
click at [322, 273] on div "A" at bounding box center [317, 275] width 24 height 24
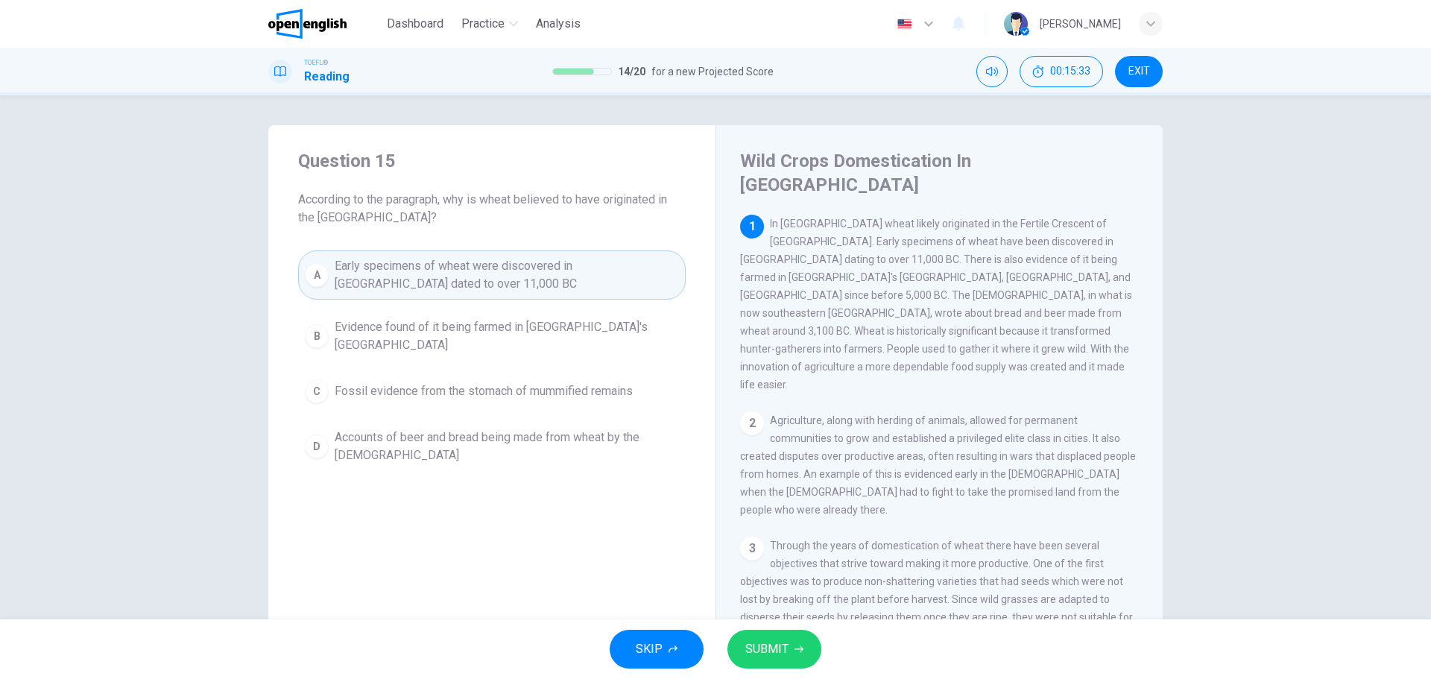
click at [788, 517] on button "SUBMIT" at bounding box center [774, 649] width 94 height 39
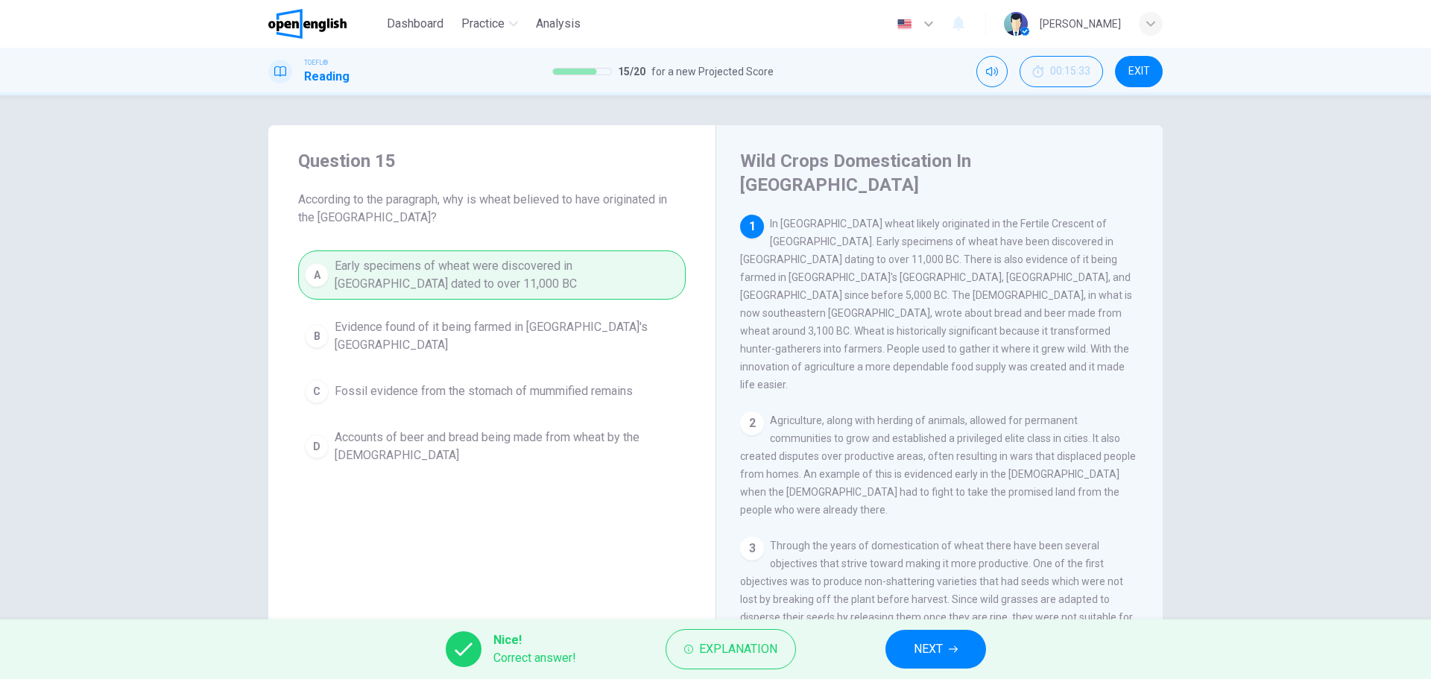
click at [925, 517] on span "NEXT" at bounding box center [928, 649] width 29 height 21
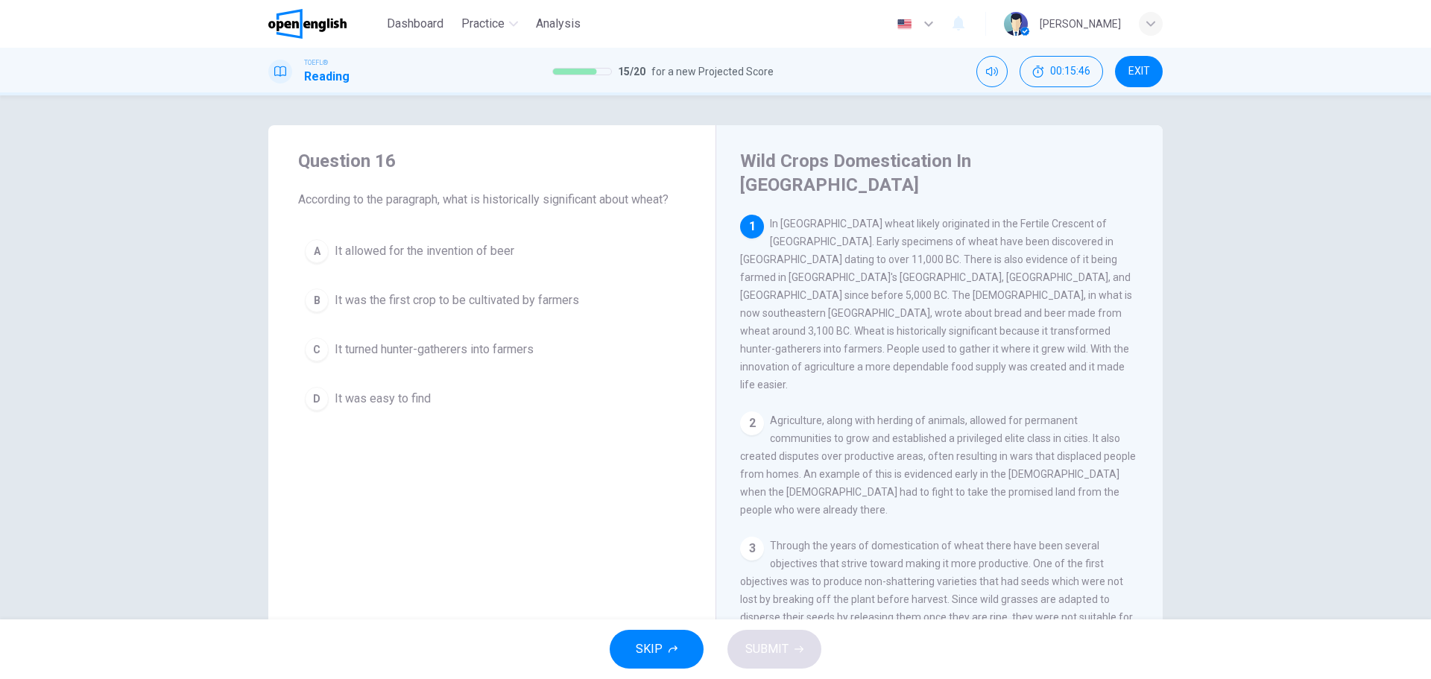
click at [450, 297] on span "It was the first crop to be cultivated by farmers" at bounding box center [457, 300] width 244 height 18
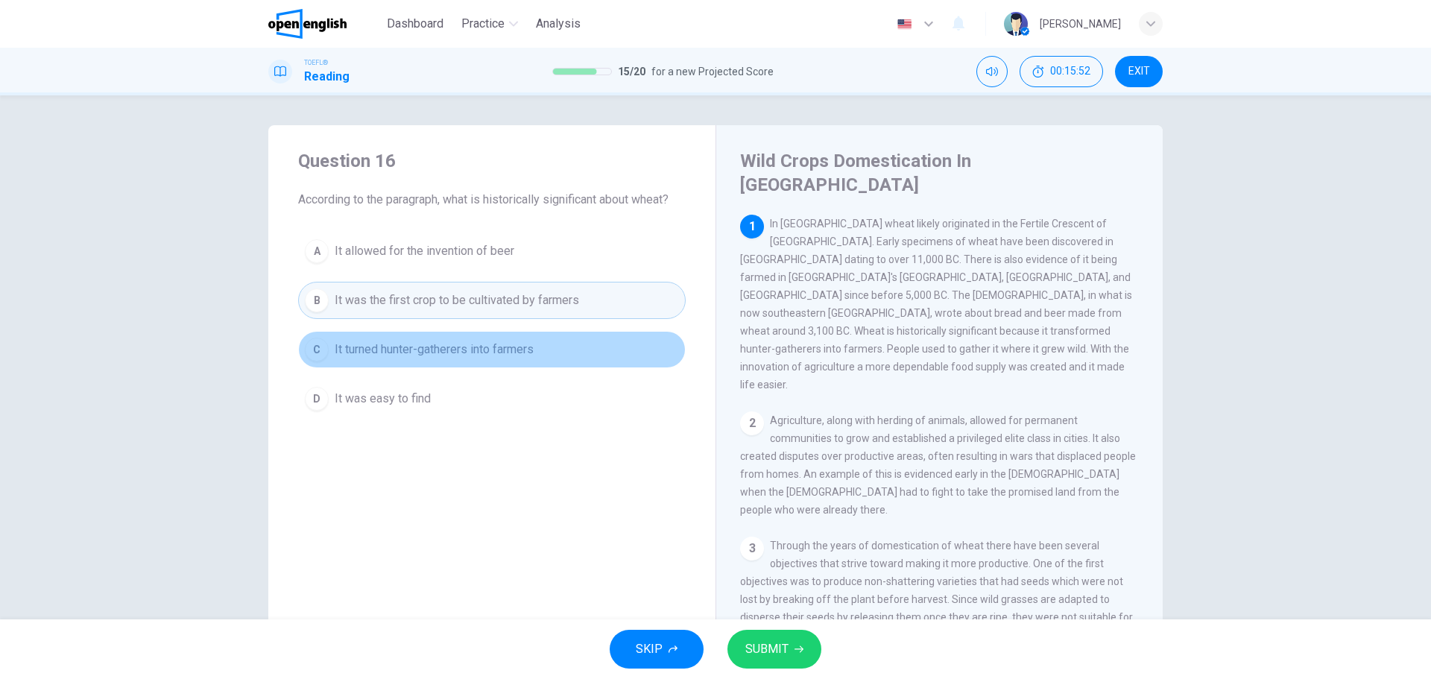
drag, startPoint x: 472, startPoint y: 346, endPoint x: 539, endPoint y: 411, distance: 94.3
click at [472, 349] on span "It turned hunter-gatherers into farmers" at bounding box center [434, 350] width 199 height 18
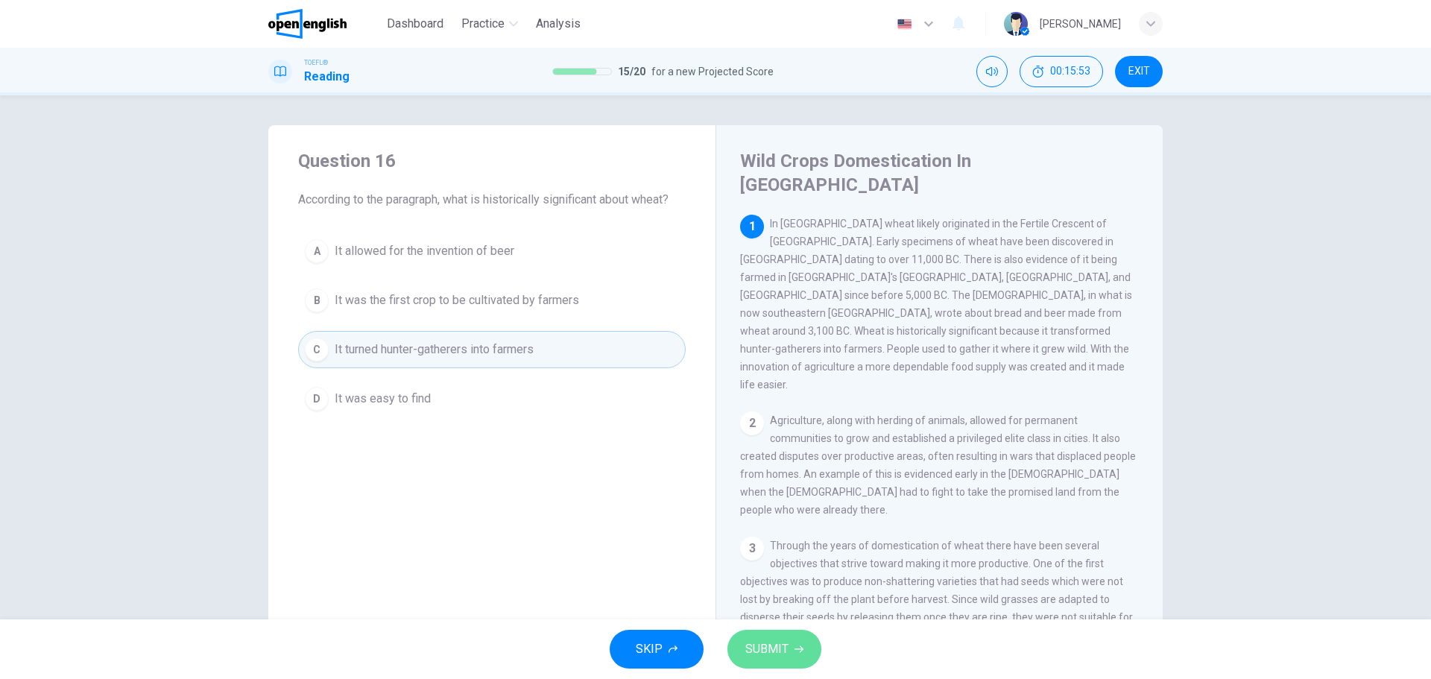
click at [774, 517] on span "SUBMIT" at bounding box center [766, 649] width 43 height 21
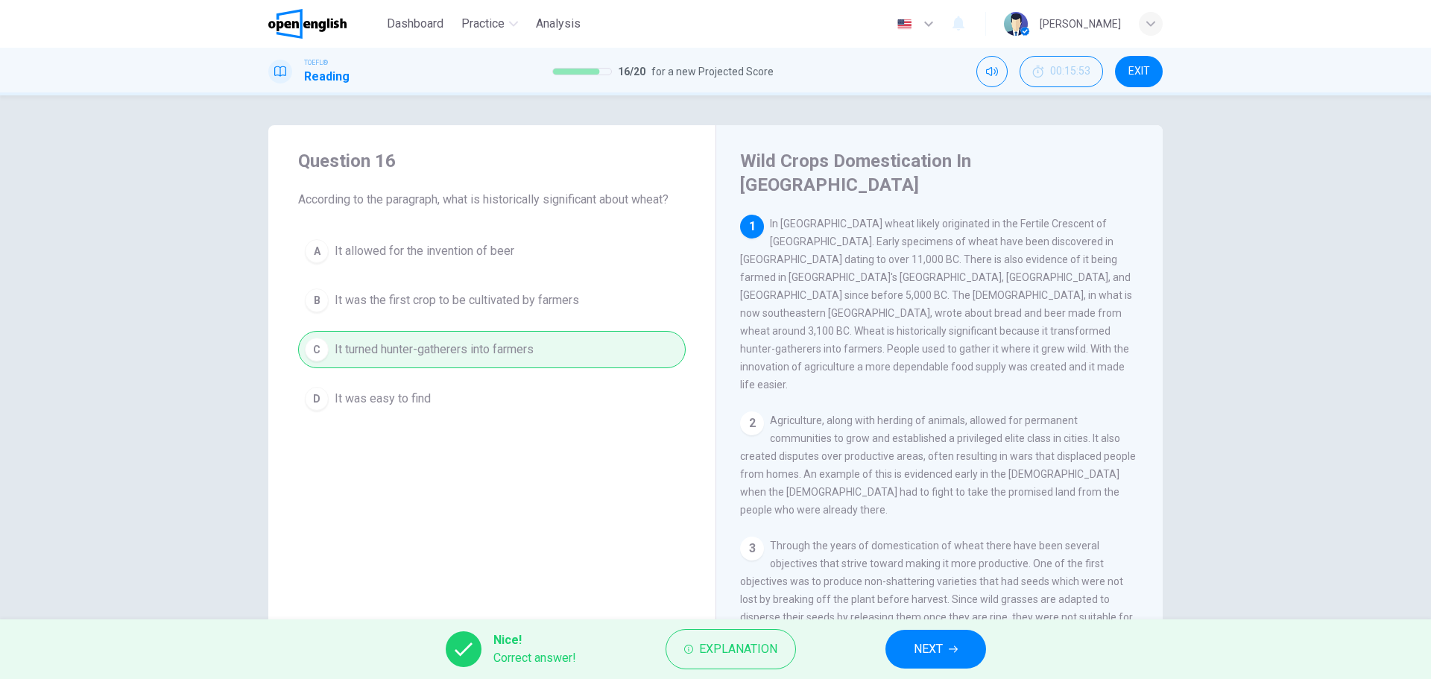
click at [937, 517] on span "NEXT" at bounding box center [928, 649] width 29 height 21
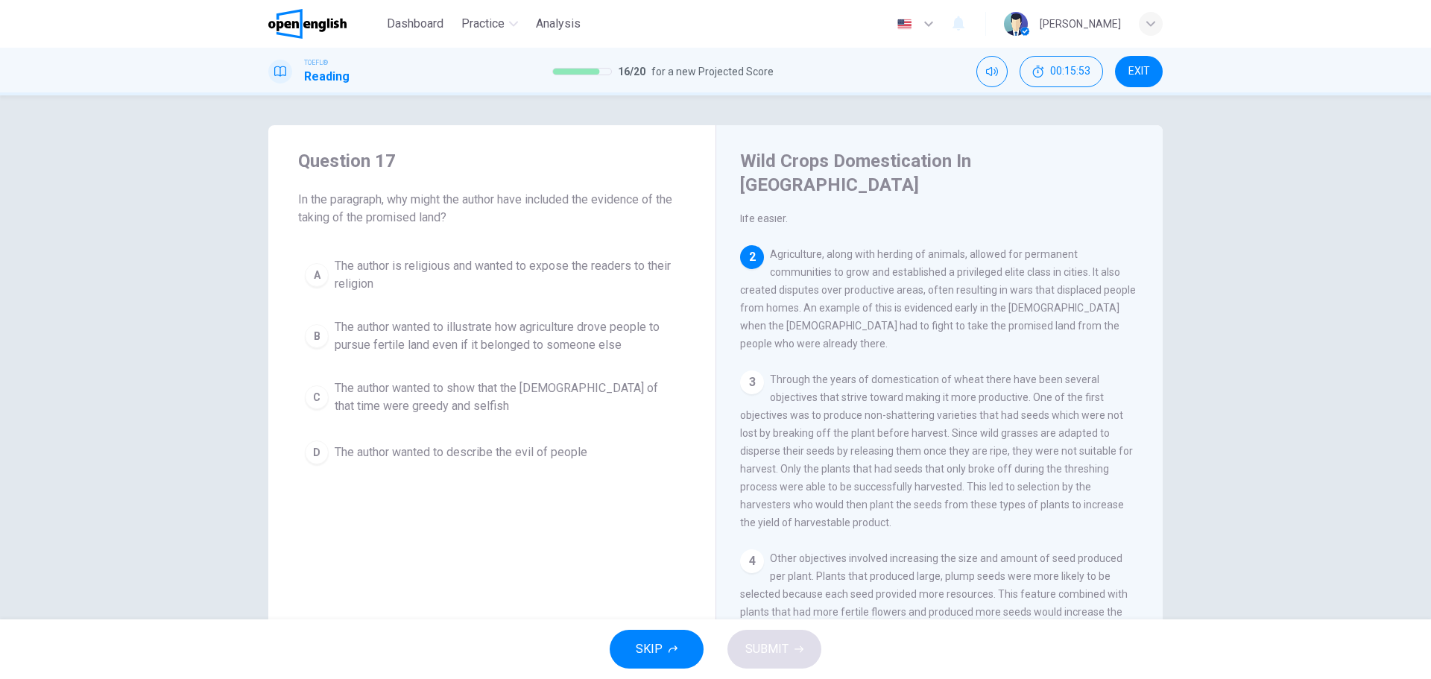
scroll to position [167, 0]
click at [539, 517] on div "Question 17 In the paragraph, why might the author have included the evidence o…" at bounding box center [491, 396] width 447 height 542
click at [1112, 274] on div "2 Agriculture, along with herding of animals, allowed for permanent communities…" at bounding box center [939, 297] width 399 height 107
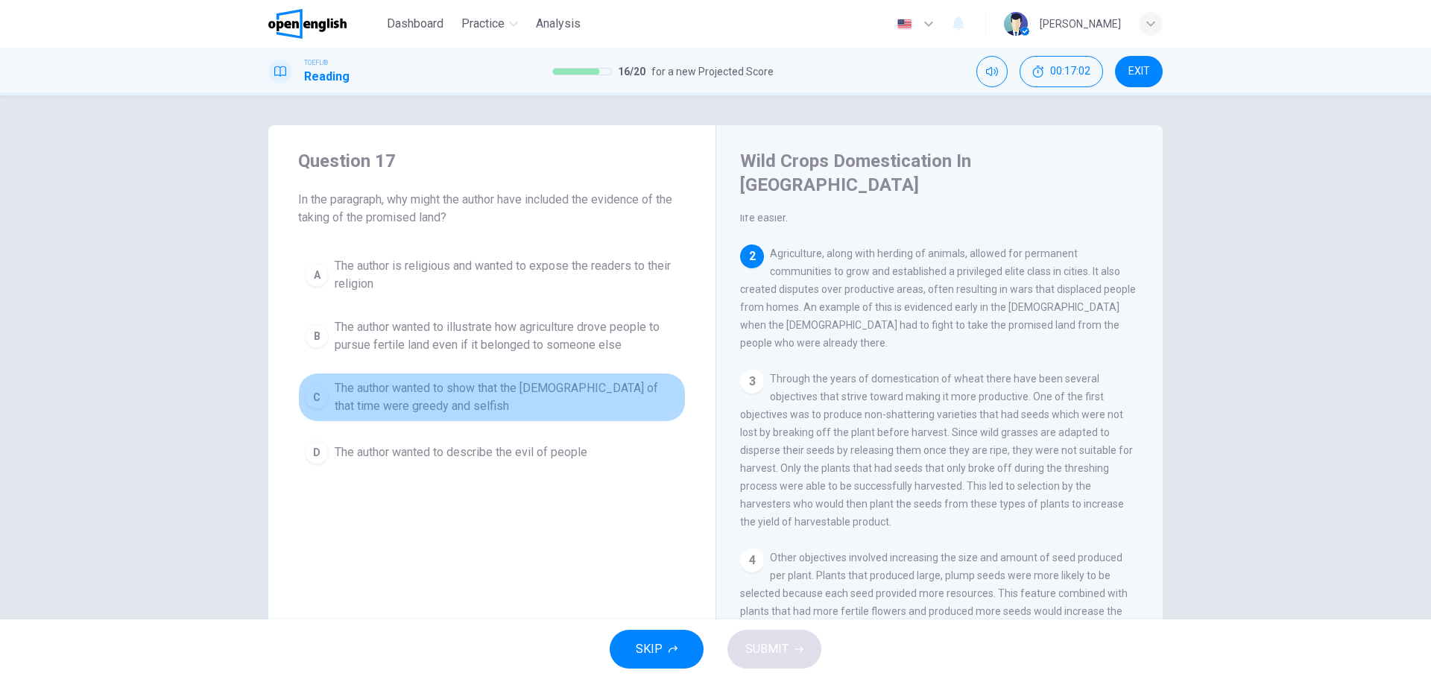
click at [373, 413] on span "The author wanted to show that the [DEMOGRAPHIC_DATA] of that time were greedy …" at bounding box center [507, 397] width 344 height 36
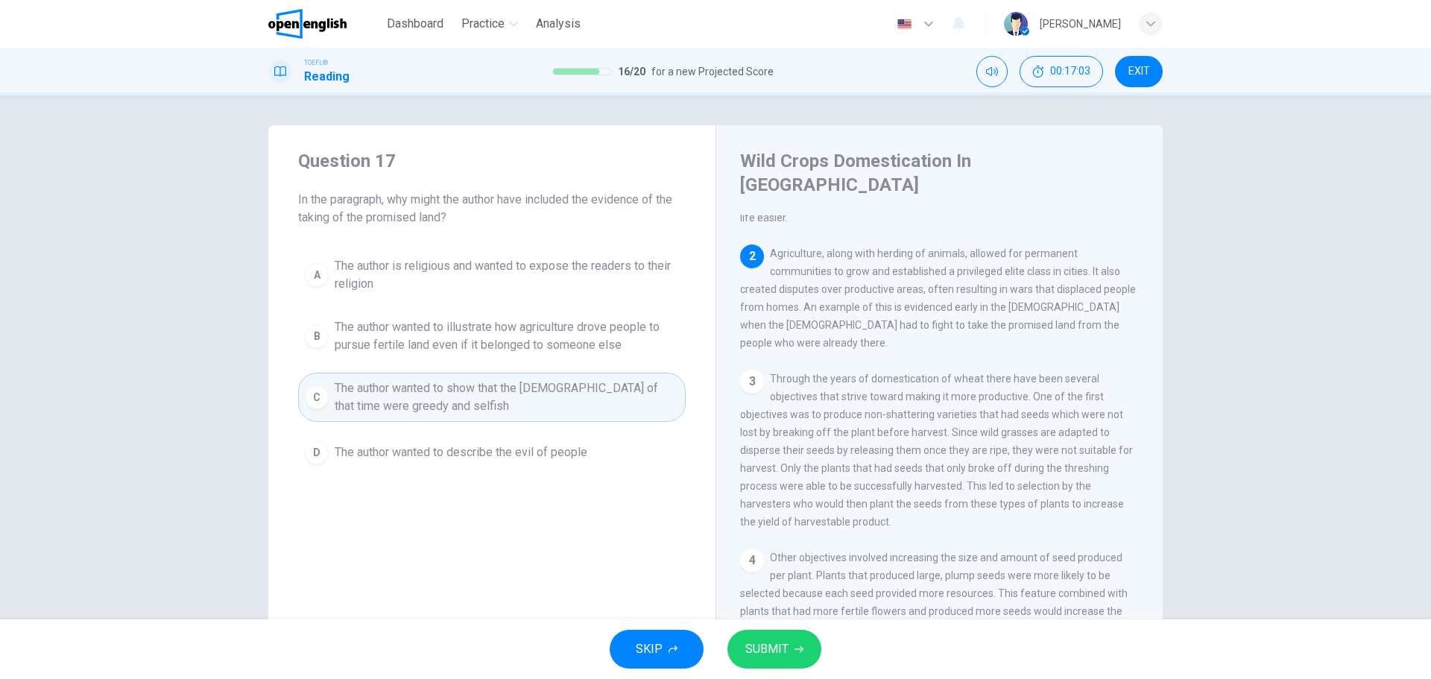
click at [788, 517] on button "SUBMIT" at bounding box center [774, 649] width 94 height 39
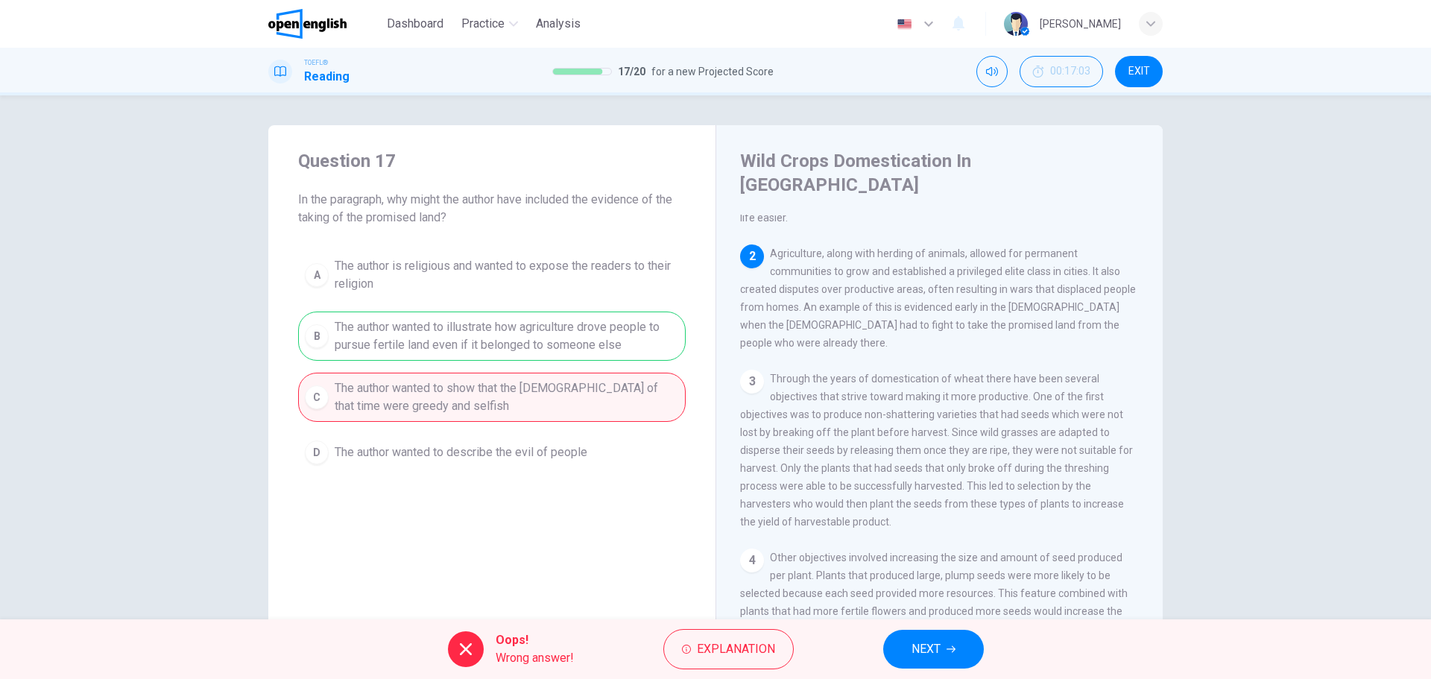
click at [934, 517] on span "NEXT" at bounding box center [925, 649] width 29 height 21
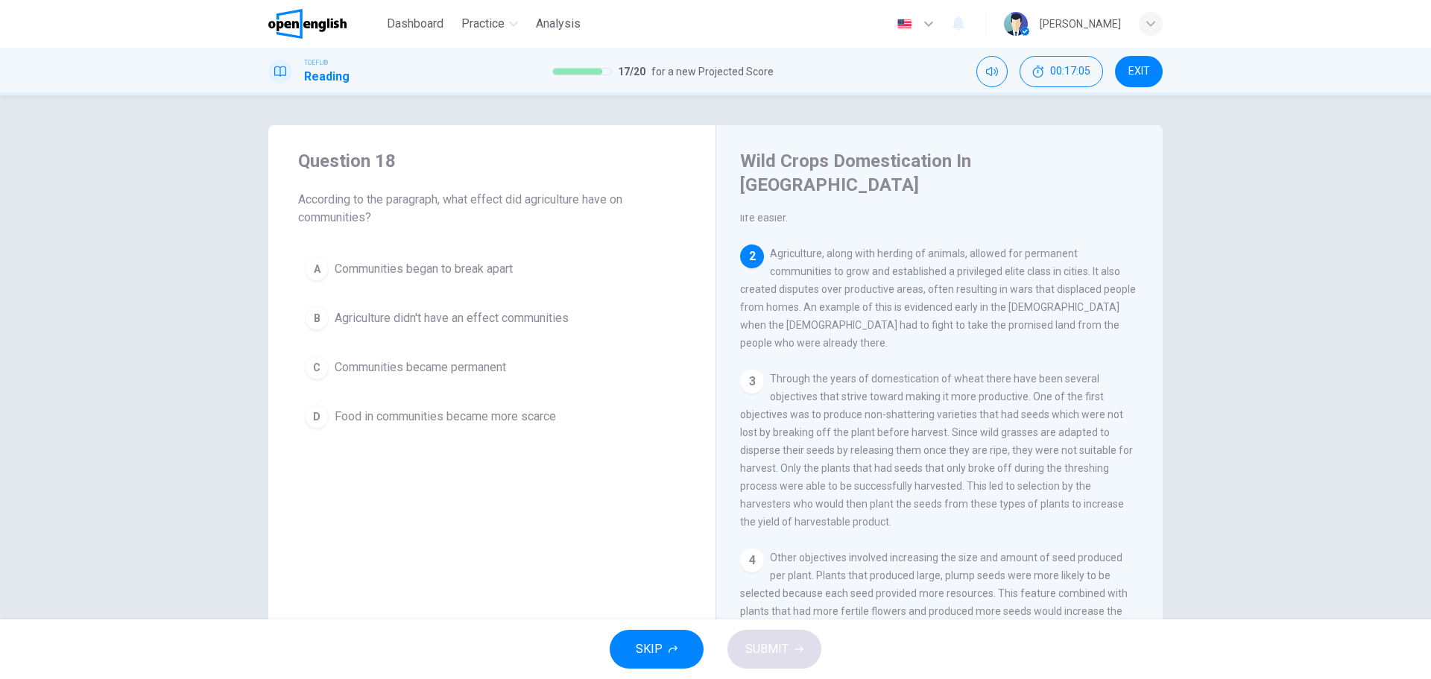
click at [460, 497] on div "Question 18 According to the paragraph, what effect did agriculture have on com…" at bounding box center [491, 396] width 447 height 542
click at [468, 368] on span "Communities became permanent" at bounding box center [420, 367] width 171 height 18
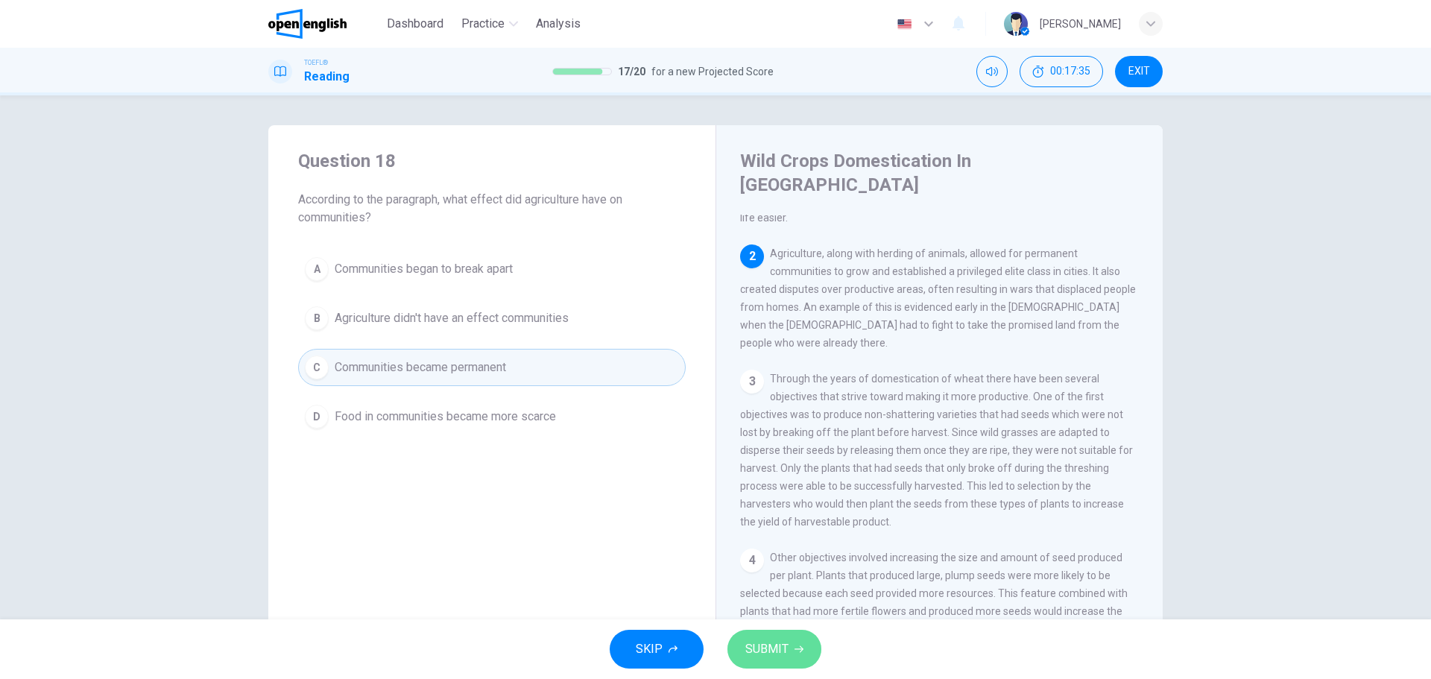
click at [762, 517] on span "SUBMIT" at bounding box center [766, 649] width 43 height 21
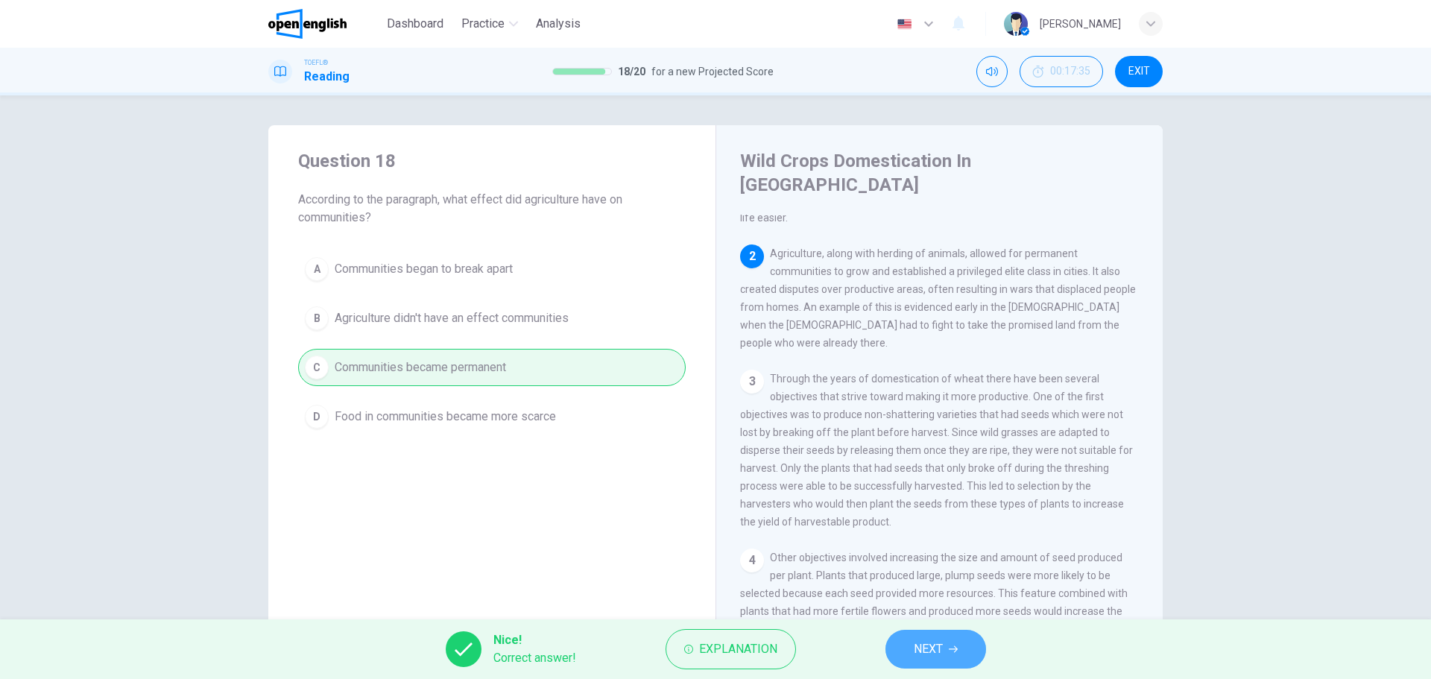
click at [937, 517] on span "NEXT" at bounding box center [928, 649] width 29 height 21
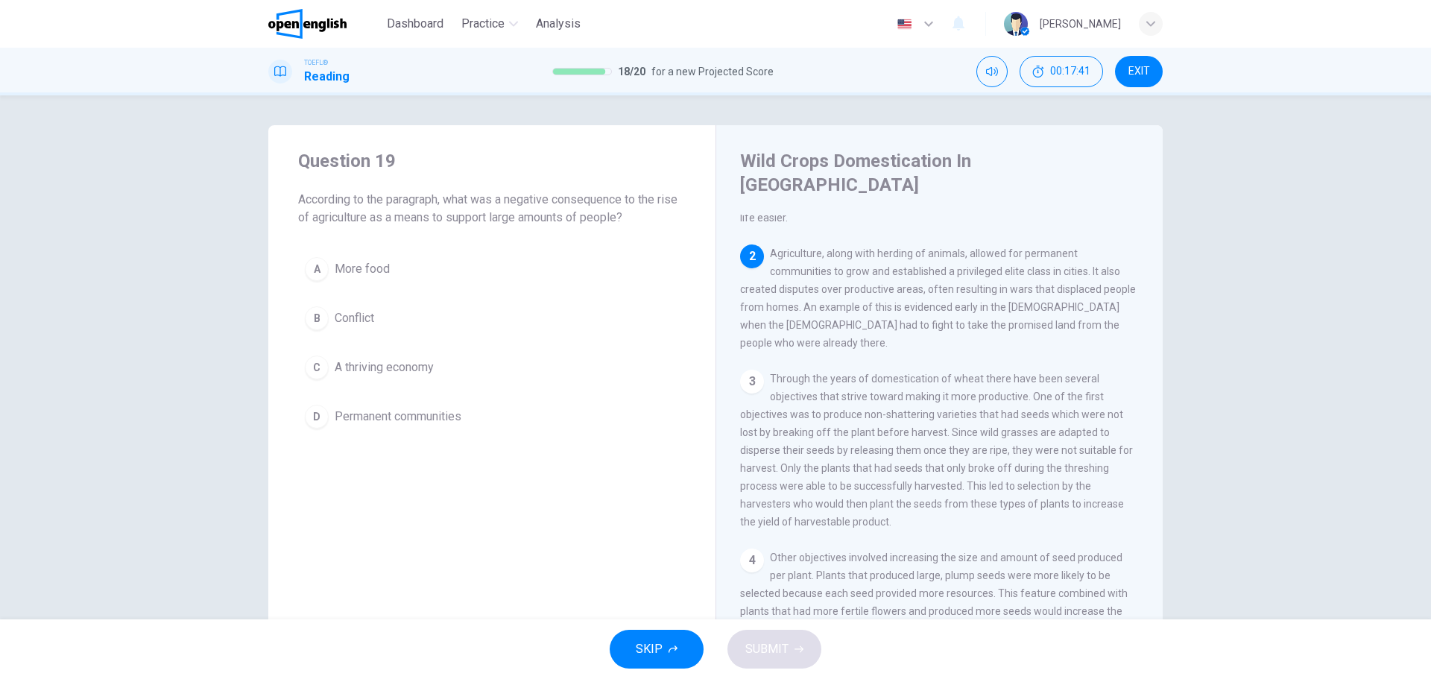
click at [352, 319] on span "Conflict" at bounding box center [354, 318] width 39 height 18
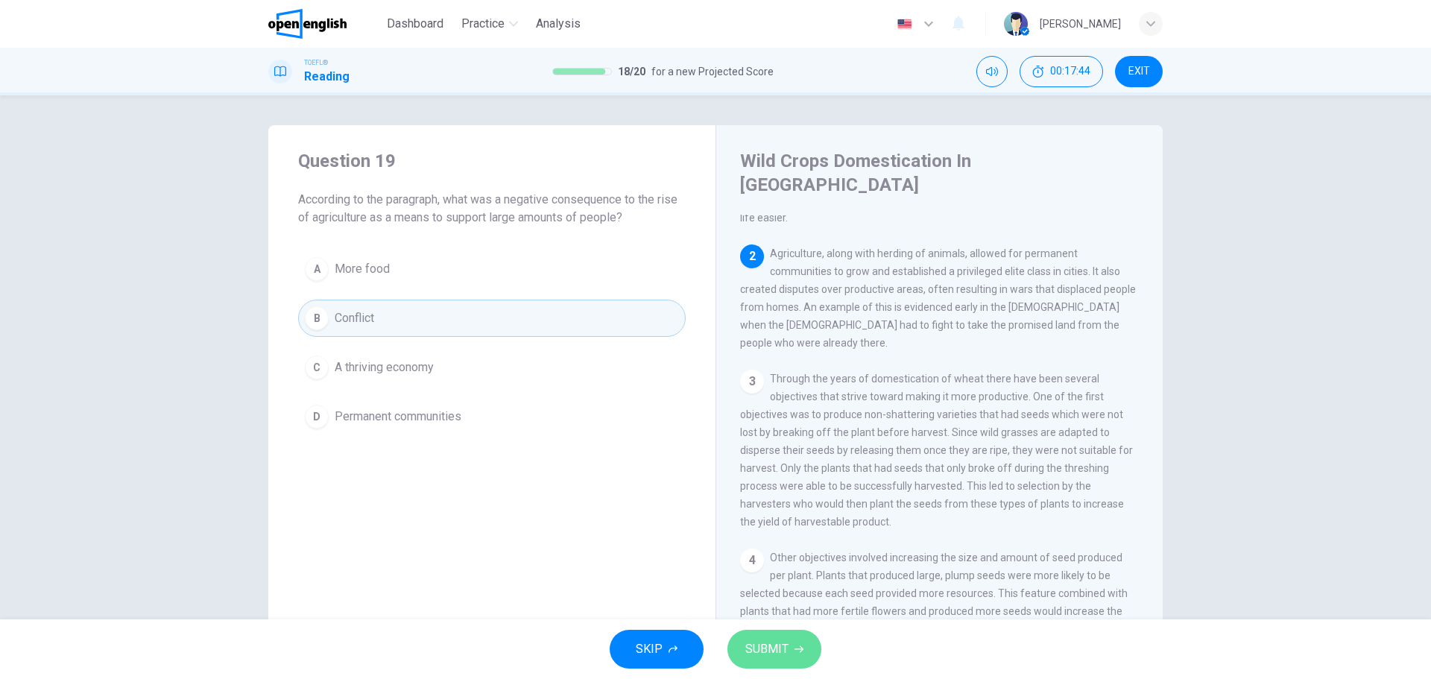
click at [784, 517] on span "SUBMIT" at bounding box center [766, 649] width 43 height 21
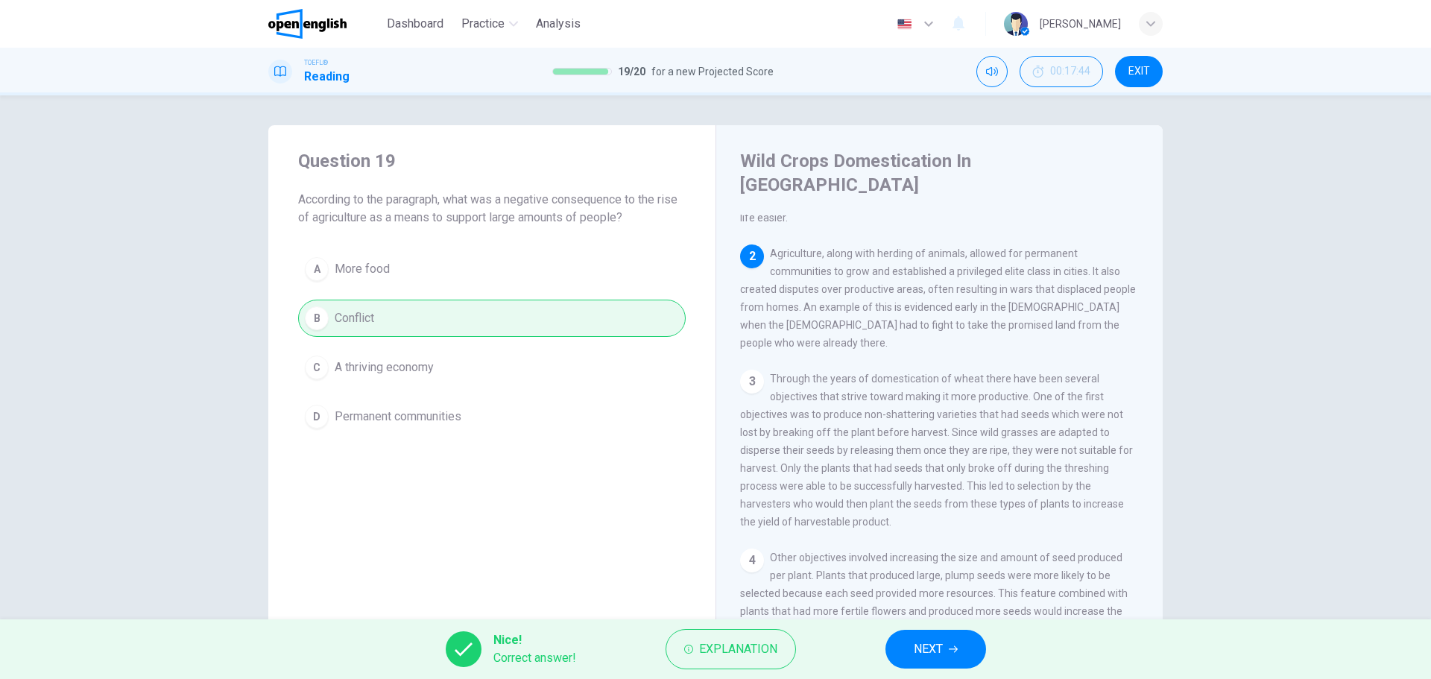
click at [909, 517] on button "NEXT" at bounding box center [935, 649] width 101 height 39
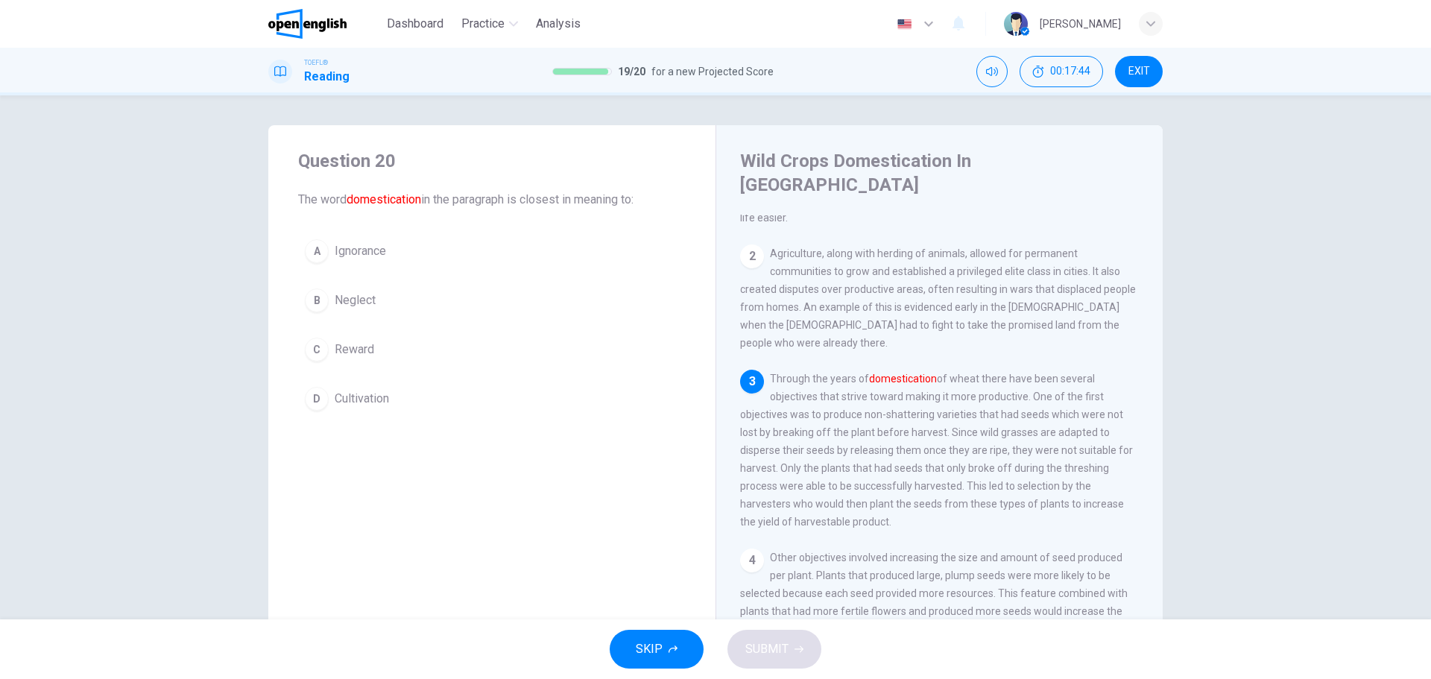
scroll to position [278, 0]
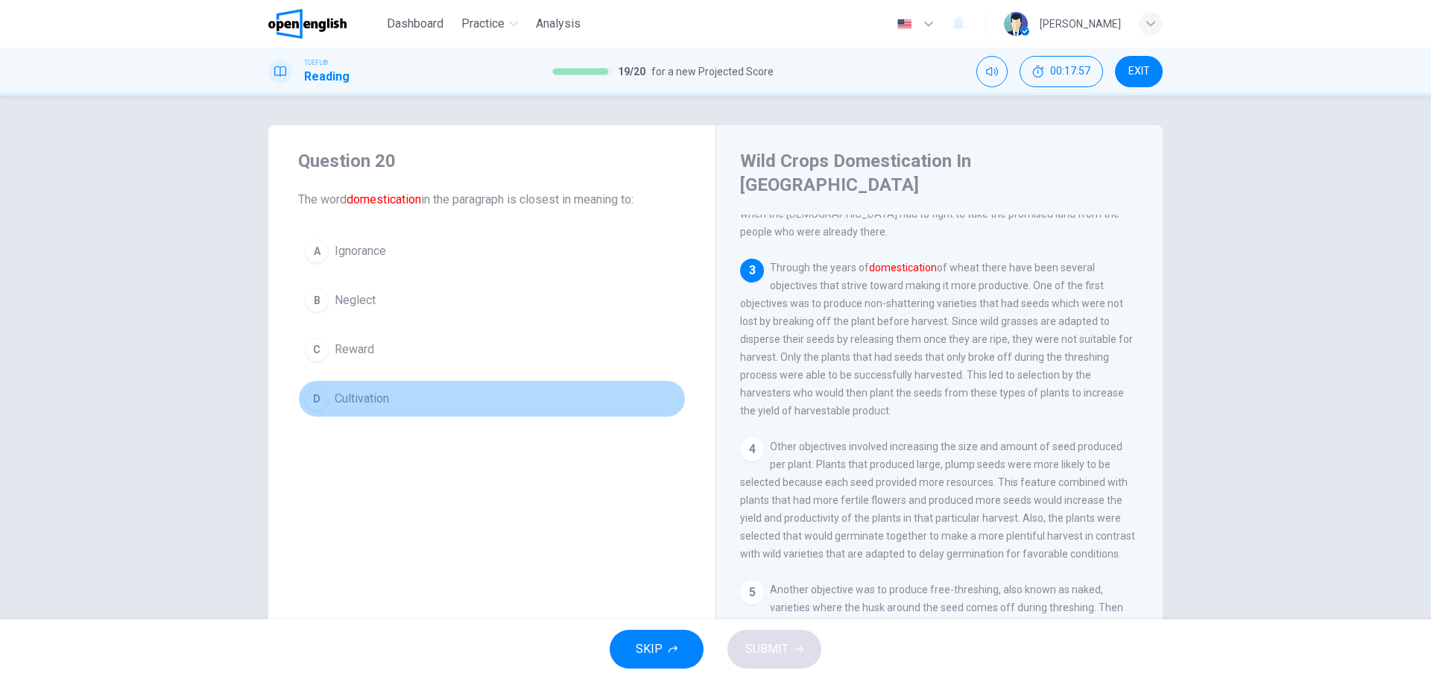
click at [357, 402] on span "Cultivation" at bounding box center [362, 399] width 54 height 18
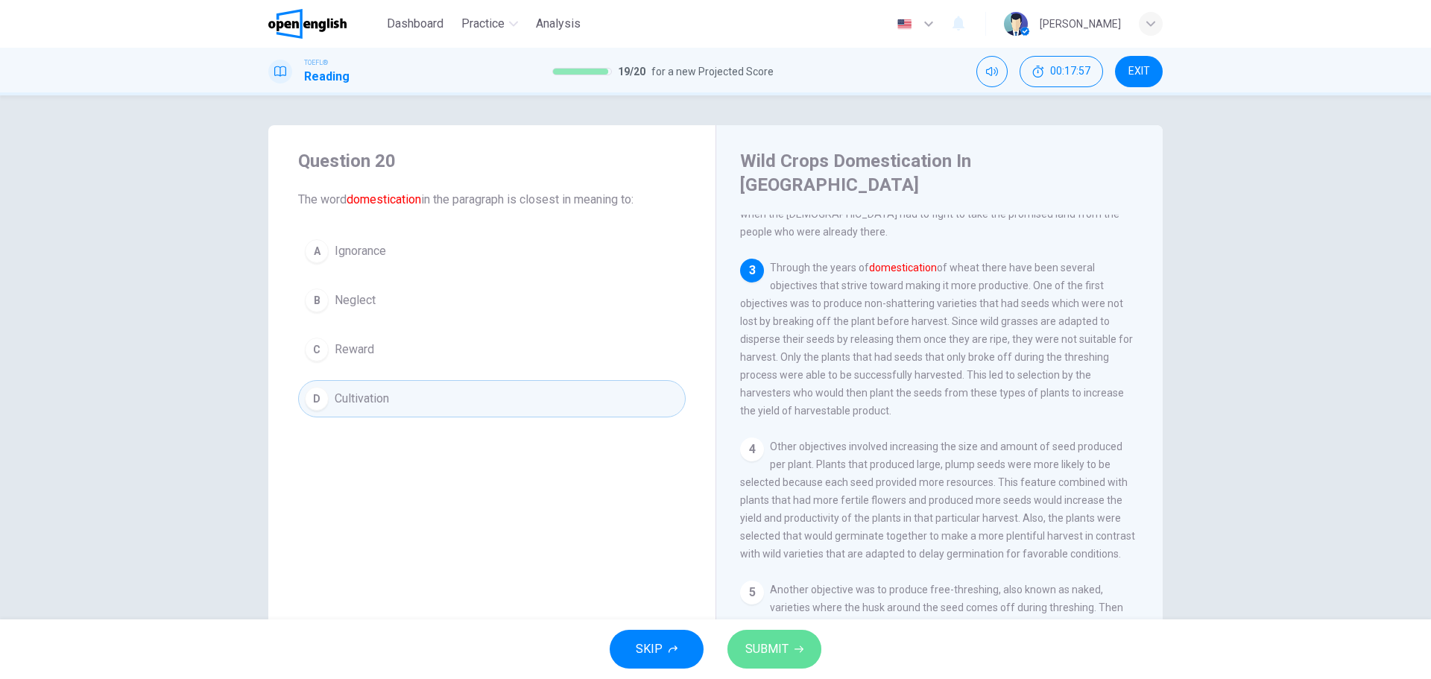
click at [772, 517] on span "SUBMIT" at bounding box center [766, 649] width 43 height 21
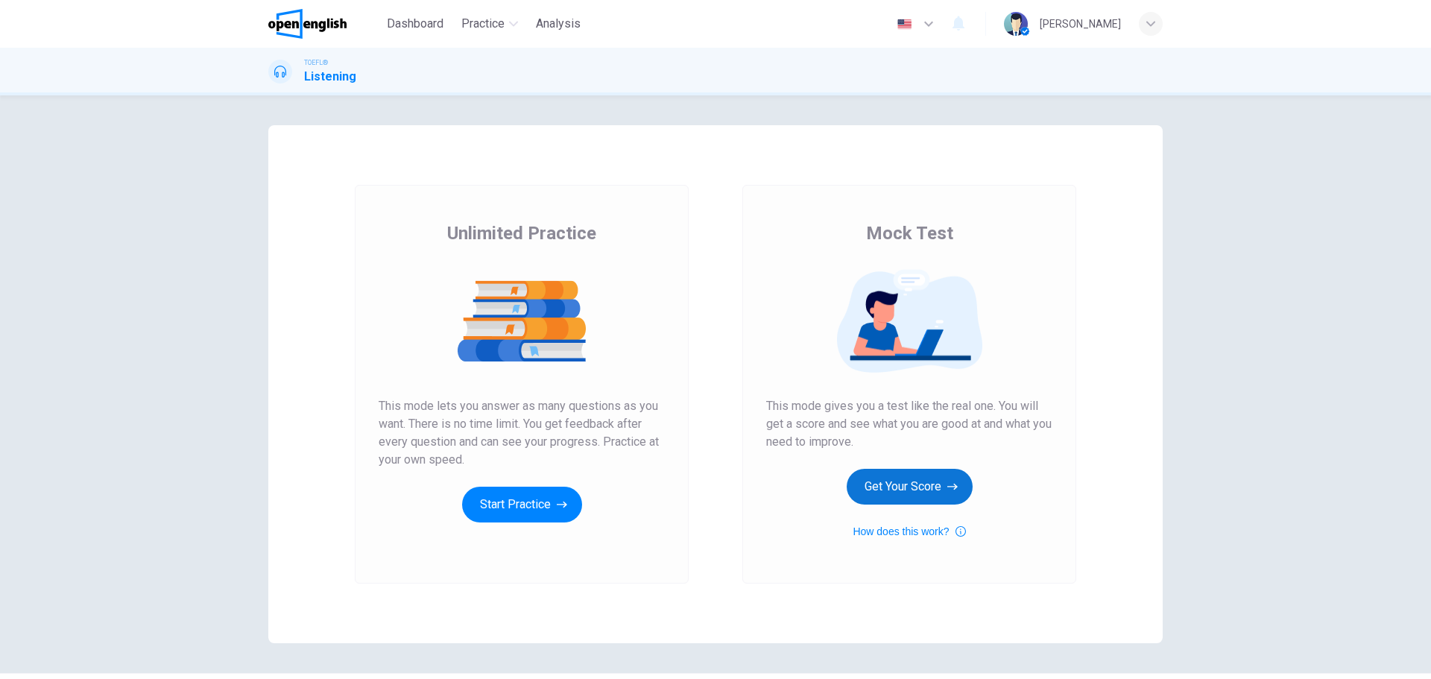
click at [910, 481] on button "Get Your Score" at bounding box center [909, 487] width 126 height 36
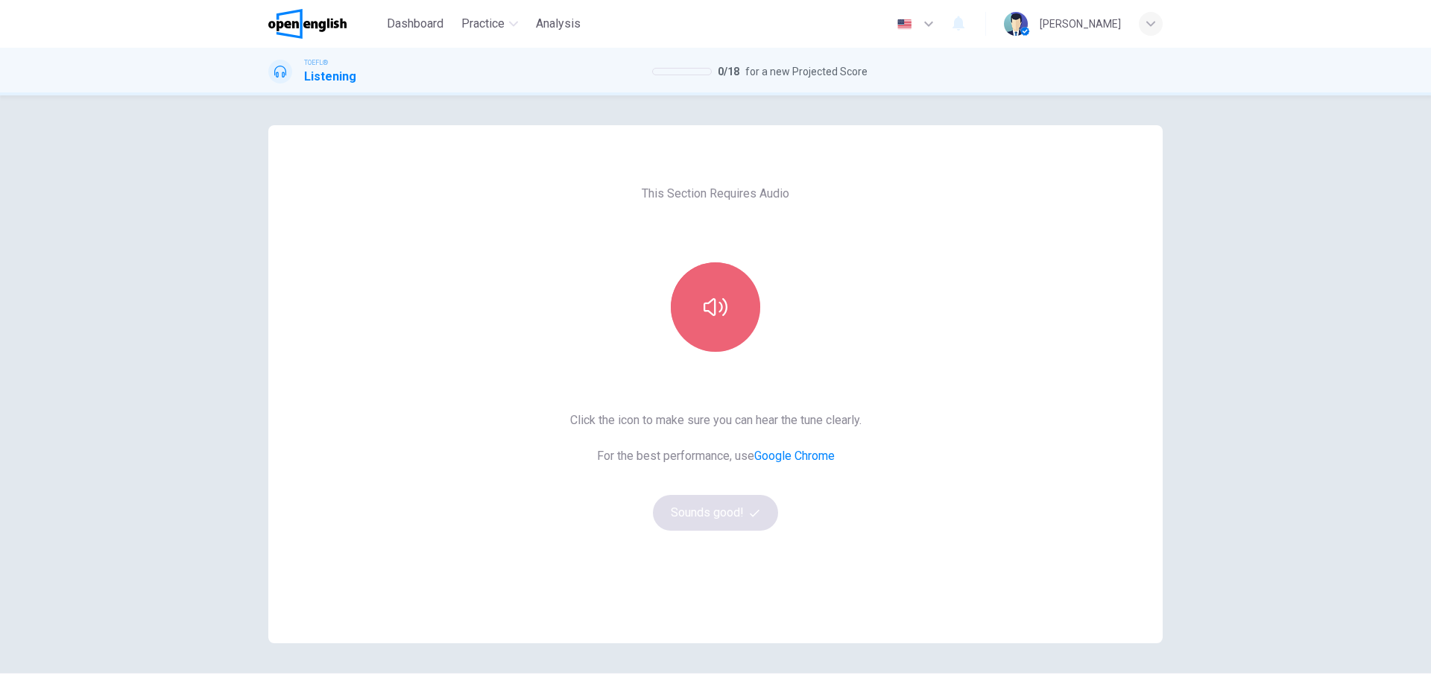
click at [709, 316] on icon "button" at bounding box center [715, 307] width 24 height 24
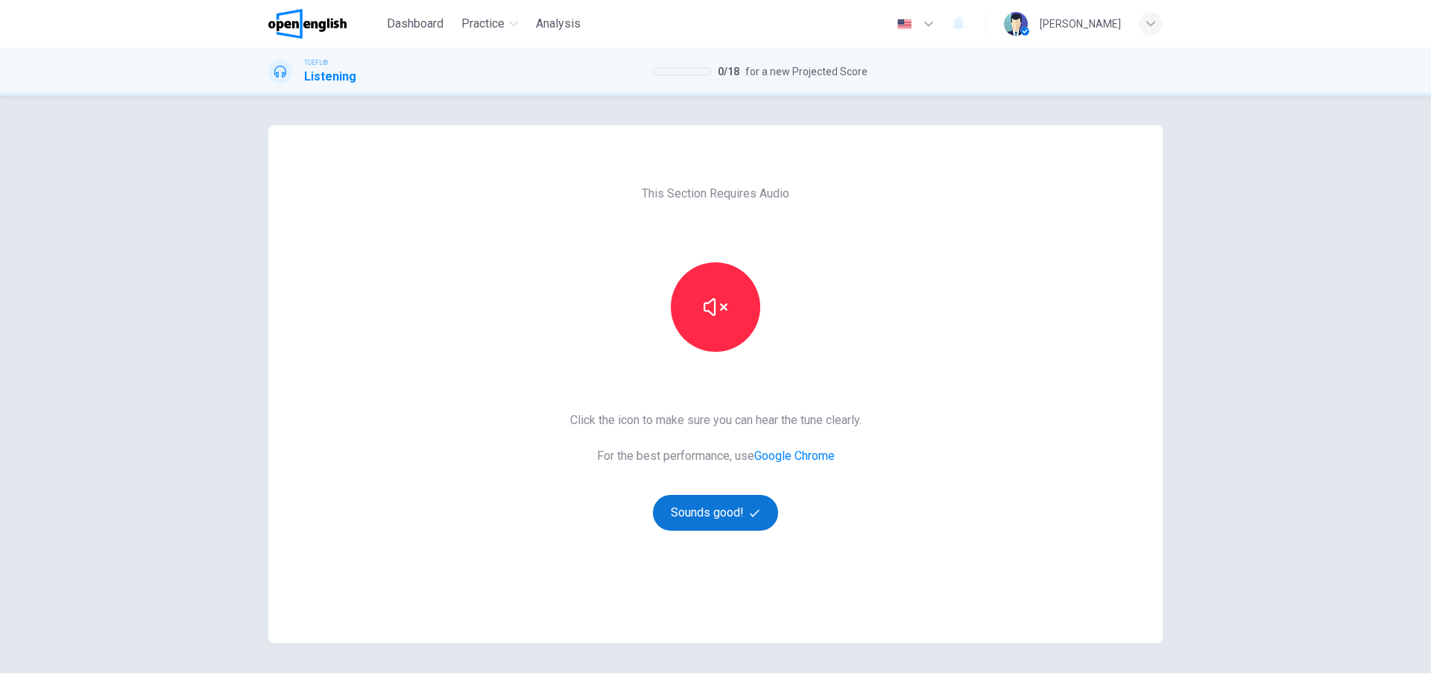
click at [714, 520] on button "Sounds good!" at bounding box center [715, 513] width 125 height 36
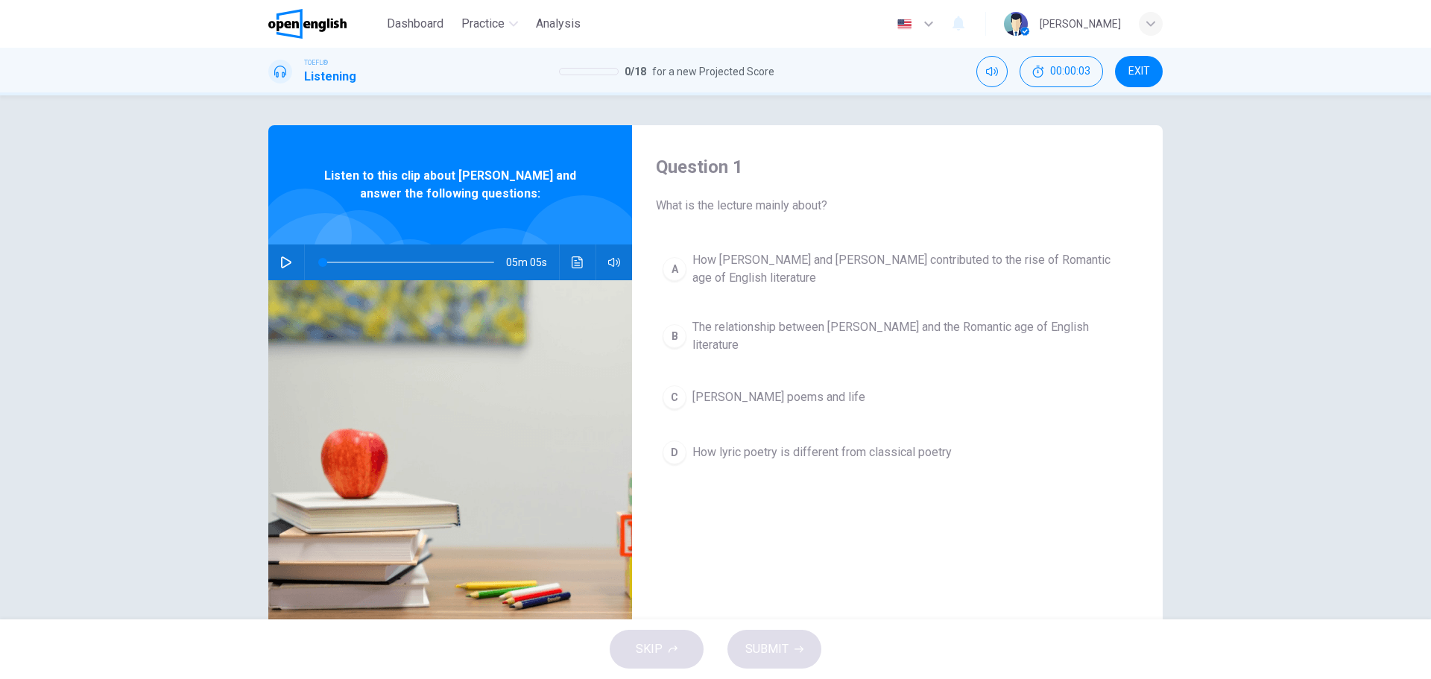
click at [280, 260] on icon "button" at bounding box center [286, 262] width 12 height 12
click at [679, 390] on div "C" at bounding box center [674, 397] width 24 height 24
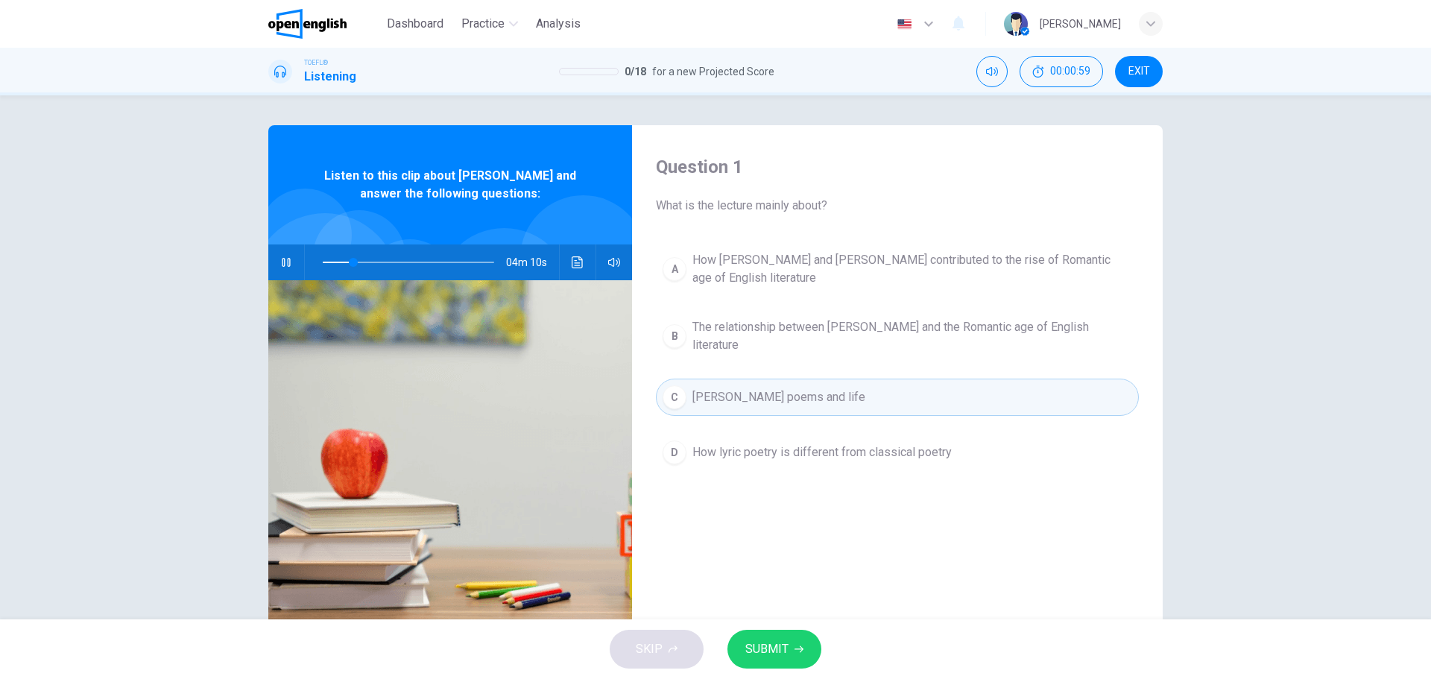
click at [789, 653] on button "SUBMIT" at bounding box center [774, 649] width 94 height 39
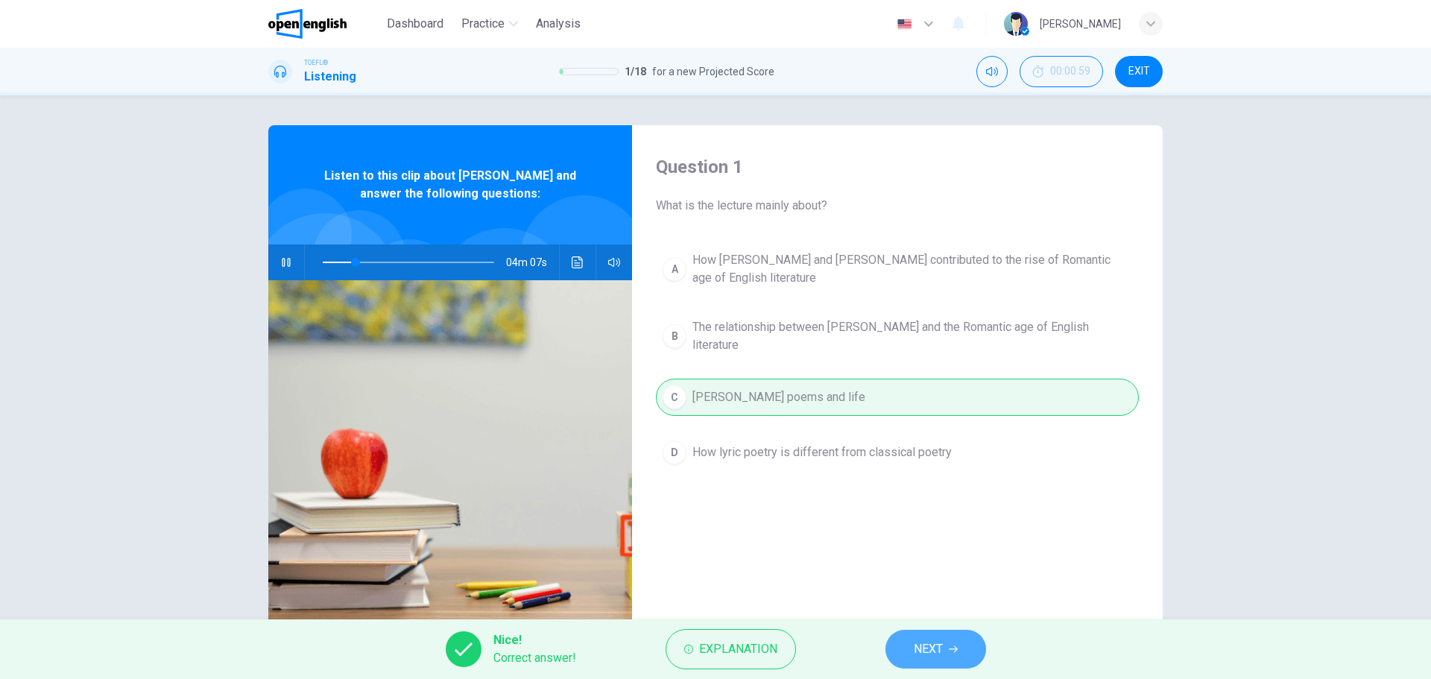
drag, startPoint x: 952, startPoint y: 645, endPoint x: 965, endPoint y: 640, distance: 14.4
click at [951, 645] on icon "button" at bounding box center [953, 649] width 9 height 9
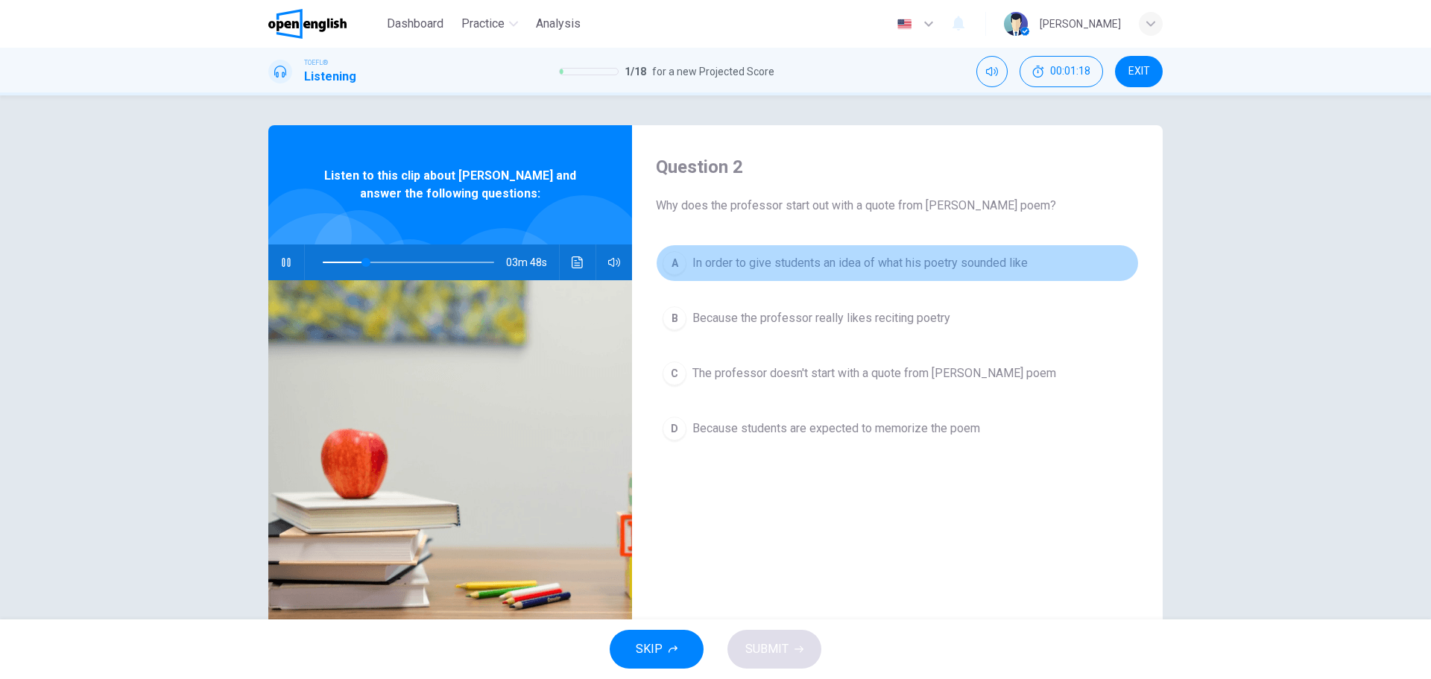
click at [673, 259] on div "A" at bounding box center [674, 263] width 24 height 24
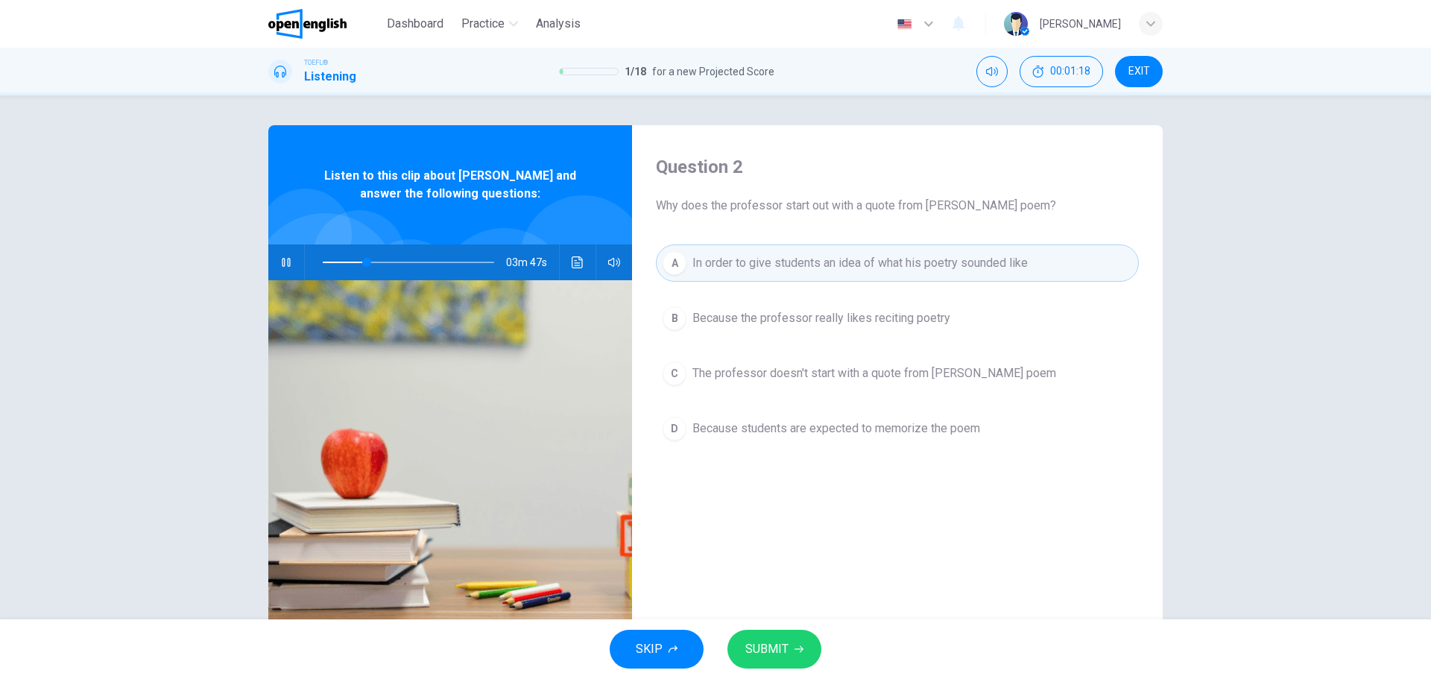
click at [789, 659] on button "SUBMIT" at bounding box center [774, 649] width 94 height 39
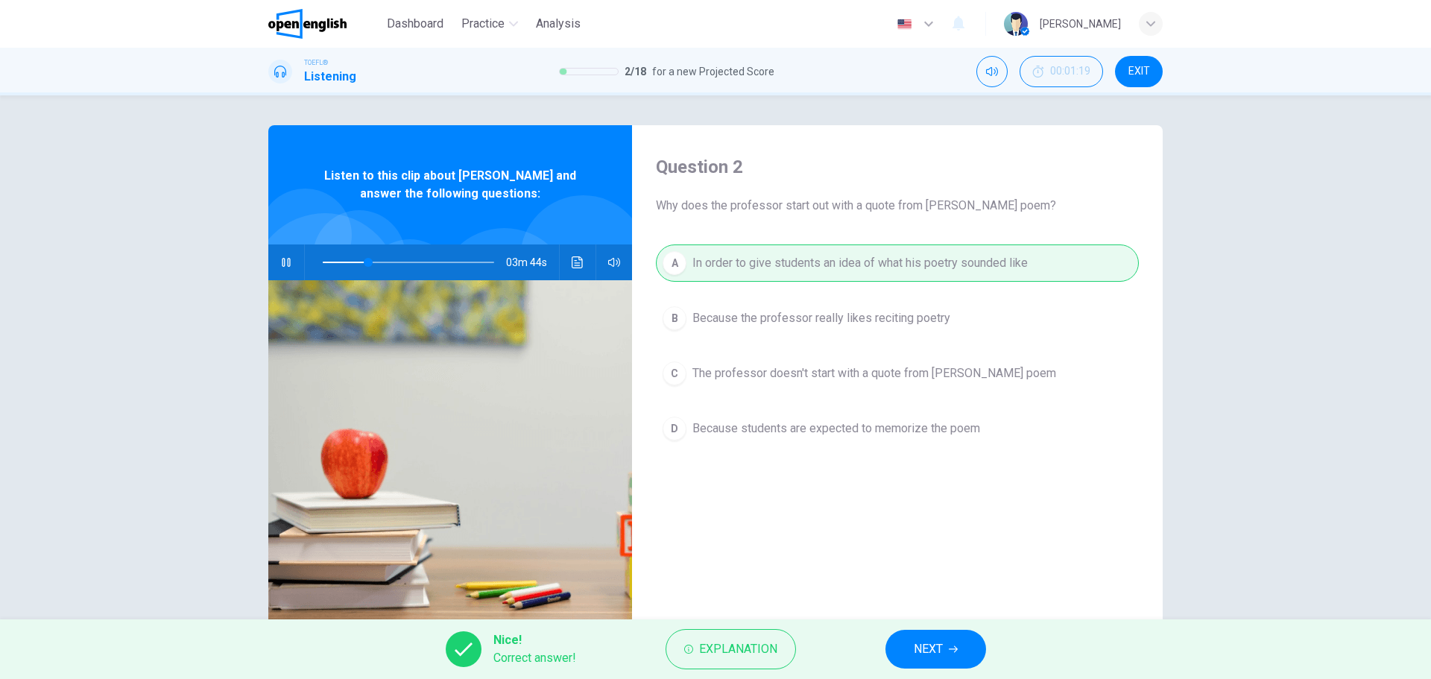
click at [942, 642] on button "NEXT" at bounding box center [935, 649] width 101 height 39
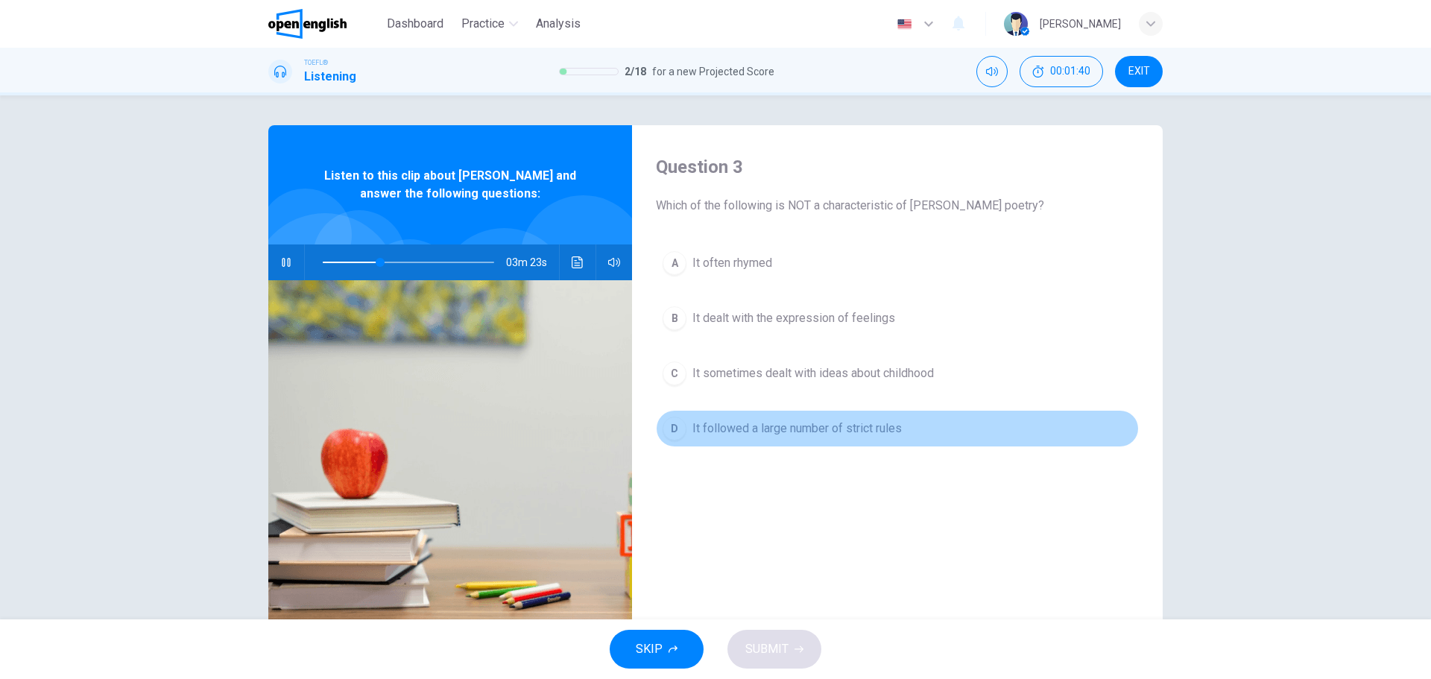
click at [676, 434] on div "D" at bounding box center [674, 429] width 24 height 24
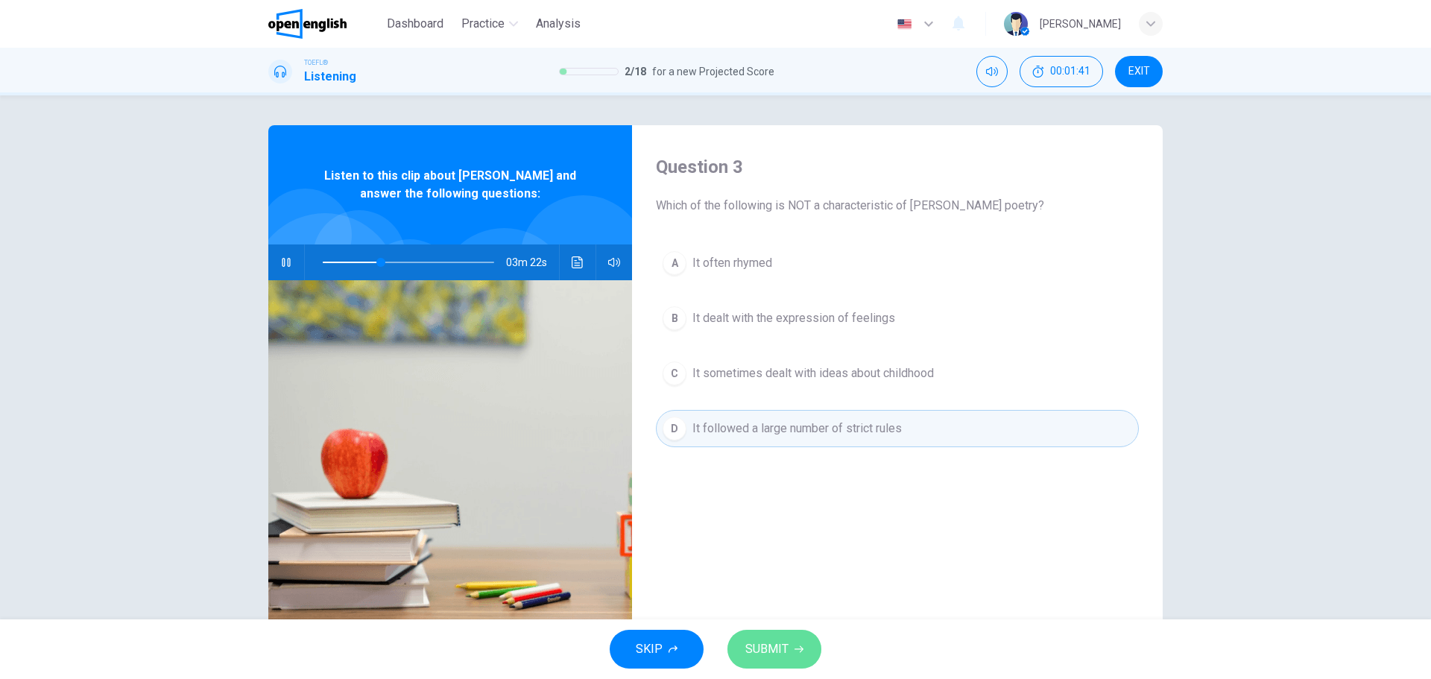
click at [793, 642] on button "SUBMIT" at bounding box center [774, 649] width 94 height 39
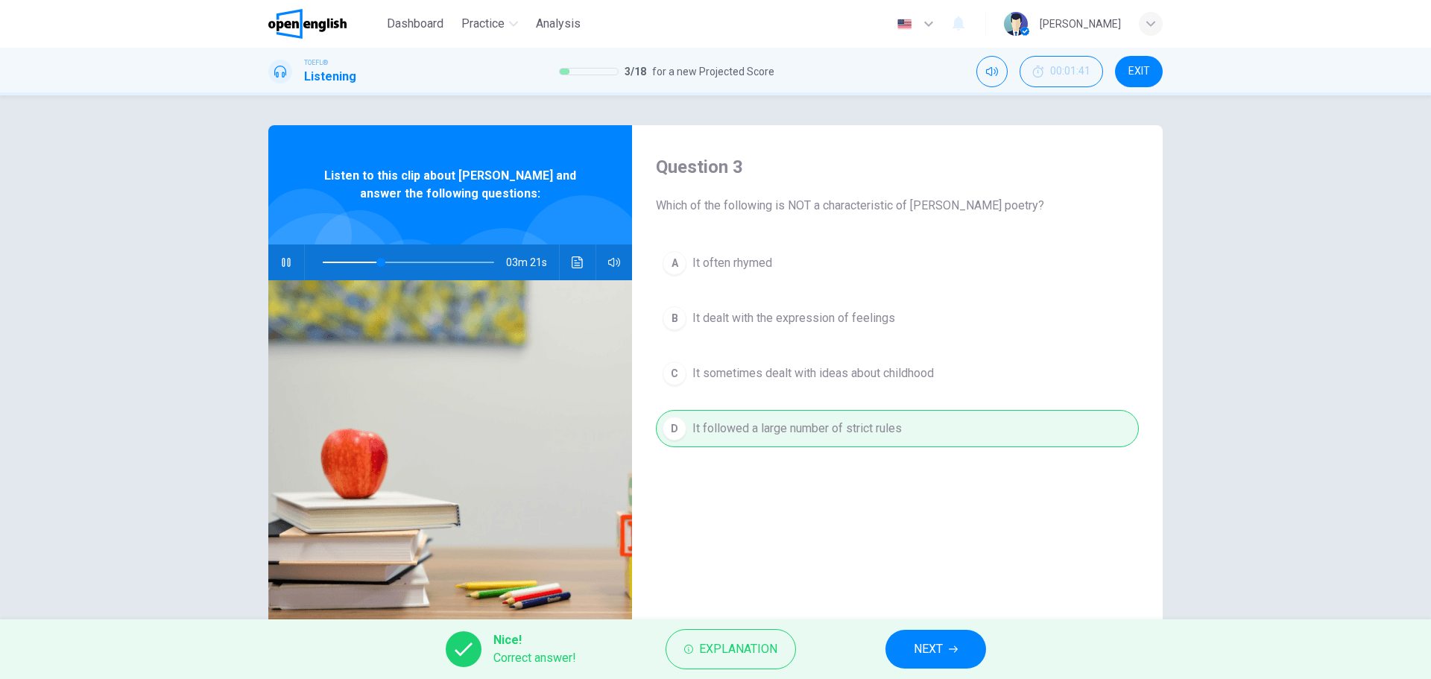
click at [934, 644] on span "NEXT" at bounding box center [928, 649] width 29 height 21
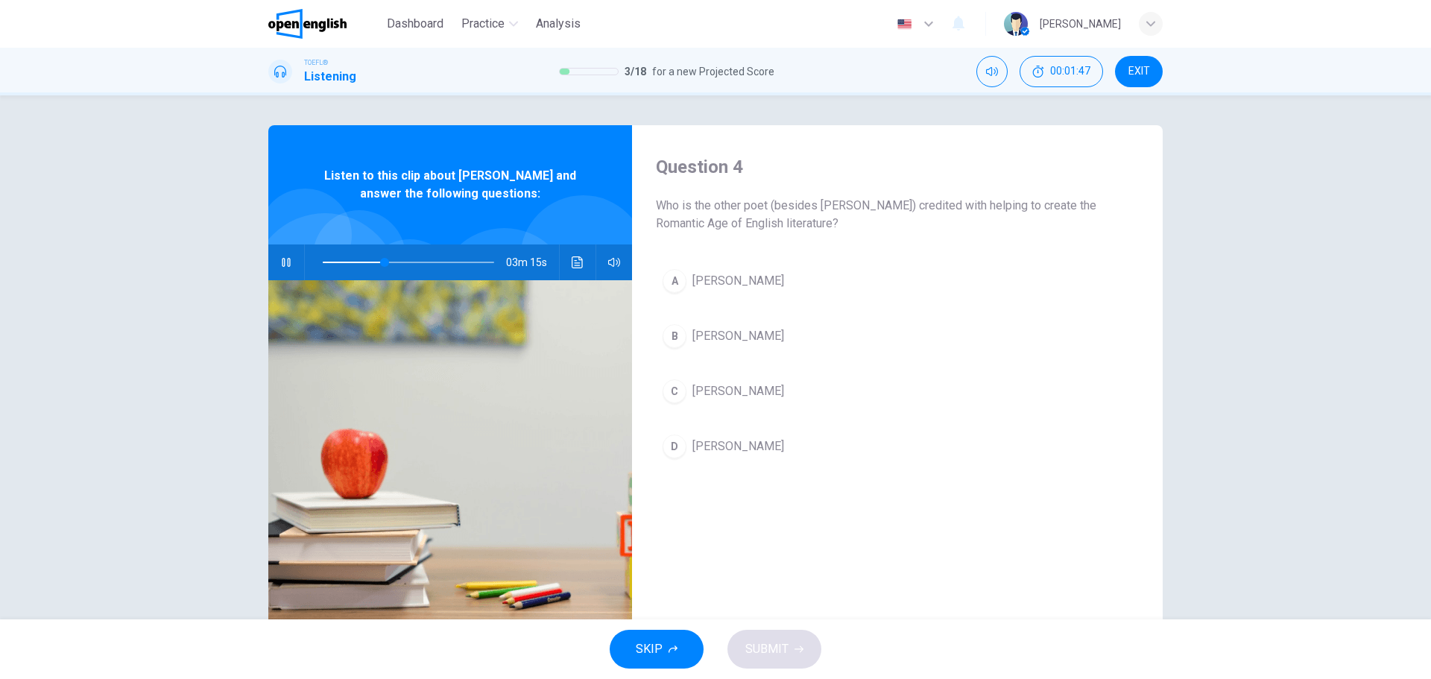
click at [932, 405] on button "C Robert Frost" at bounding box center [897, 391] width 483 height 37
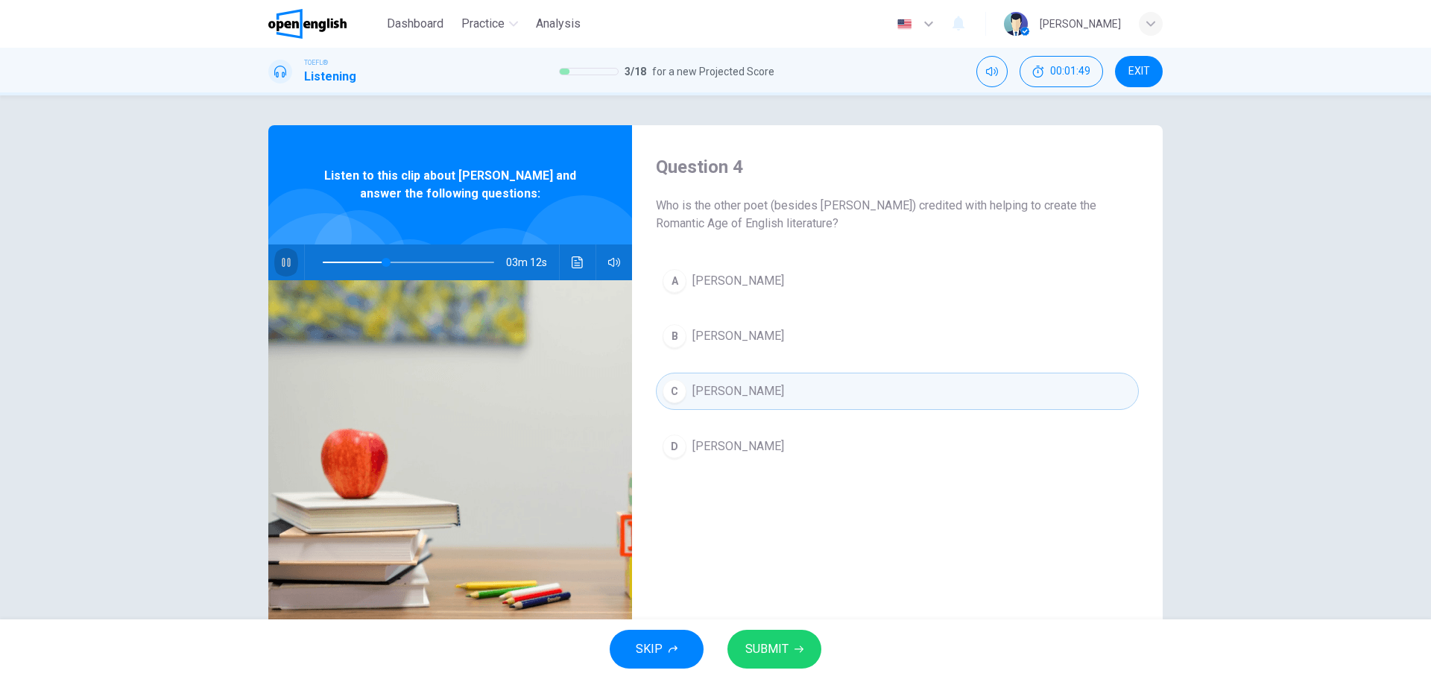
click at [290, 262] on button "button" at bounding box center [286, 262] width 24 height 36
click at [280, 263] on icon "button" at bounding box center [286, 262] width 12 height 12
click at [779, 642] on span "SUBMIT" at bounding box center [766, 649] width 43 height 21
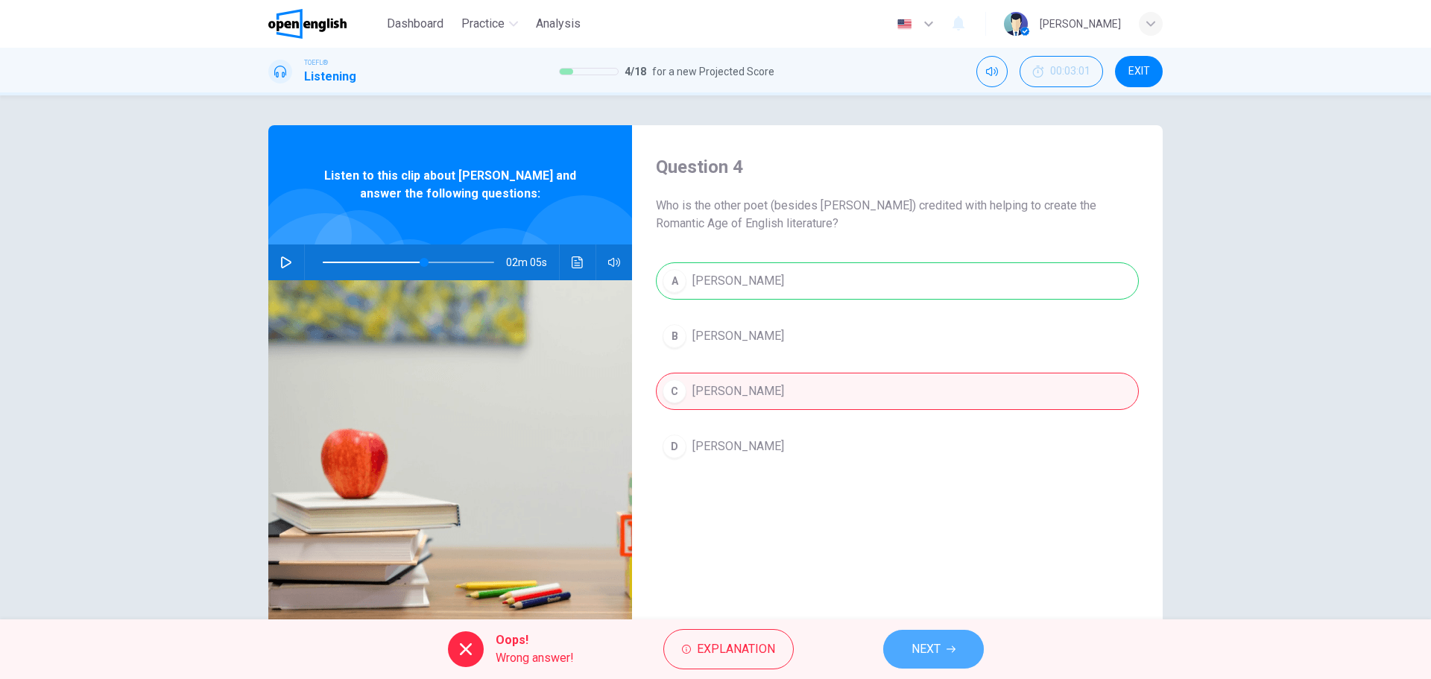
click at [951, 645] on icon "button" at bounding box center [950, 649] width 9 height 9
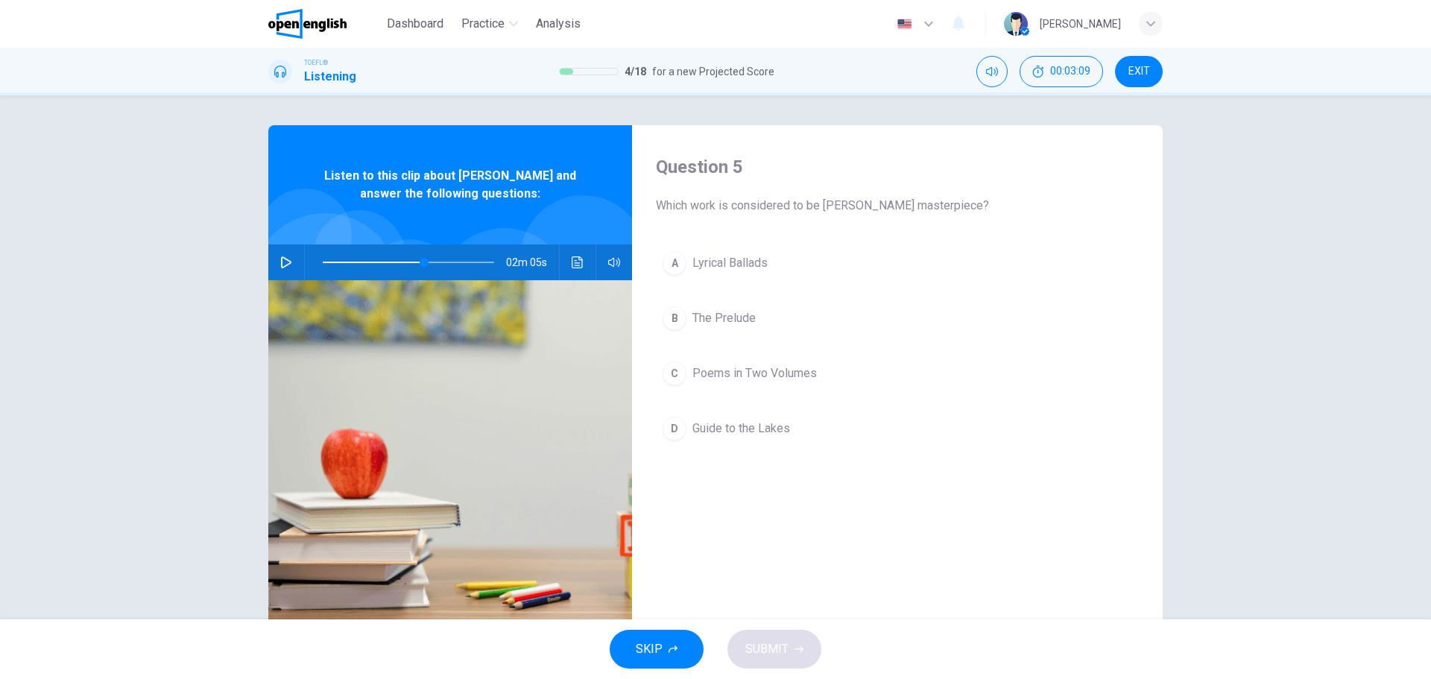
click at [726, 273] on button "A Lyrical Ballads" at bounding box center [897, 262] width 483 height 37
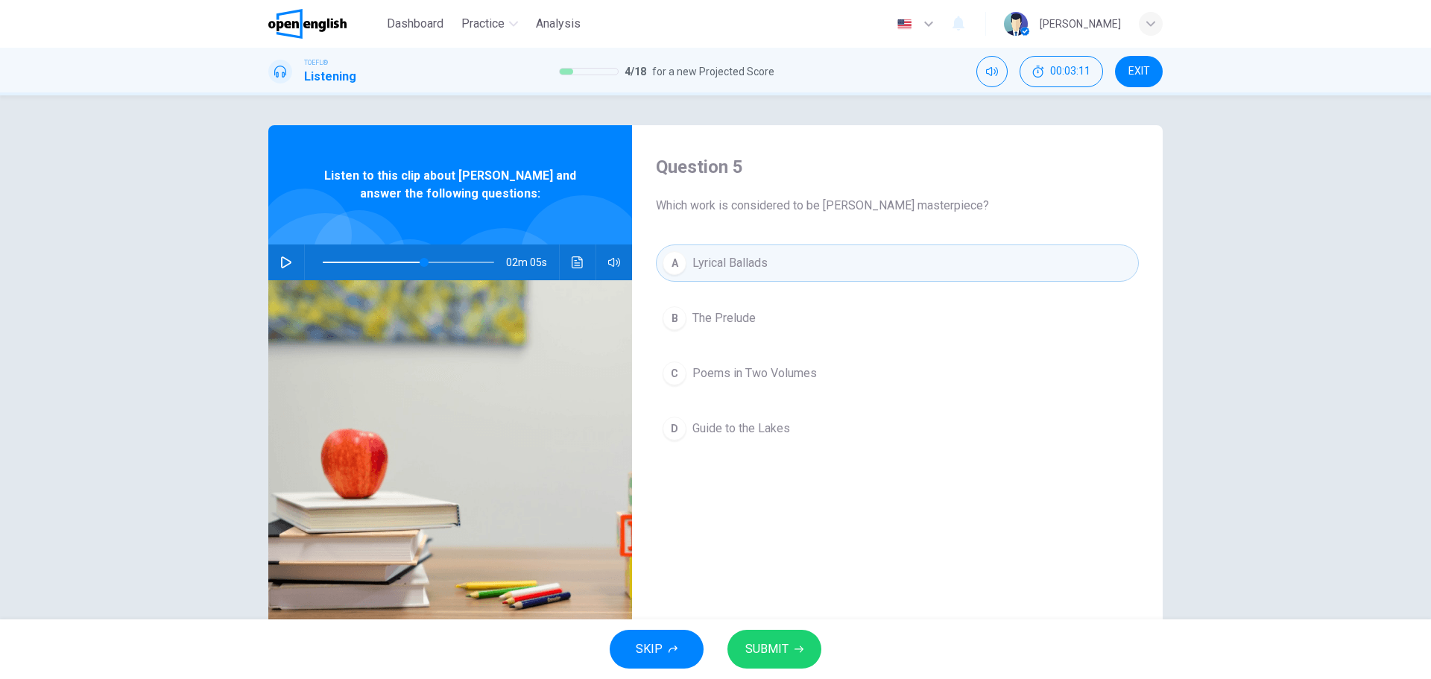
click at [791, 642] on button "SUBMIT" at bounding box center [774, 649] width 94 height 39
type input "**"
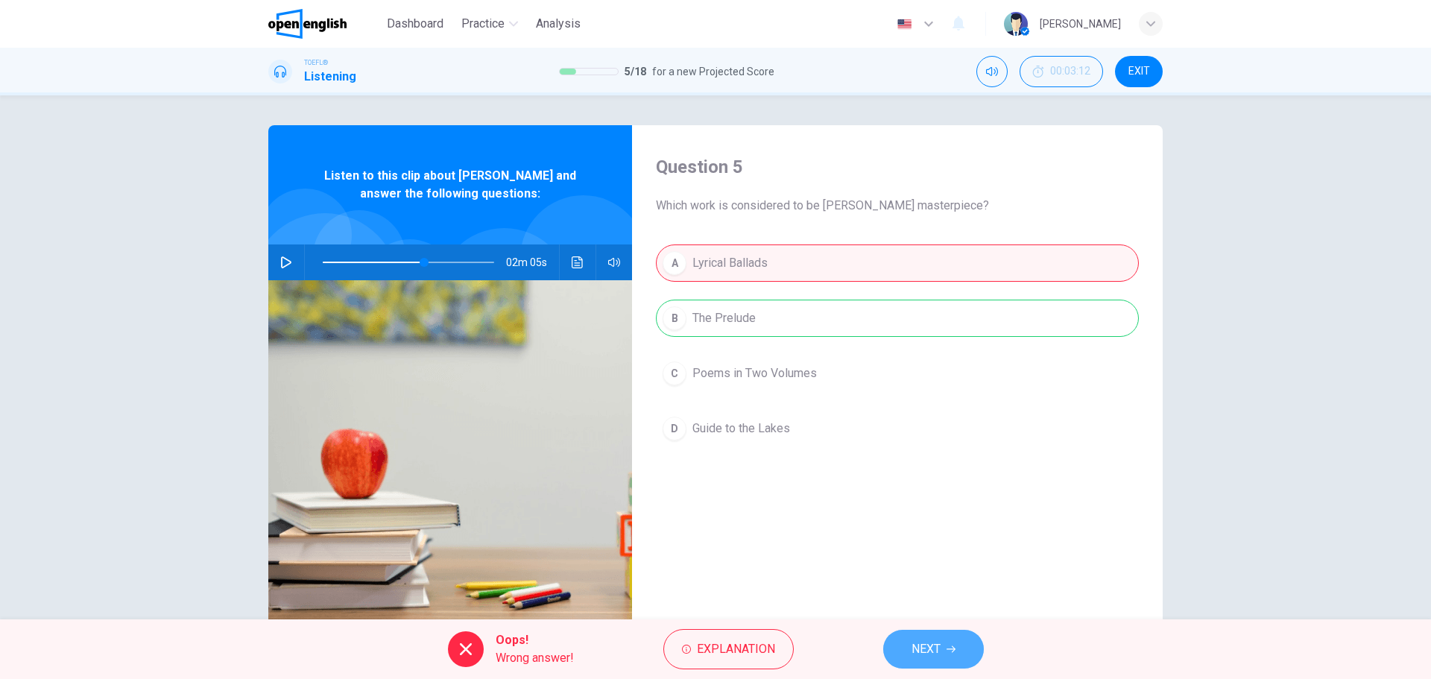
click at [949, 642] on button "NEXT" at bounding box center [933, 649] width 101 height 39
